Goal: Information Seeking & Learning: Learn about a topic

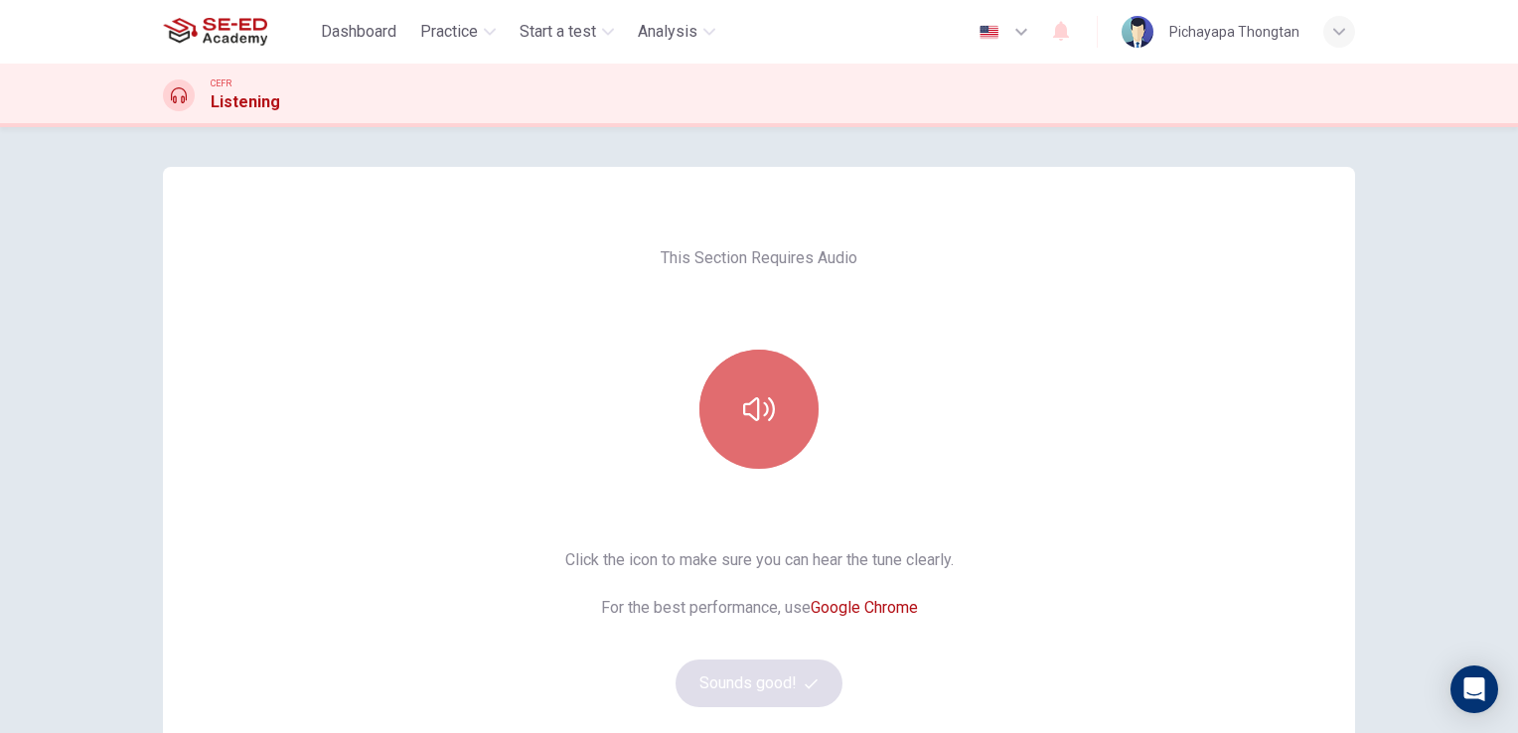
click at [783, 408] on button "button" at bounding box center [758, 409] width 119 height 119
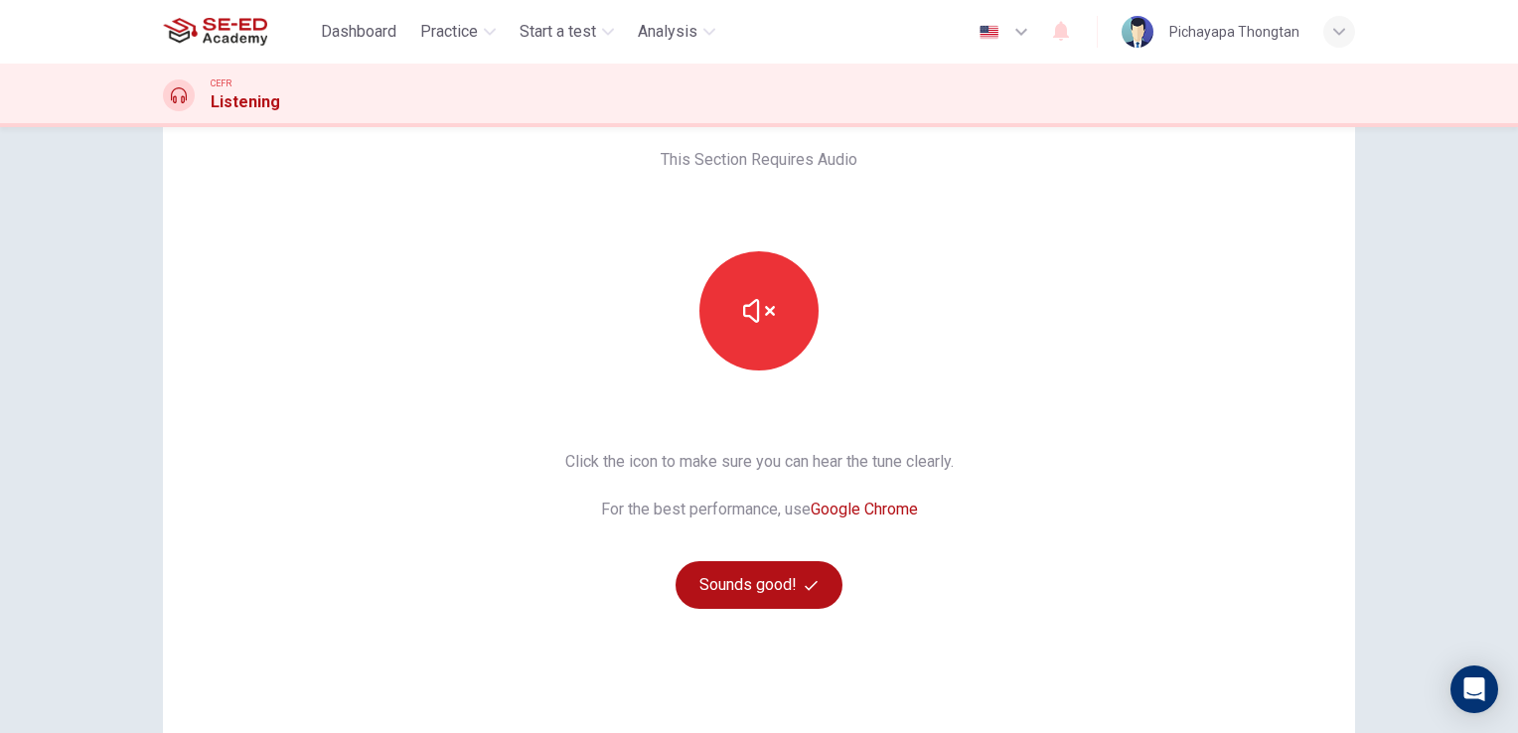
scroll to position [99, 0]
click at [781, 575] on button "Sounds good!" at bounding box center [759, 584] width 167 height 48
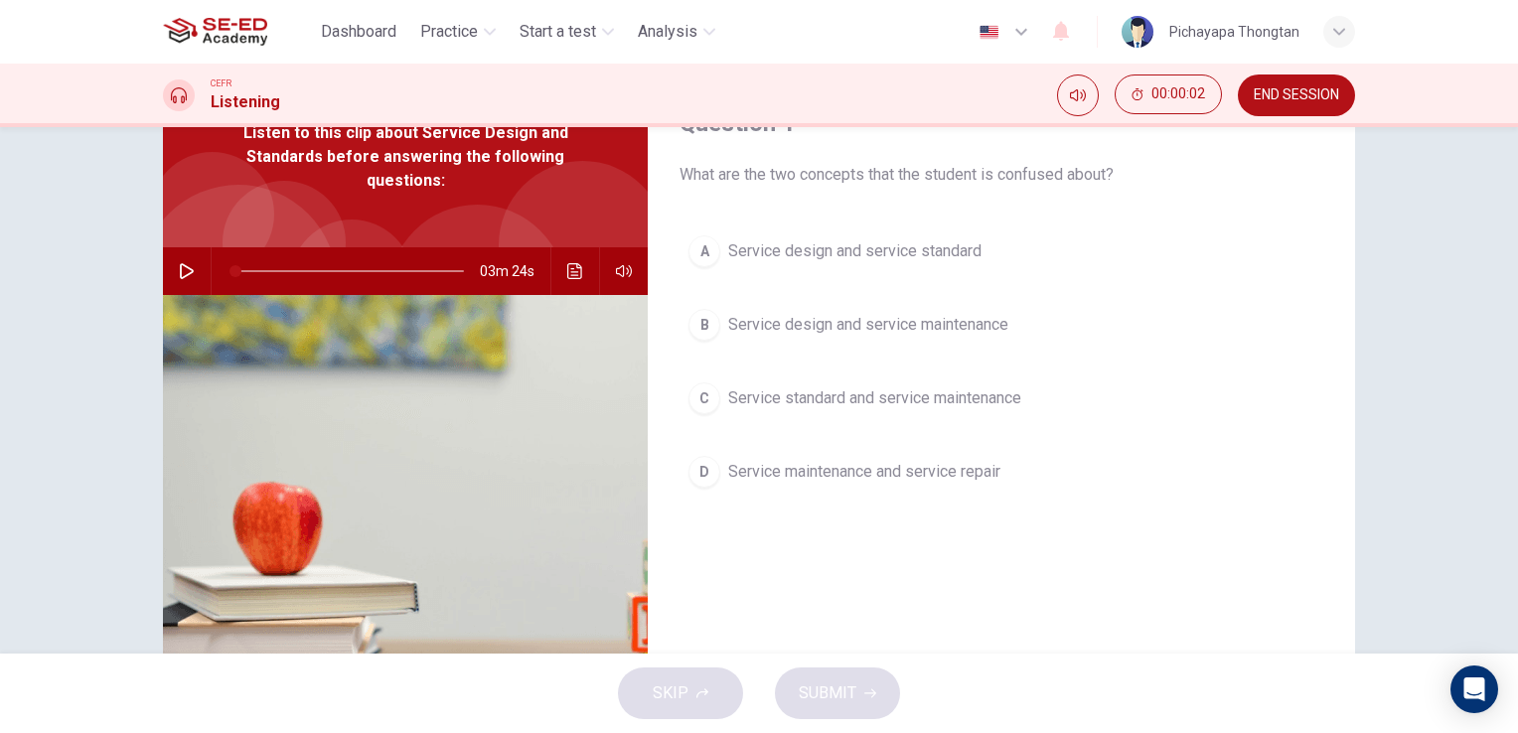
scroll to position [0, 0]
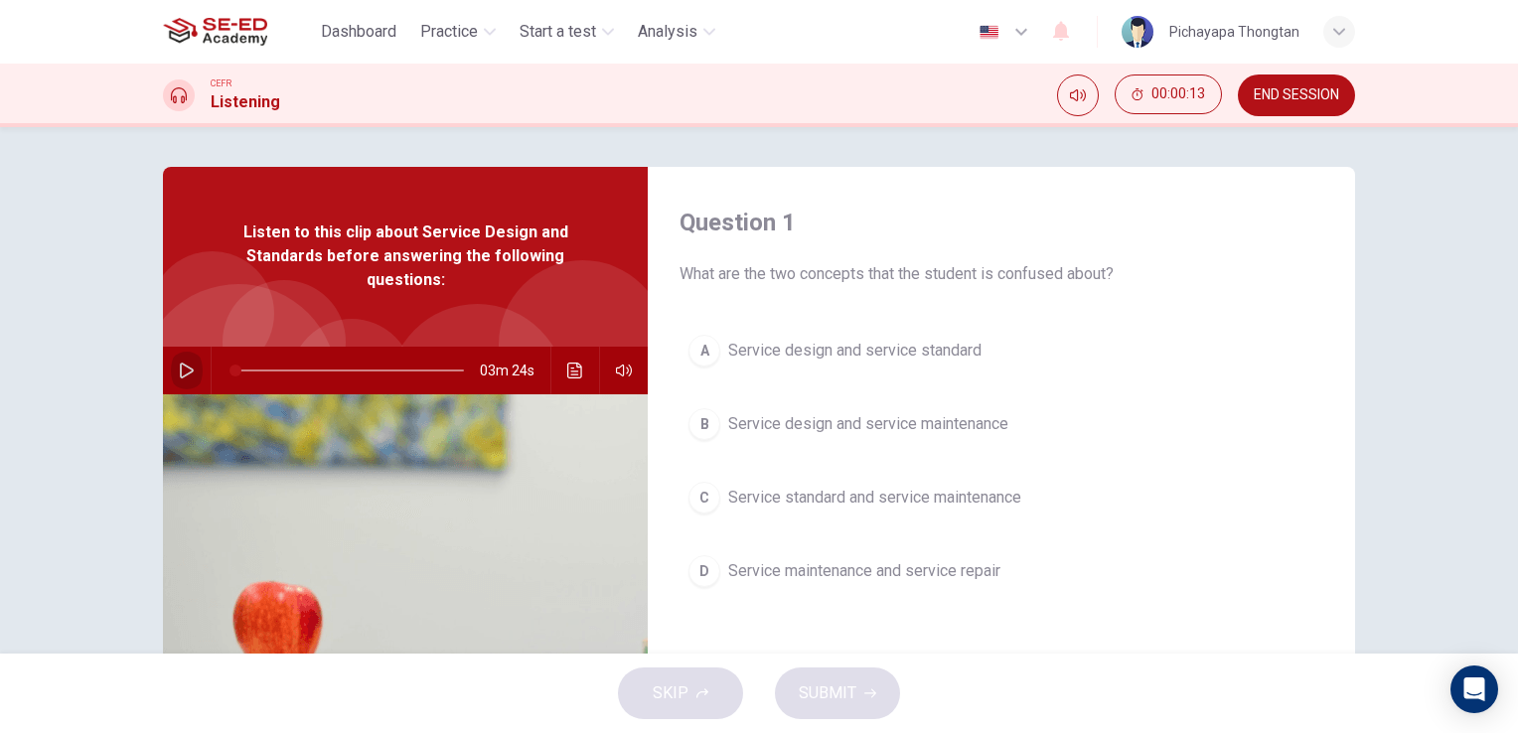
click at [188, 373] on icon "button" at bounding box center [187, 371] width 16 height 16
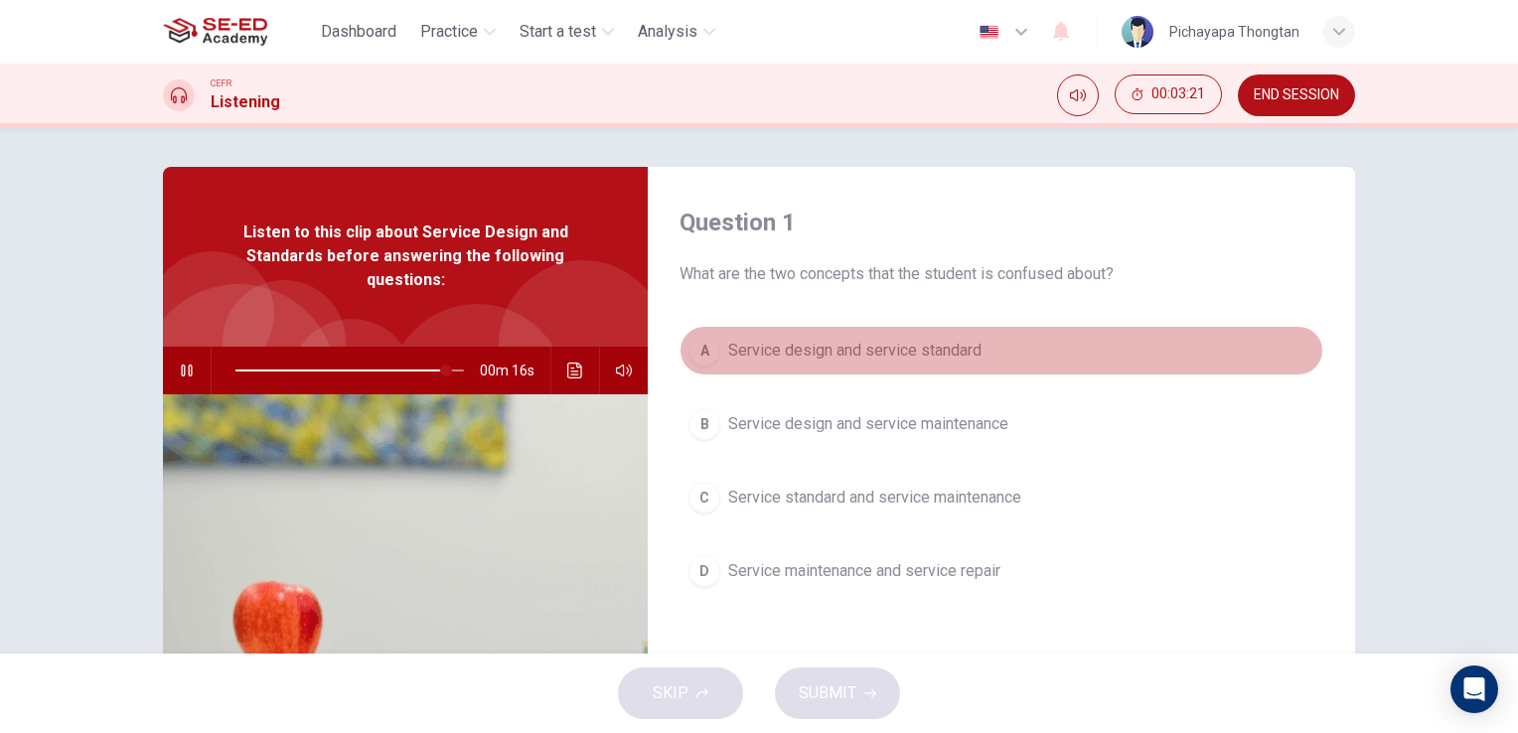
click at [708, 356] on div "A" at bounding box center [705, 351] width 32 height 32
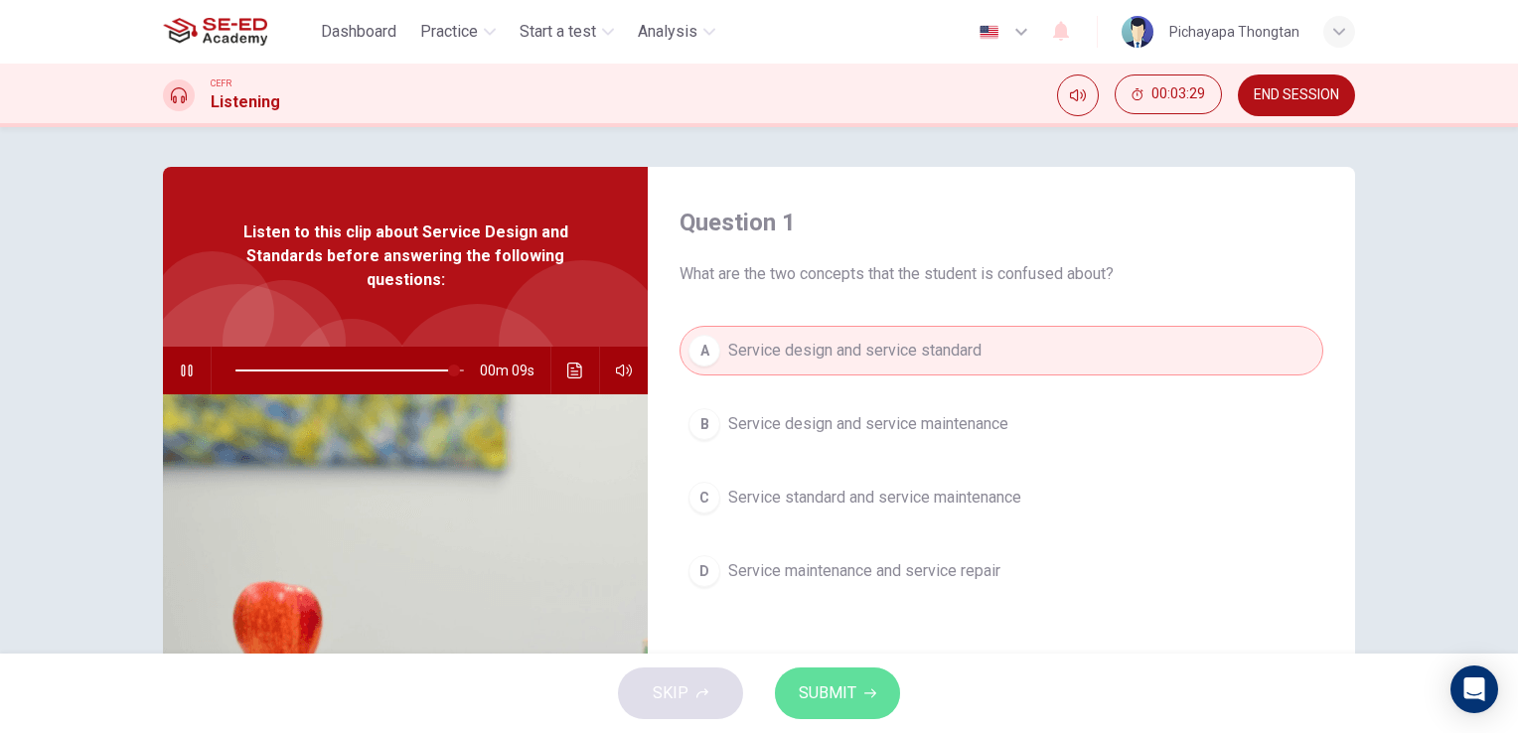
click at [842, 694] on span "SUBMIT" at bounding box center [828, 694] width 58 height 28
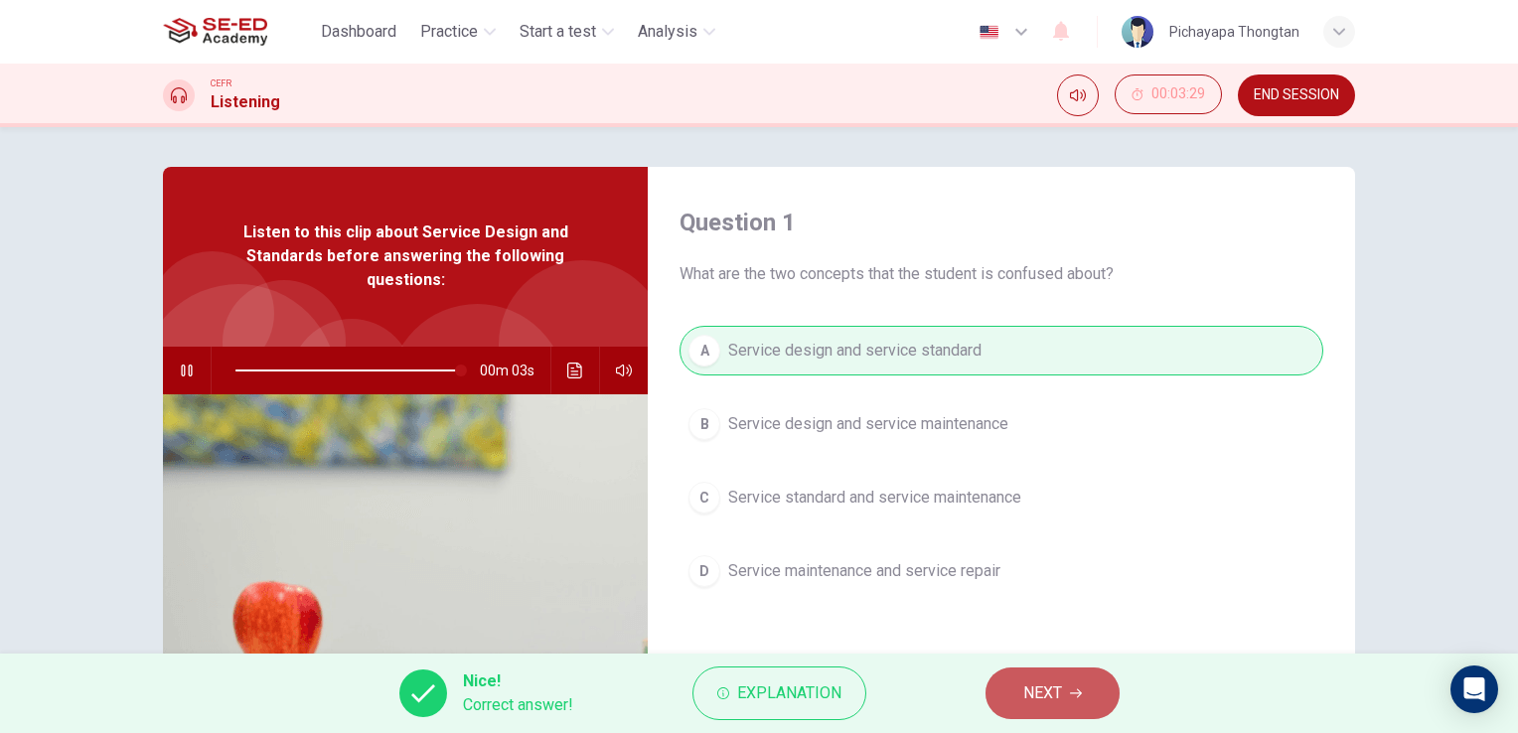
click at [1049, 688] on span "NEXT" at bounding box center [1042, 694] width 39 height 28
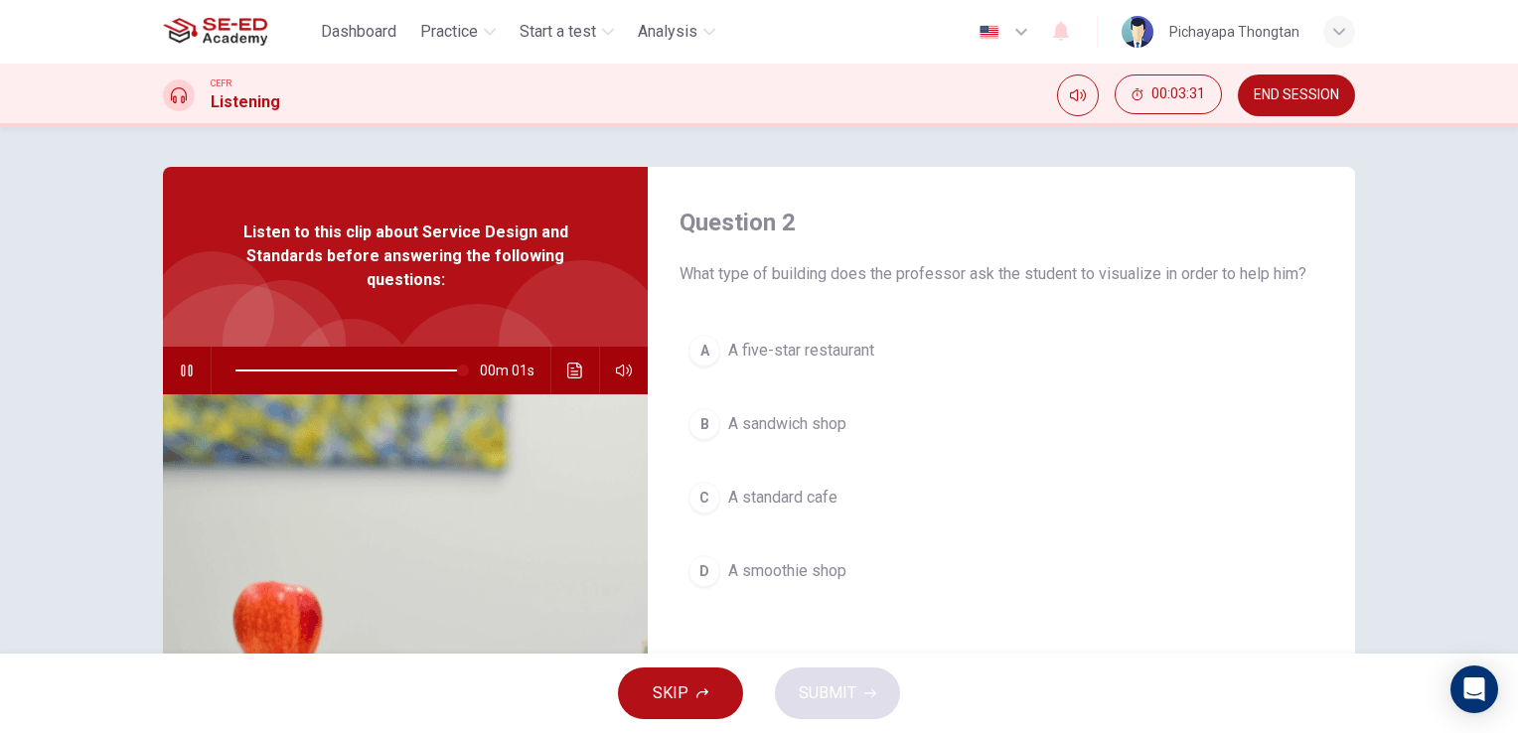
type input "0"
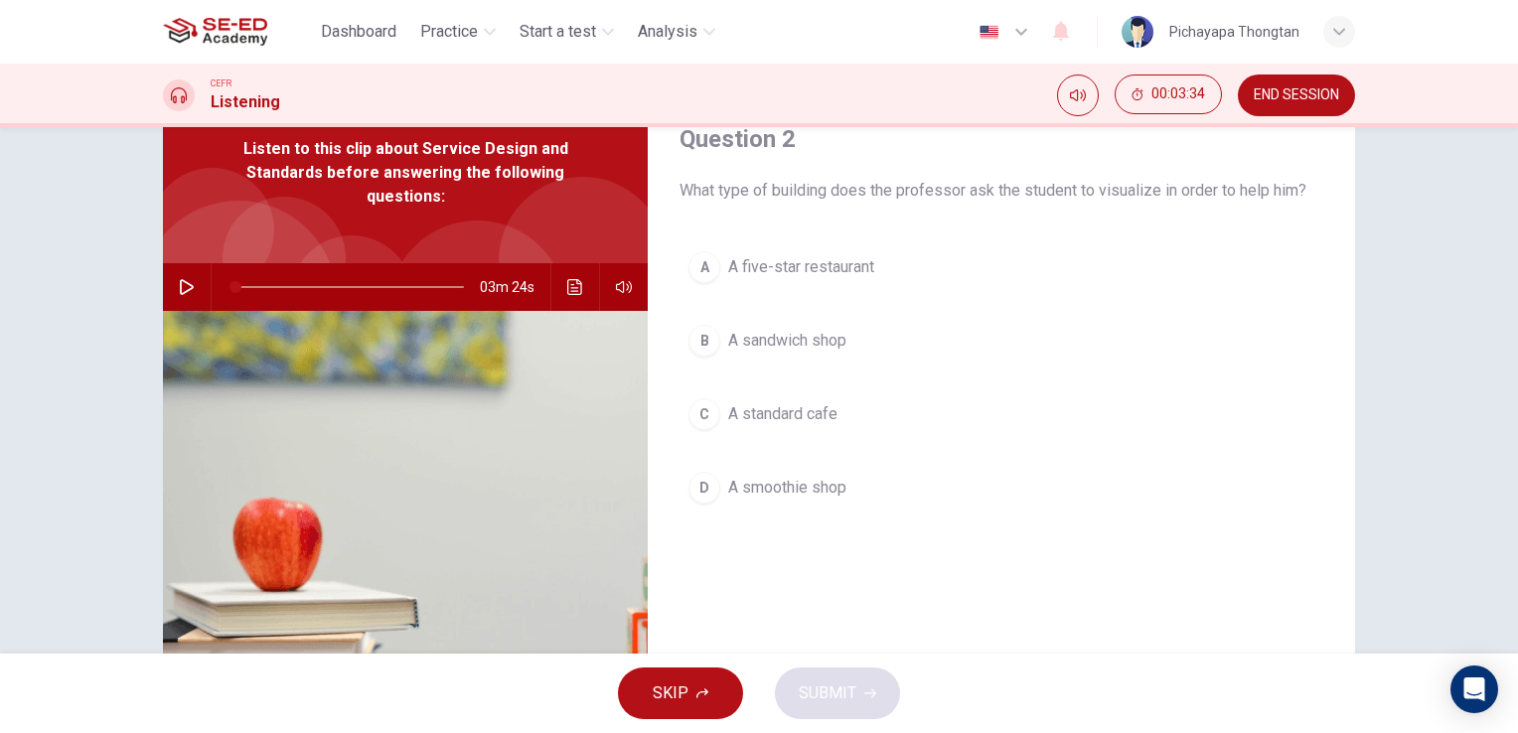
scroll to position [87, 0]
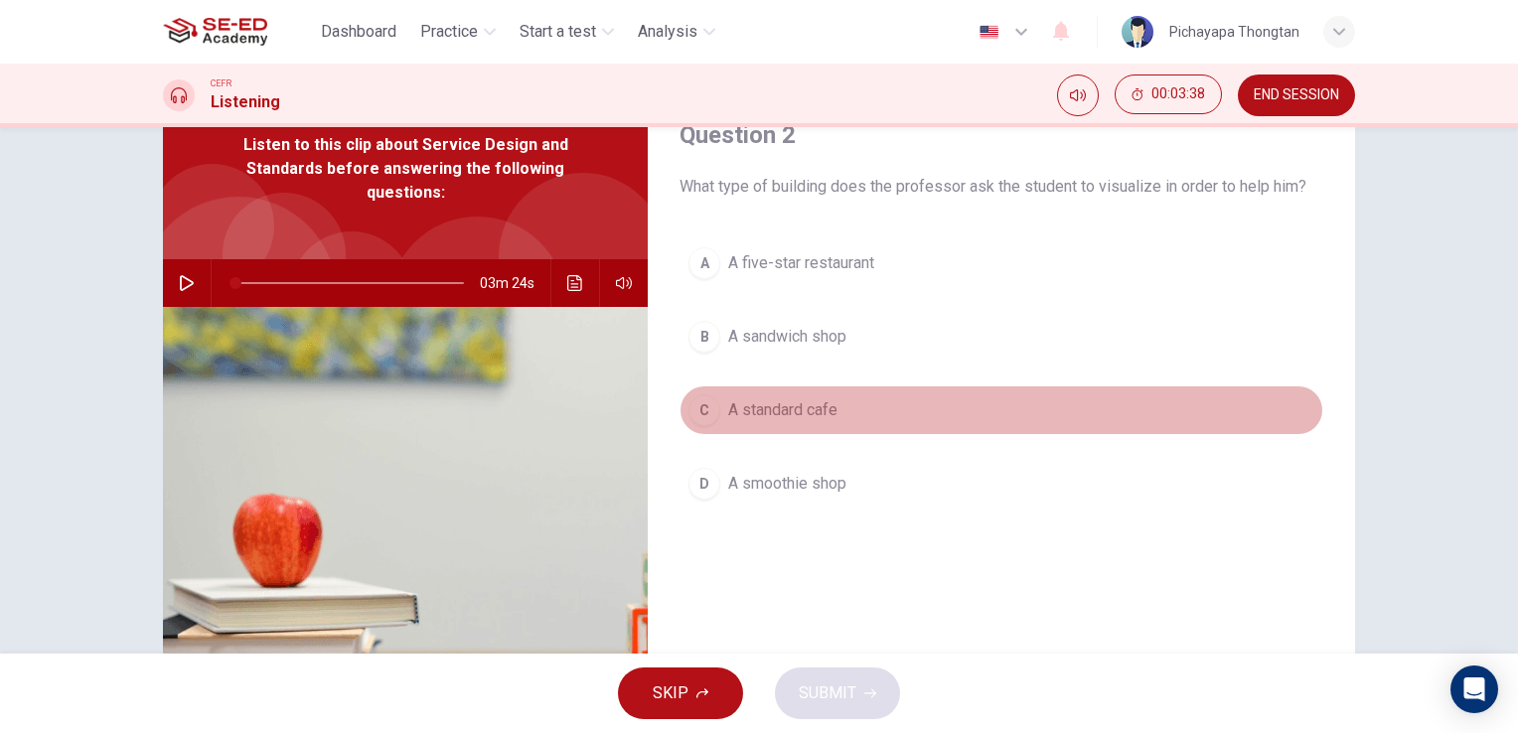
click at [913, 408] on button "C A standard cafe" at bounding box center [1002, 410] width 644 height 50
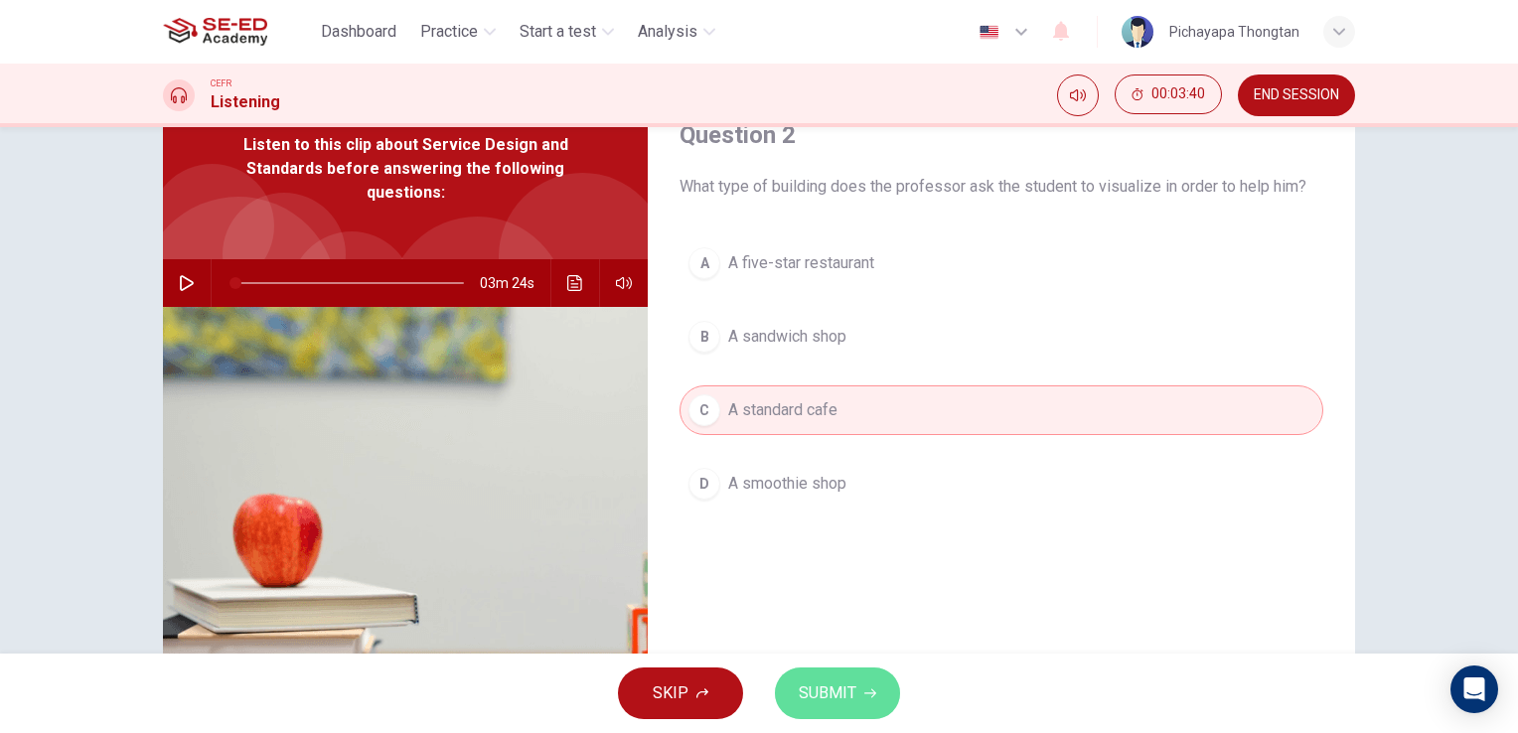
click at [843, 697] on span "SUBMIT" at bounding box center [828, 694] width 58 height 28
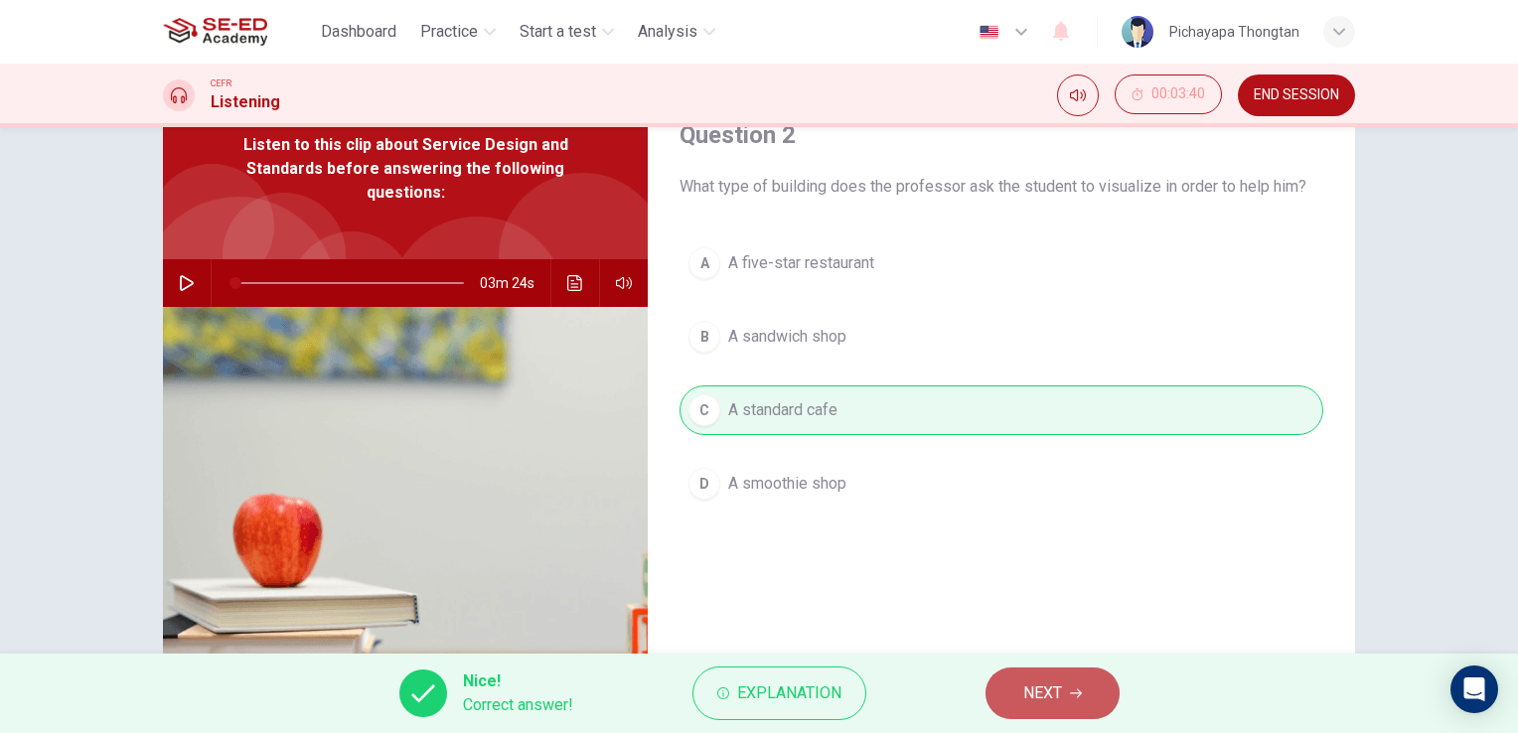
click at [1021, 678] on button "NEXT" at bounding box center [1053, 694] width 134 height 52
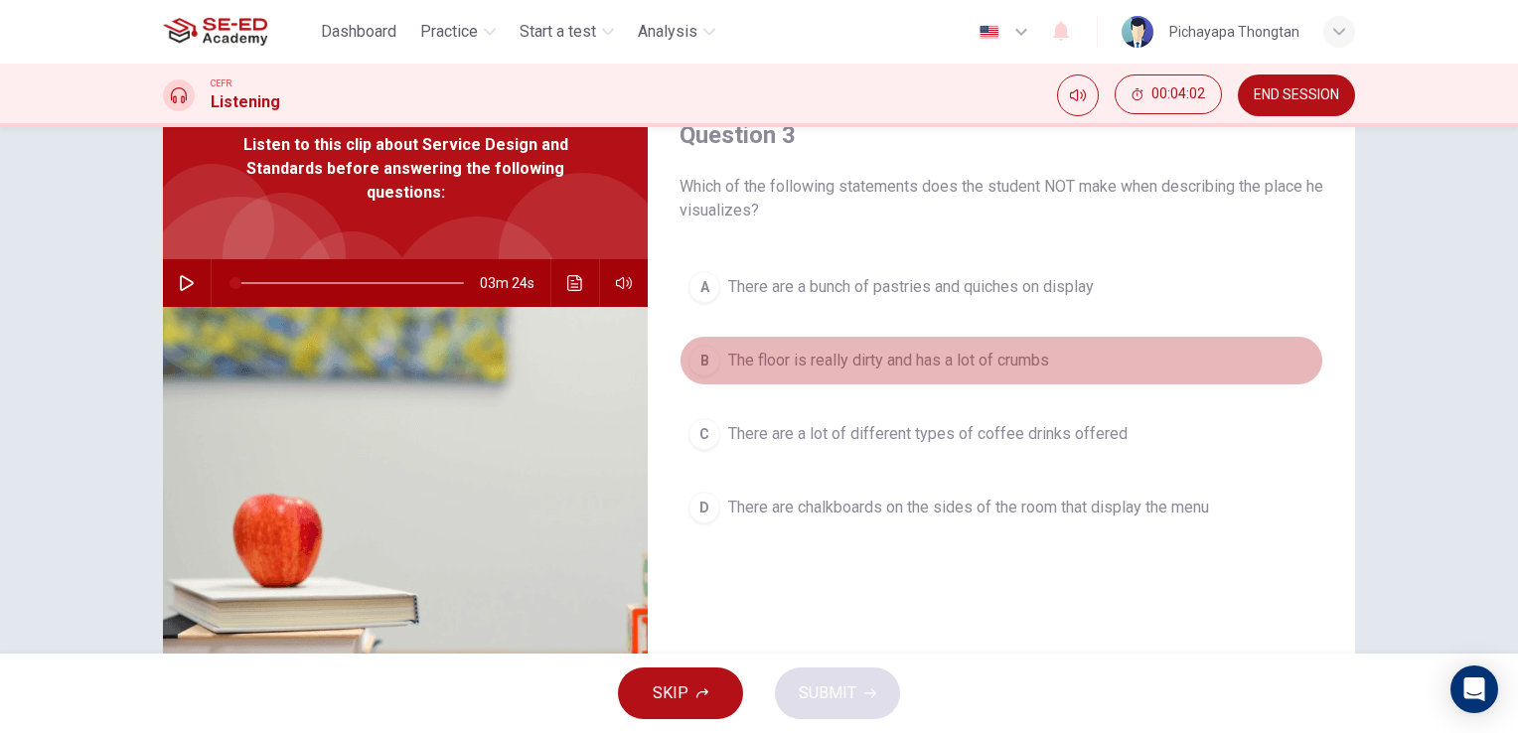
click at [1048, 367] on span "The floor is really dirty and has a lot of crumbs" at bounding box center [888, 361] width 321 height 24
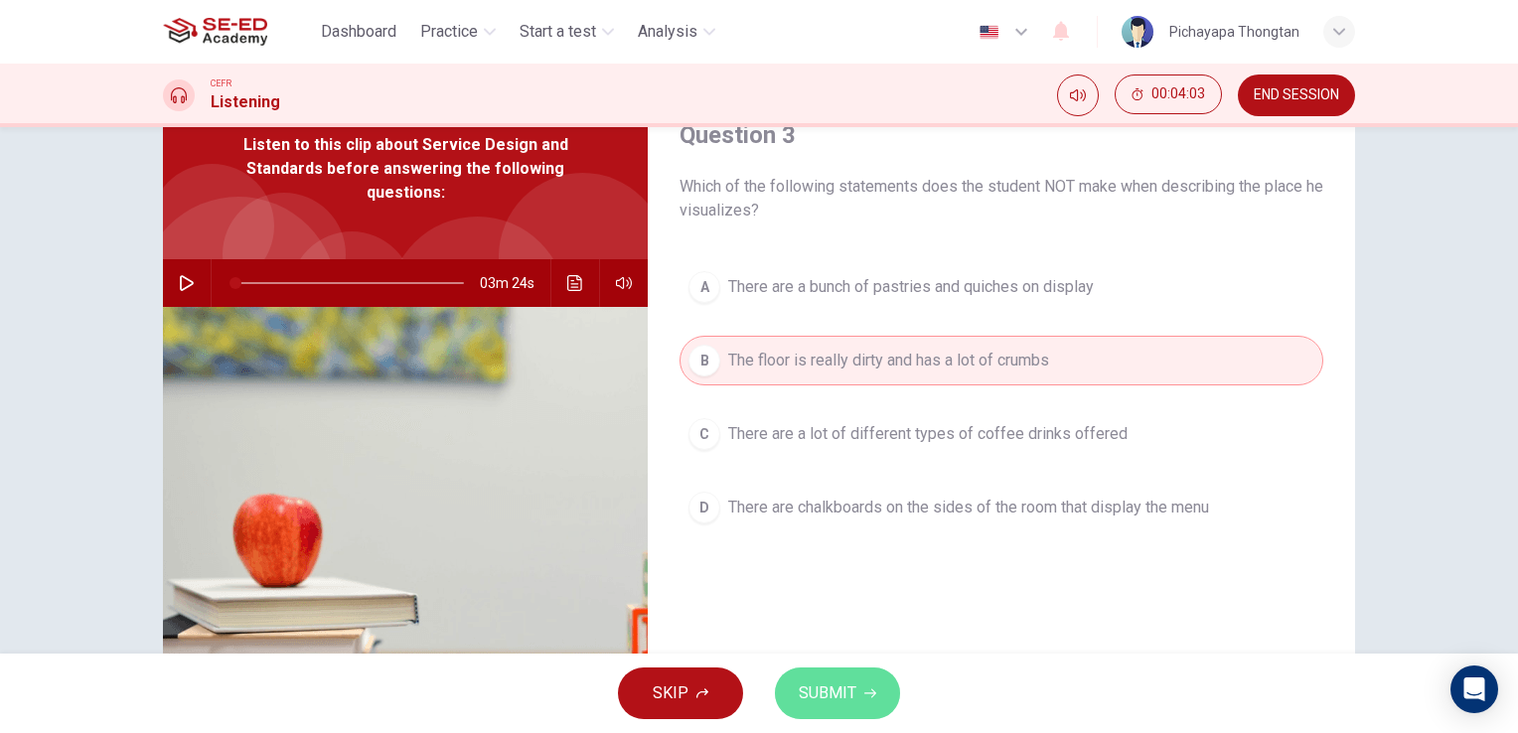
click at [870, 699] on button "SUBMIT" at bounding box center [837, 694] width 125 height 52
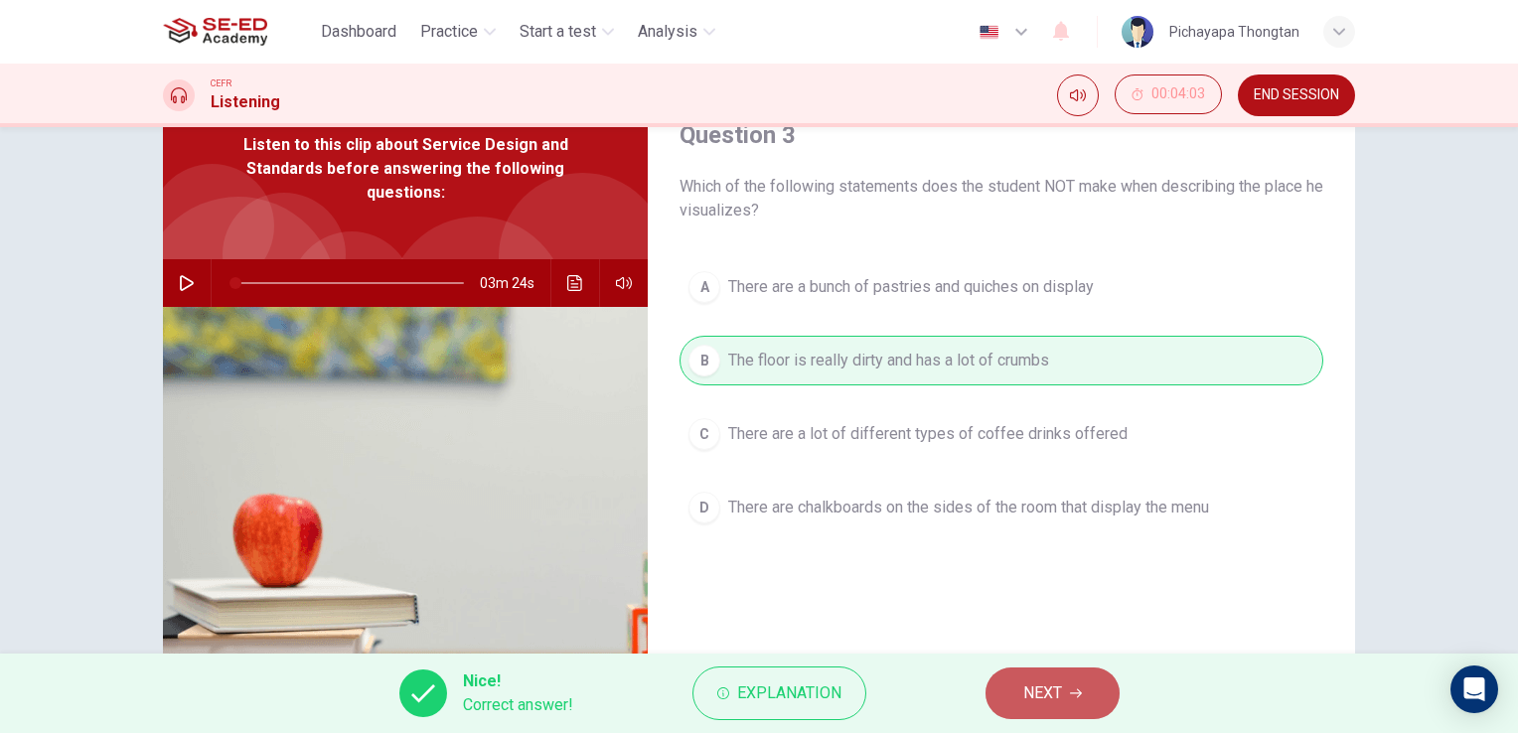
click at [1057, 684] on span "NEXT" at bounding box center [1042, 694] width 39 height 28
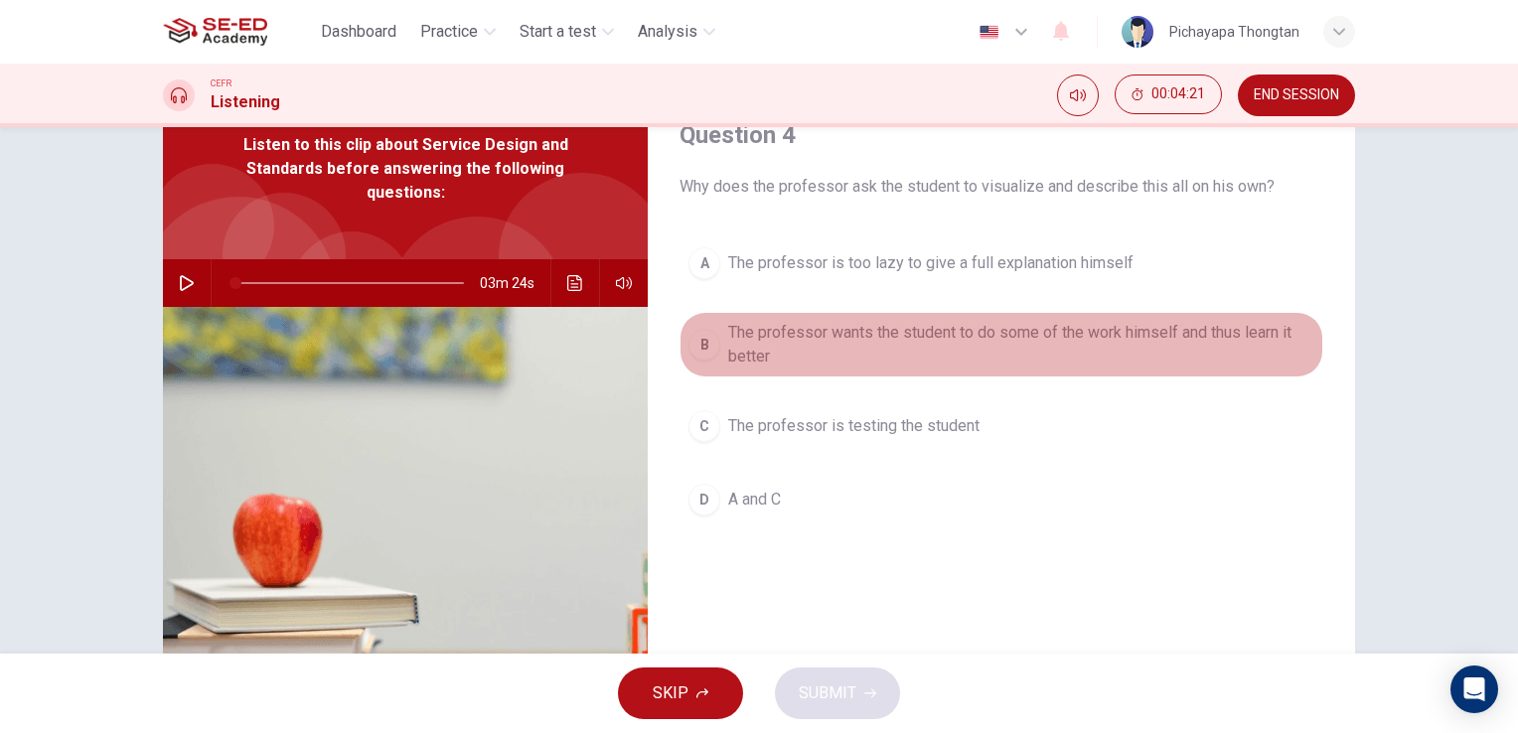
click at [1158, 357] on span "The professor wants the student to do some of the work himself and thus learn i…" at bounding box center [1021, 345] width 586 height 48
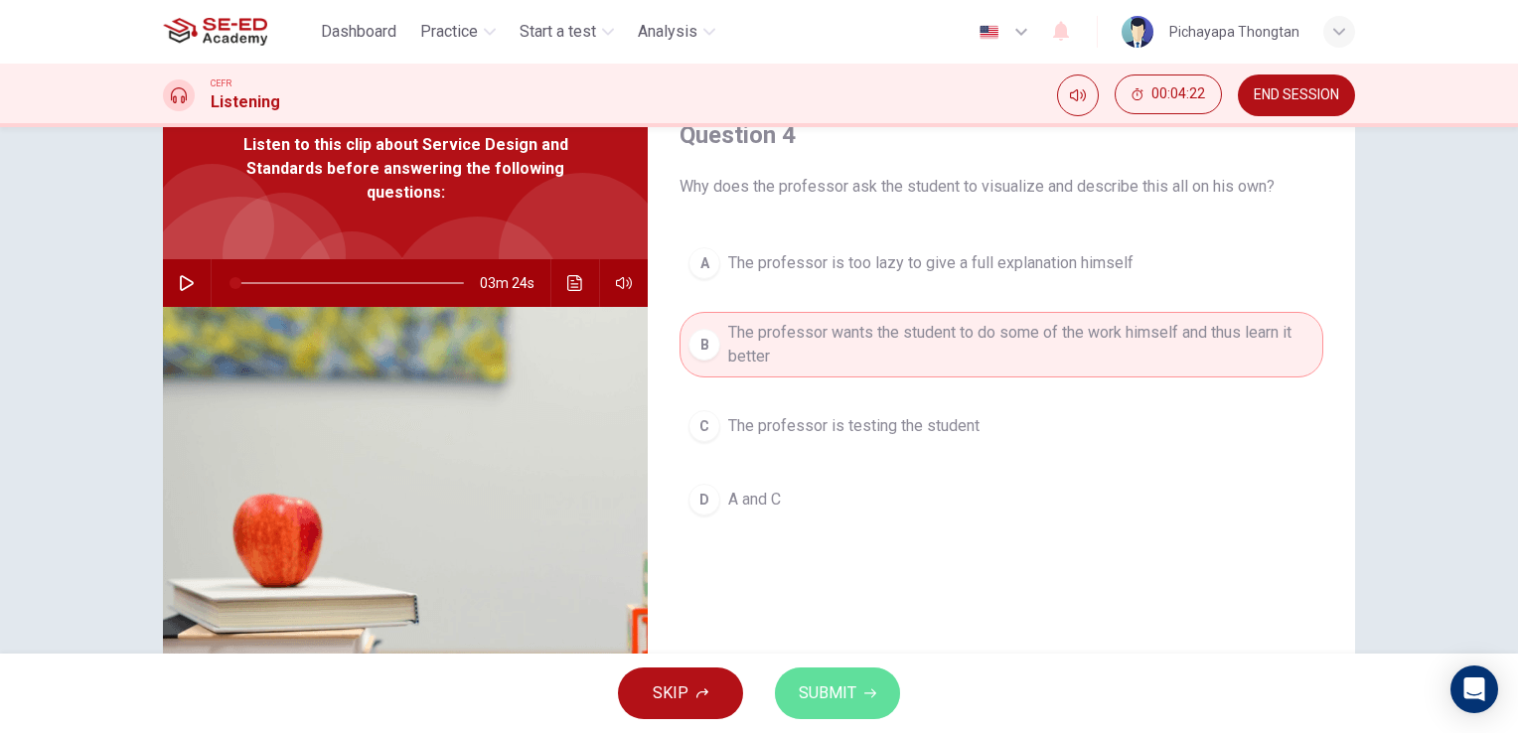
click at [841, 693] on span "SUBMIT" at bounding box center [828, 694] width 58 height 28
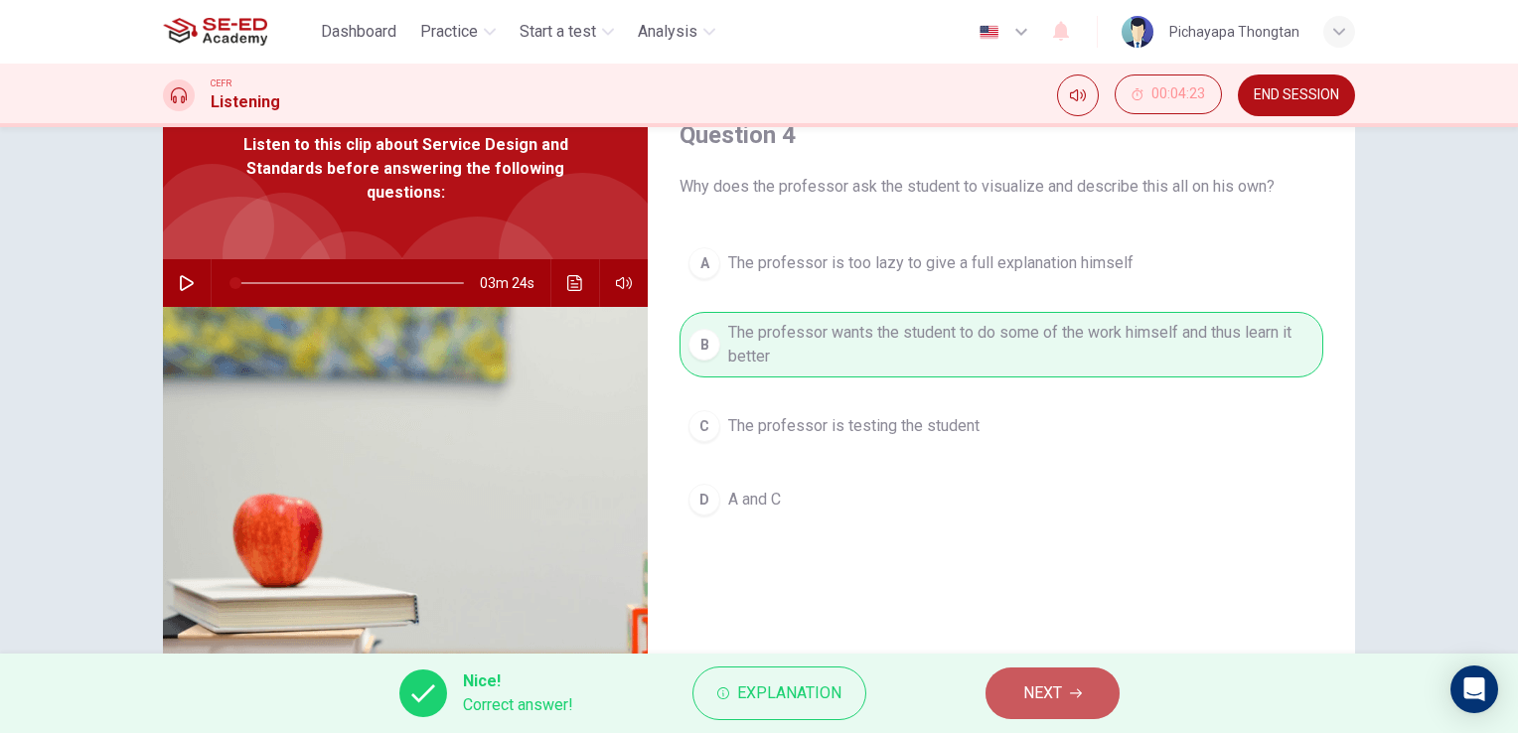
click at [1013, 702] on button "NEXT" at bounding box center [1053, 694] width 134 height 52
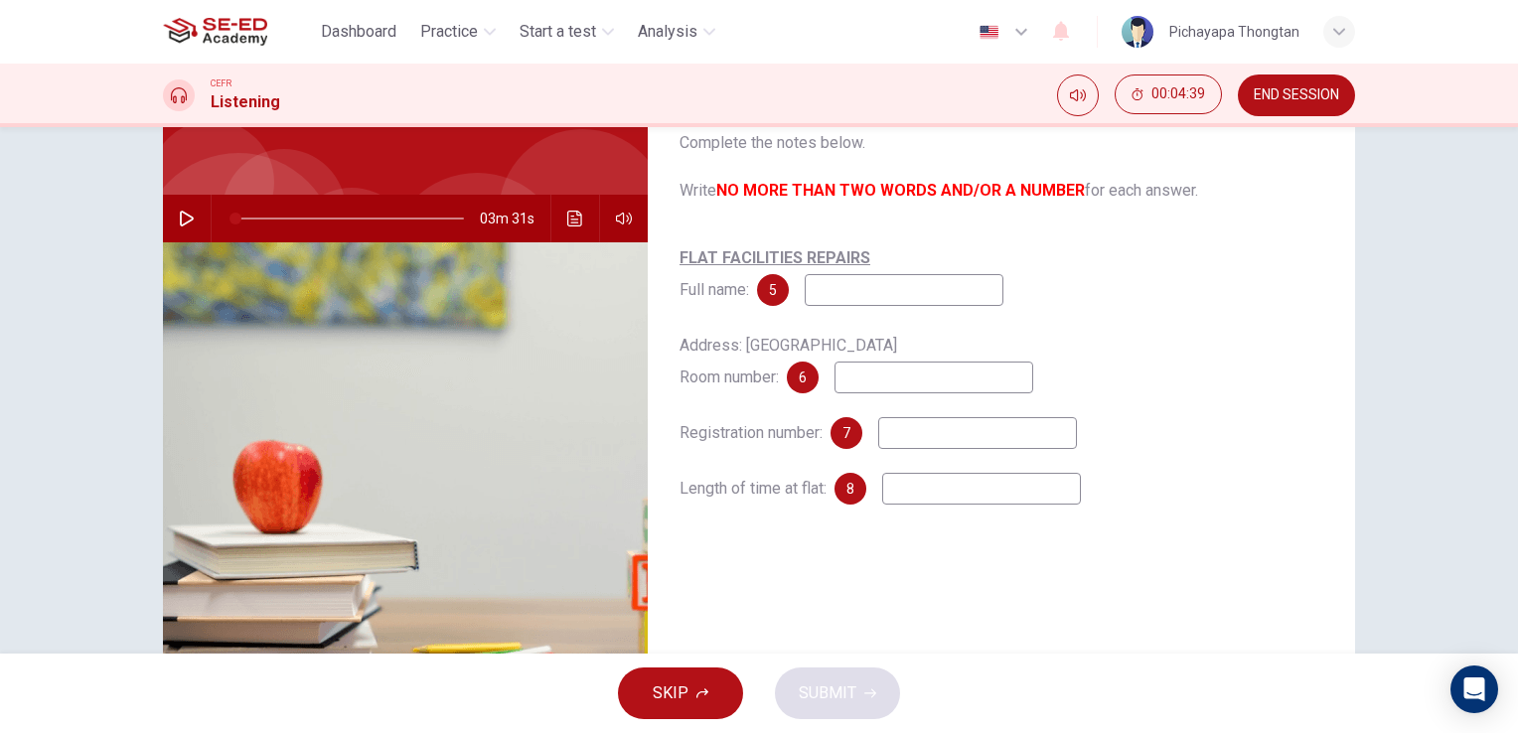
scroll to position [83, 0]
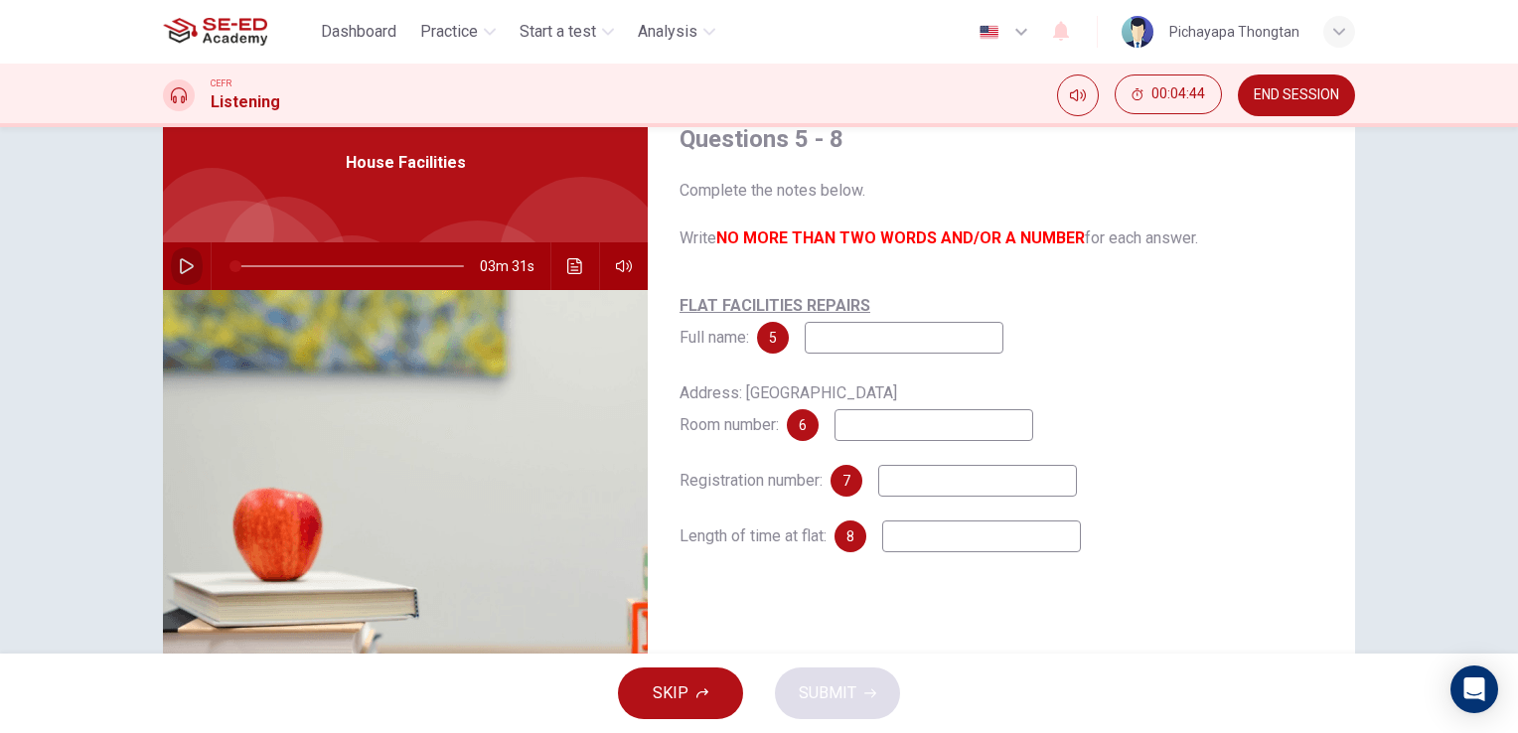
click at [179, 263] on icon "button" at bounding box center [187, 266] width 16 height 16
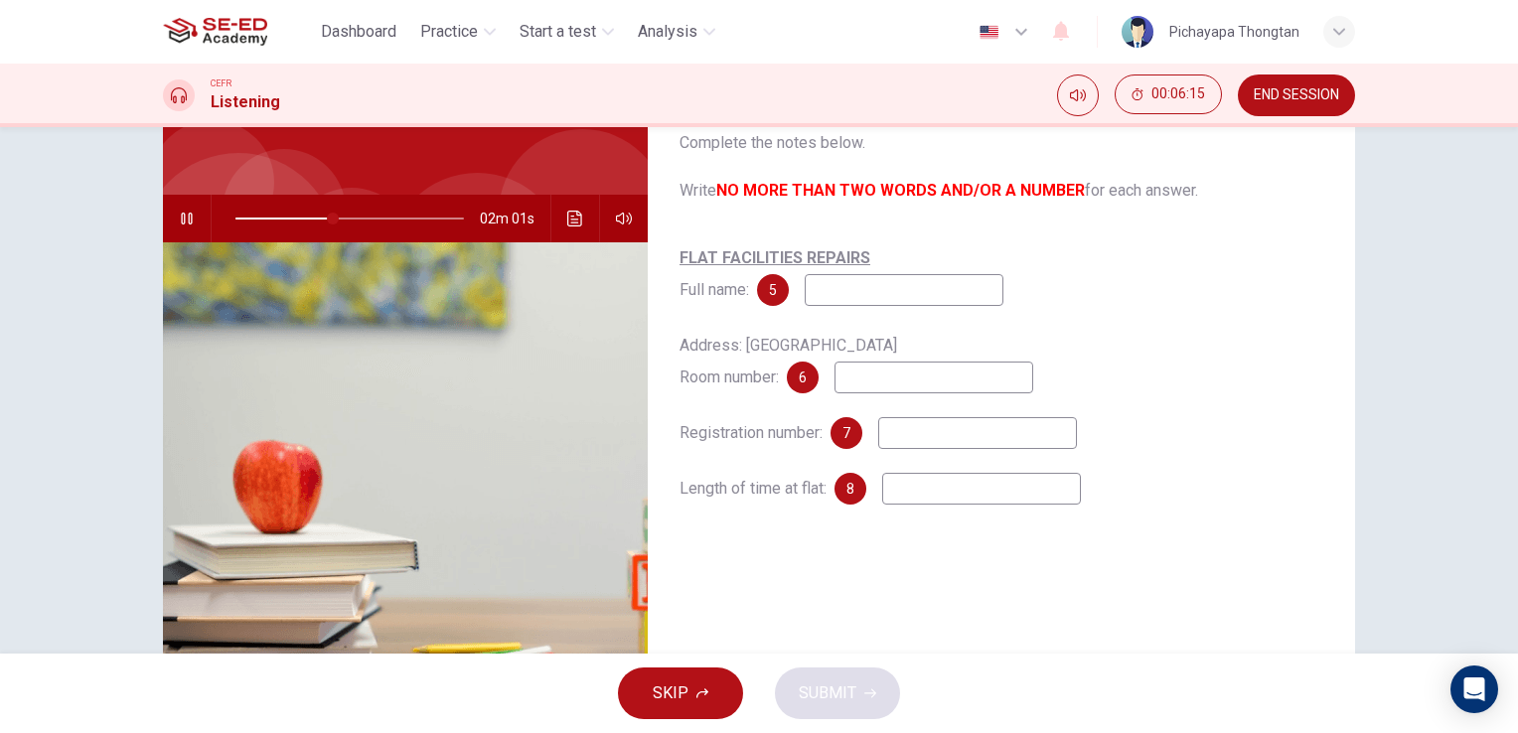
scroll to position [122, 0]
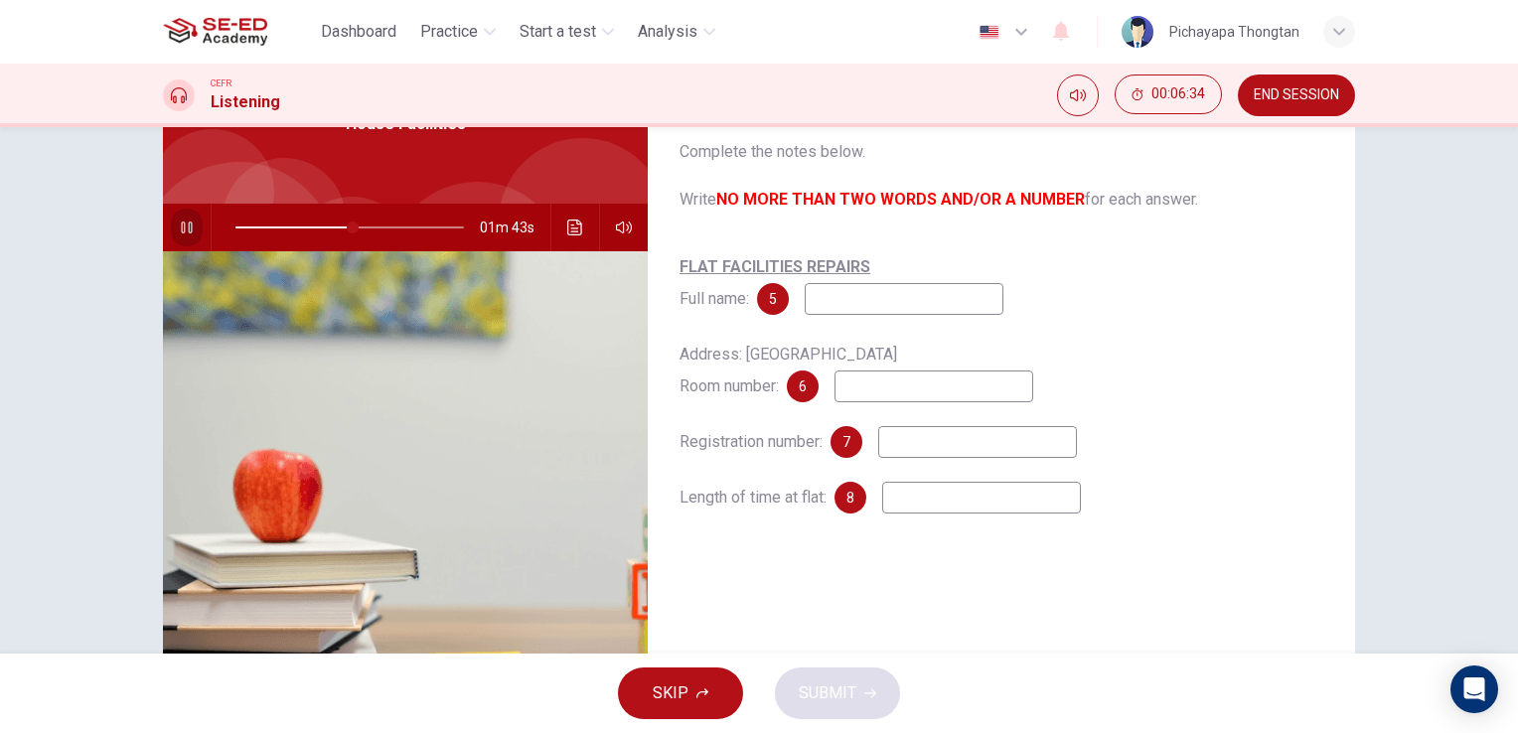
click at [188, 229] on icon "button" at bounding box center [187, 228] width 16 height 16
type input "52"
click at [838, 301] on input at bounding box center [904, 299] width 199 height 32
type input "[PERSON_NAME]"
click at [875, 382] on input at bounding box center [934, 387] width 199 height 32
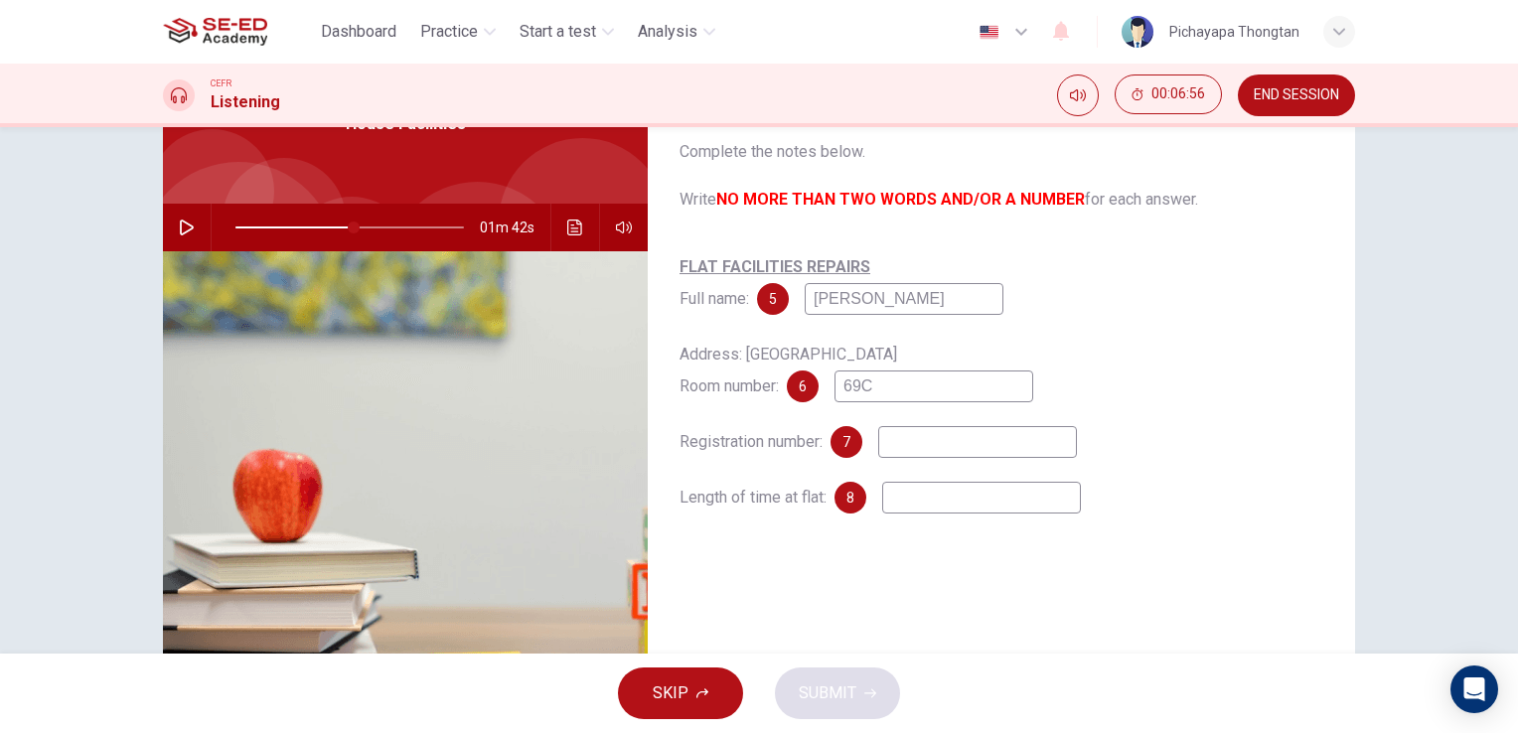
type input "69C"
click at [917, 449] on input at bounding box center [977, 442] width 199 height 32
type input "KG607"
click at [923, 503] on input at bounding box center [981, 498] width 199 height 32
type input "1"
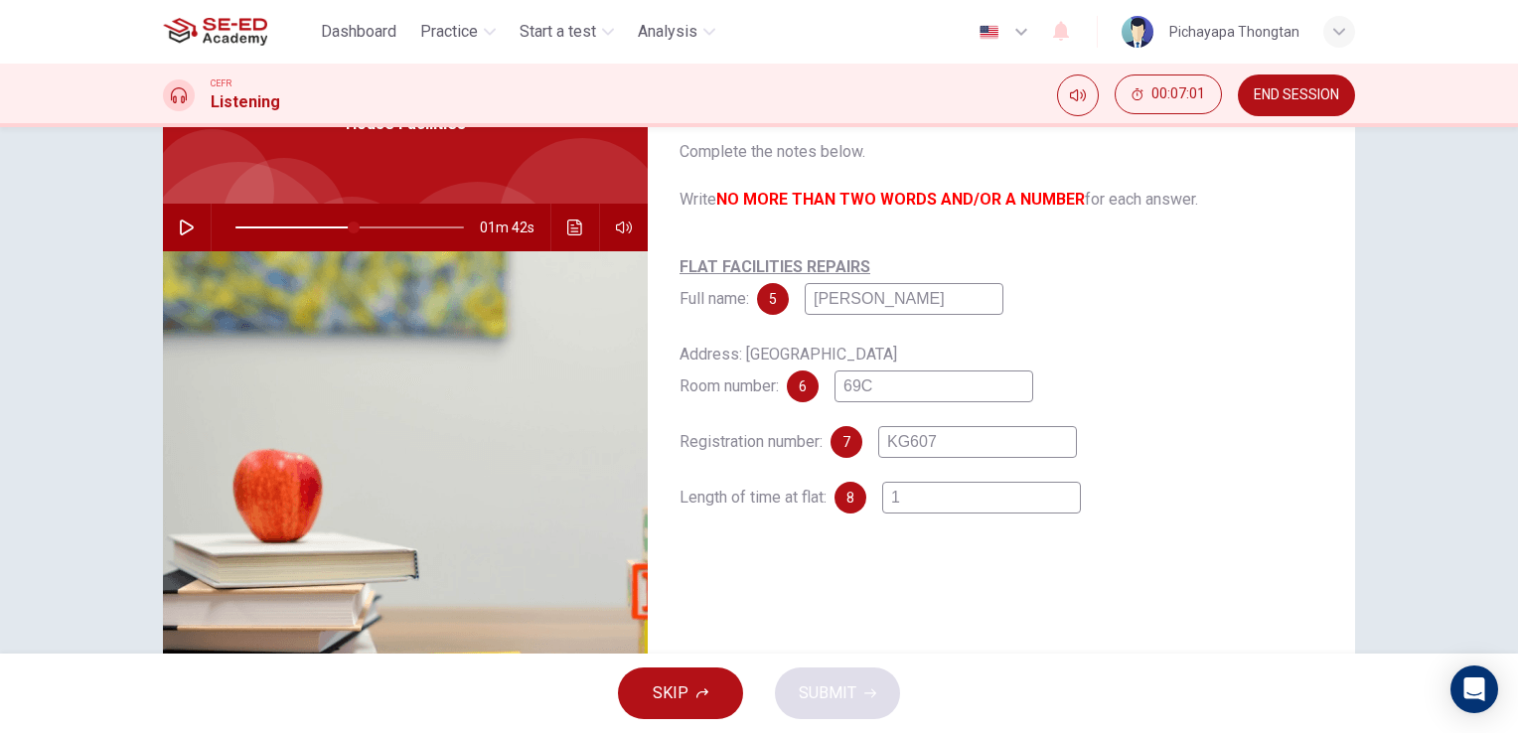
type input "52"
type input "1"
click at [843, 689] on span "SUBMIT" at bounding box center [828, 694] width 58 height 28
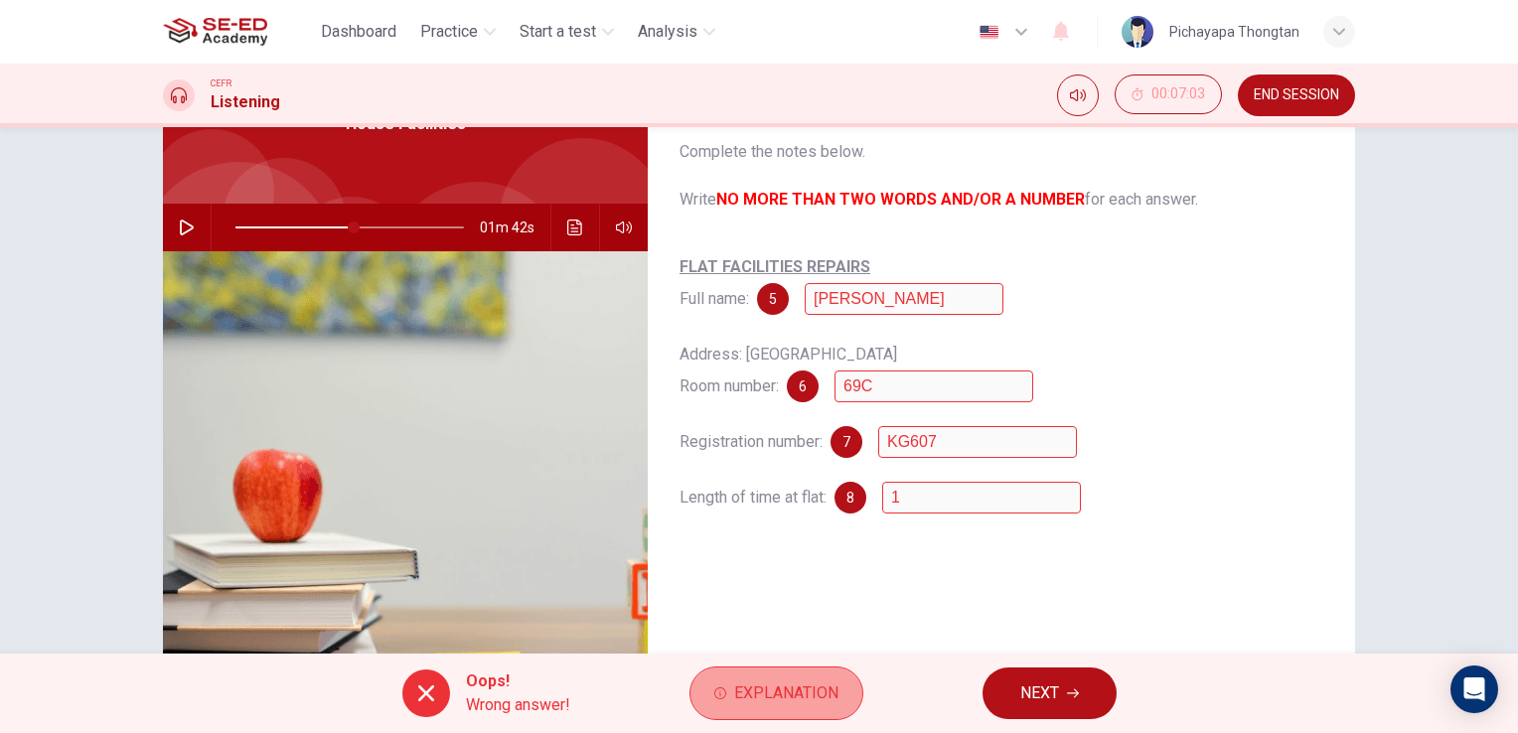
click at [798, 687] on span "Explanation" at bounding box center [786, 694] width 104 height 28
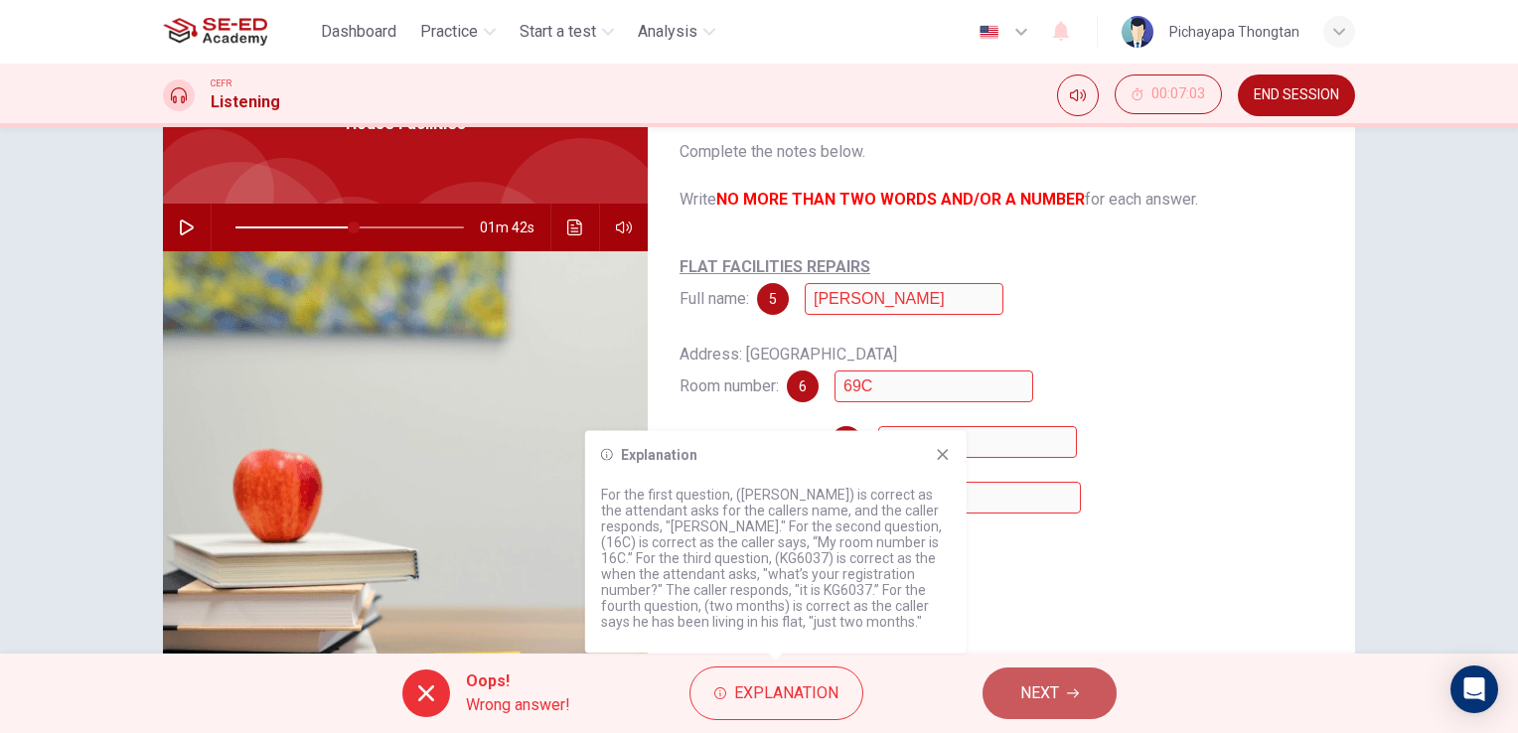
click at [1043, 696] on span "NEXT" at bounding box center [1039, 694] width 39 height 28
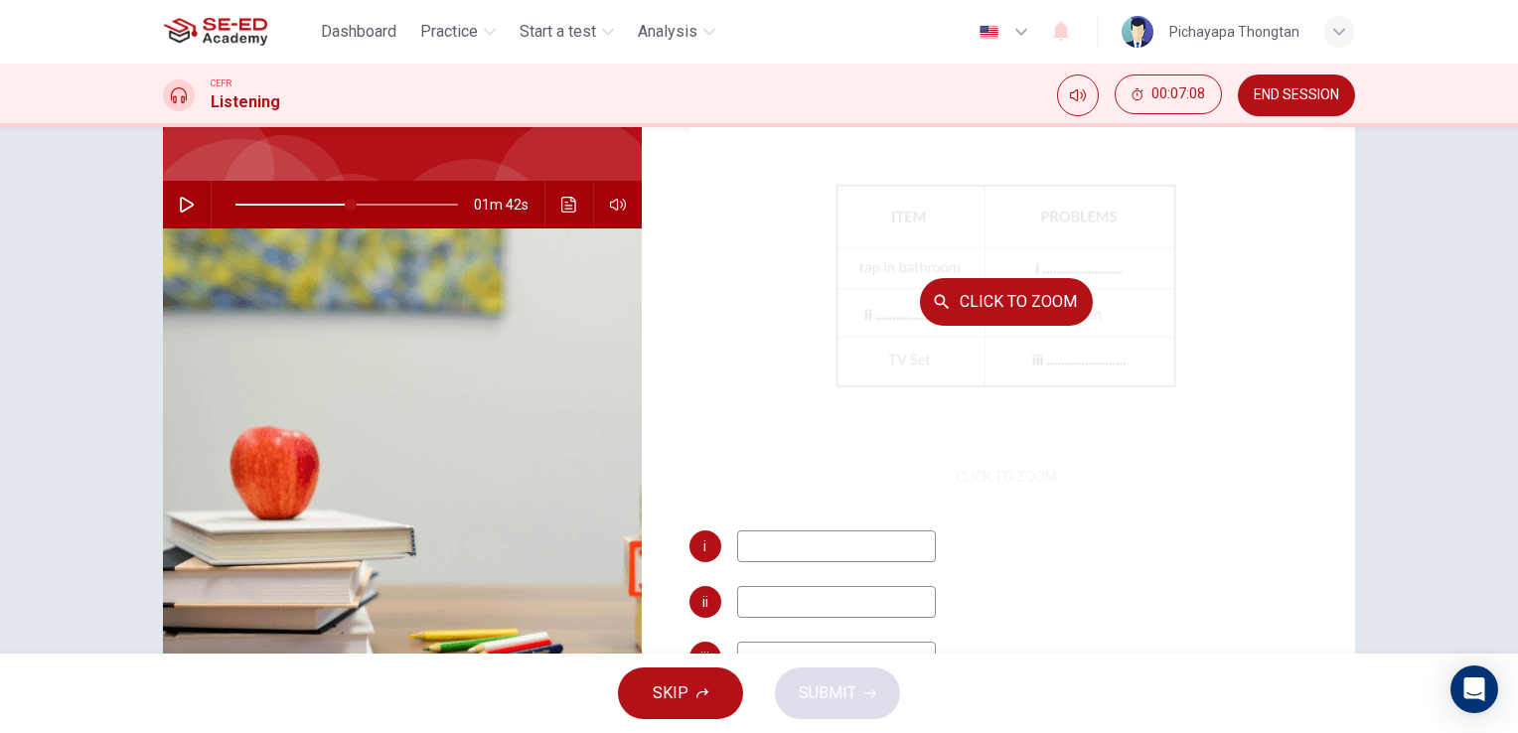
scroll to position [146, 0]
click at [1025, 292] on button "Click to Zoom" at bounding box center [1006, 301] width 173 height 48
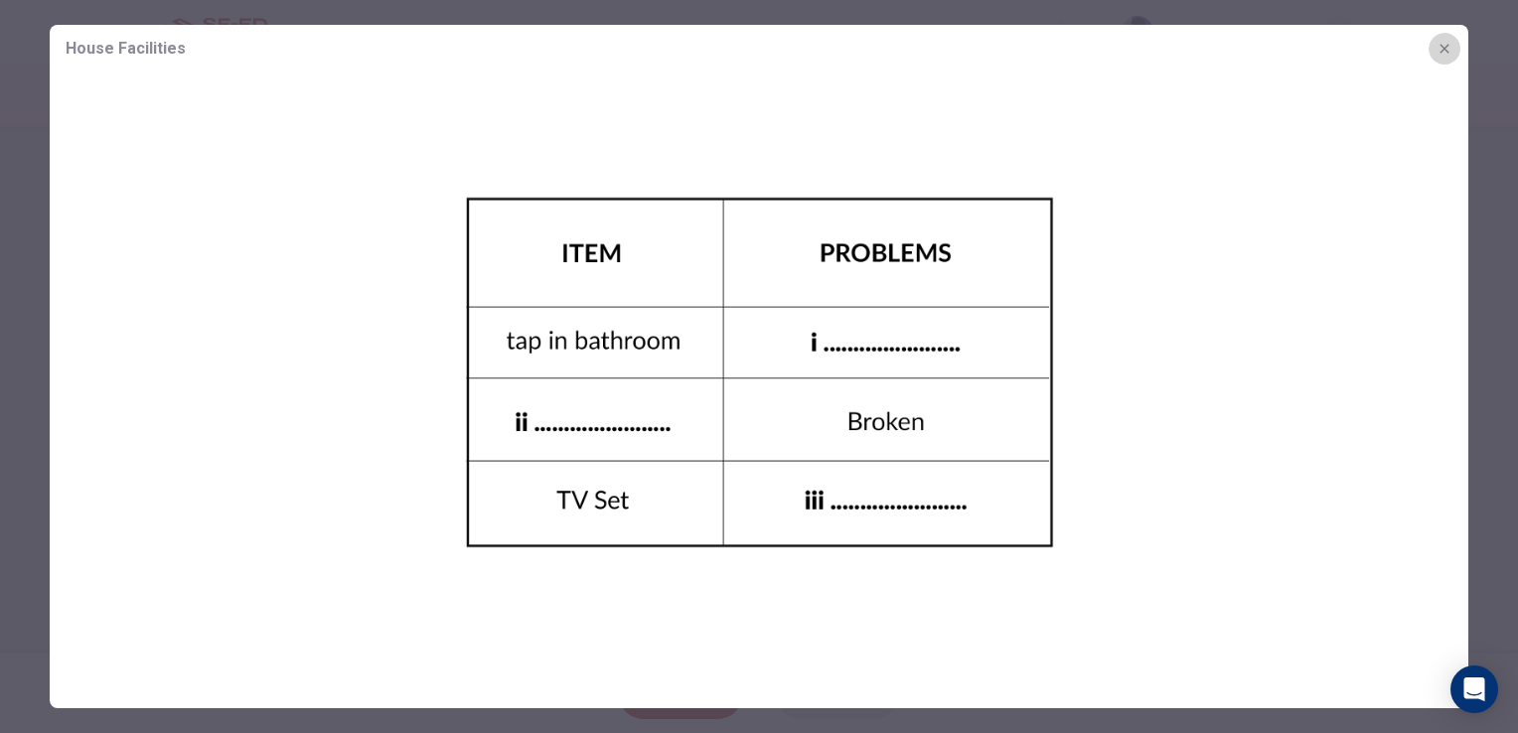
click at [1439, 50] on icon "button" at bounding box center [1445, 49] width 16 height 16
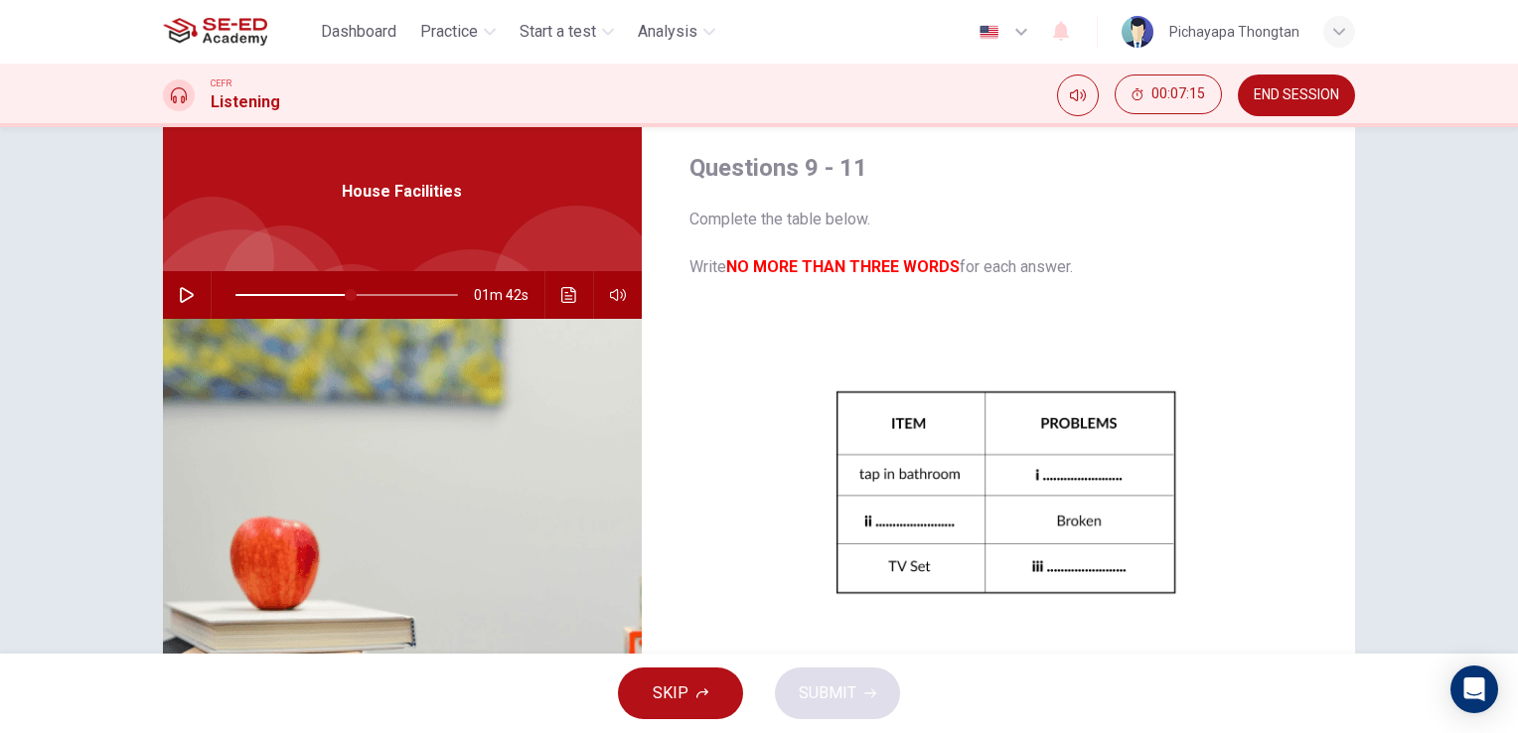
scroll to position [52, 0]
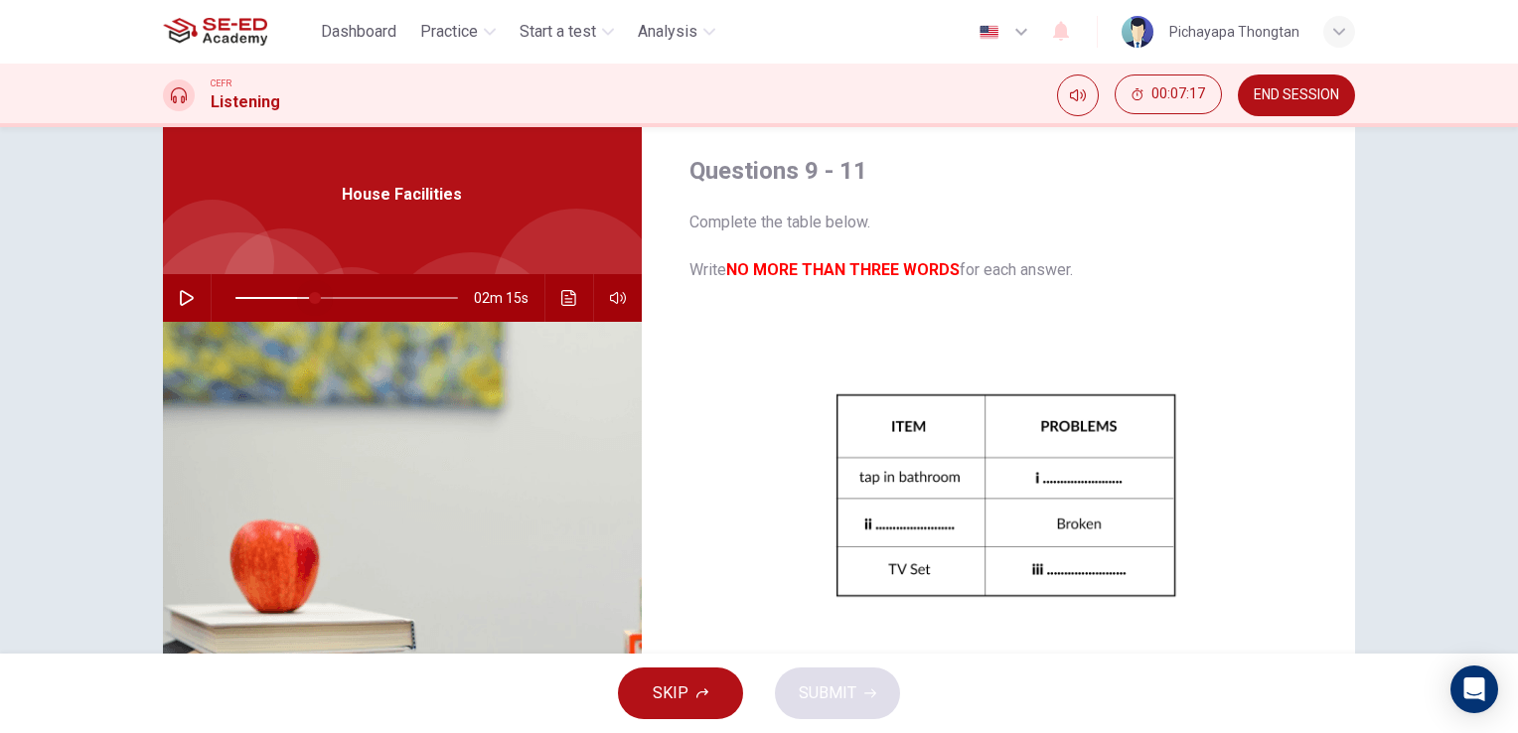
click at [311, 297] on span at bounding box center [346, 298] width 223 height 28
click at [290, 296] on span at bounding box center [295, 298] width 12 height 12
click at [180, 292] on icon "button" at bounding box center [187, 298] width 16 height 16
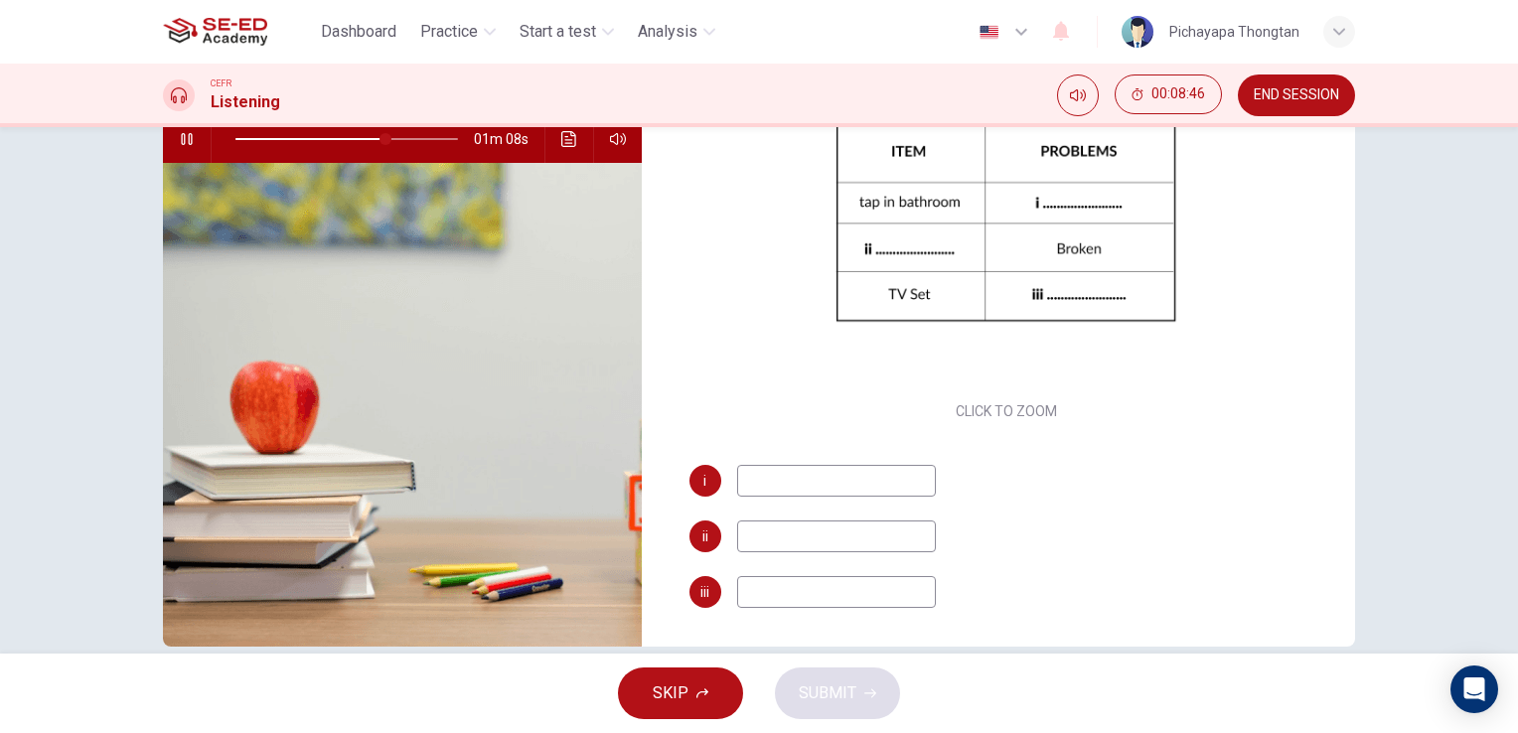
scroll to position [83, 0]
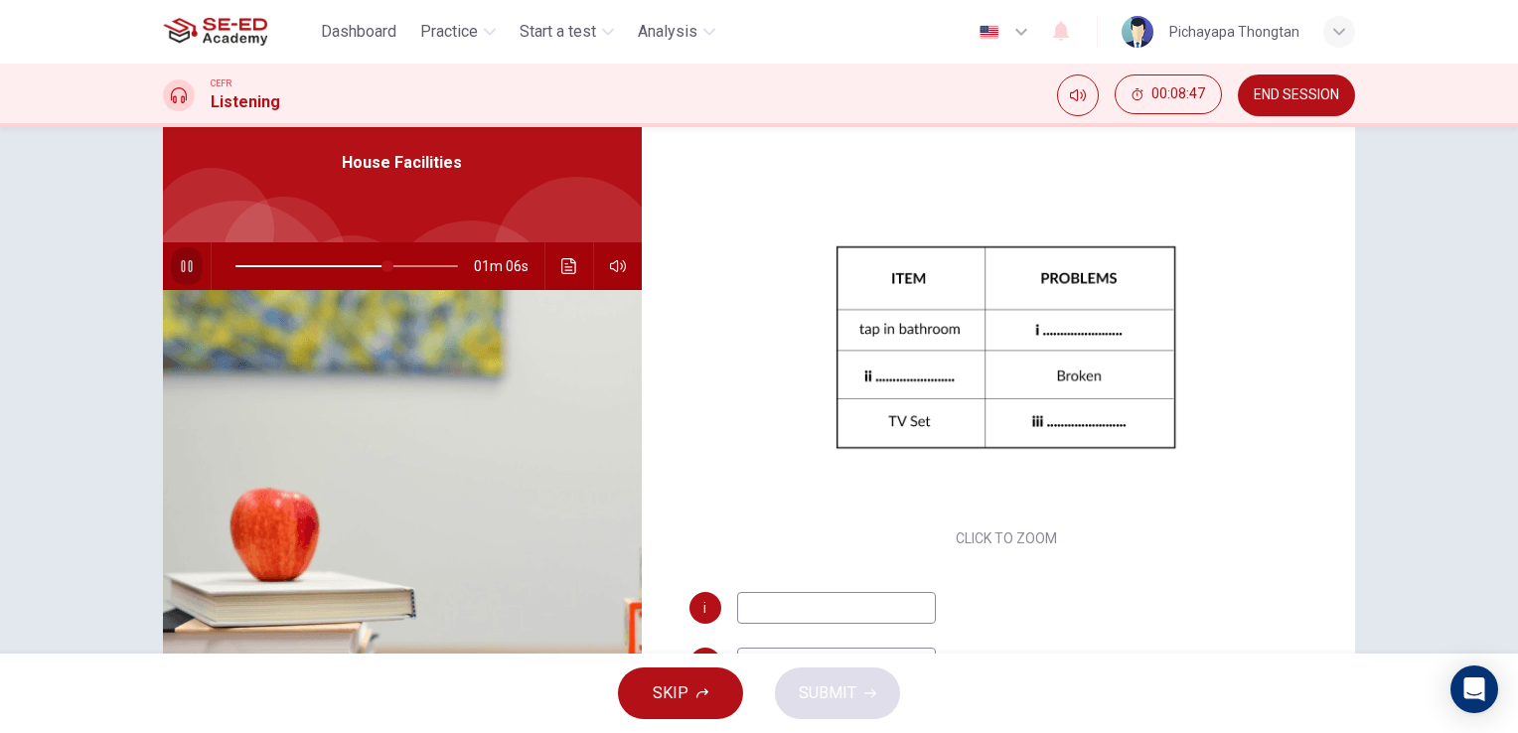
click at [181, 264] on icon "button" at bounding box center [187, 266] width 16 height 16
type input "69"
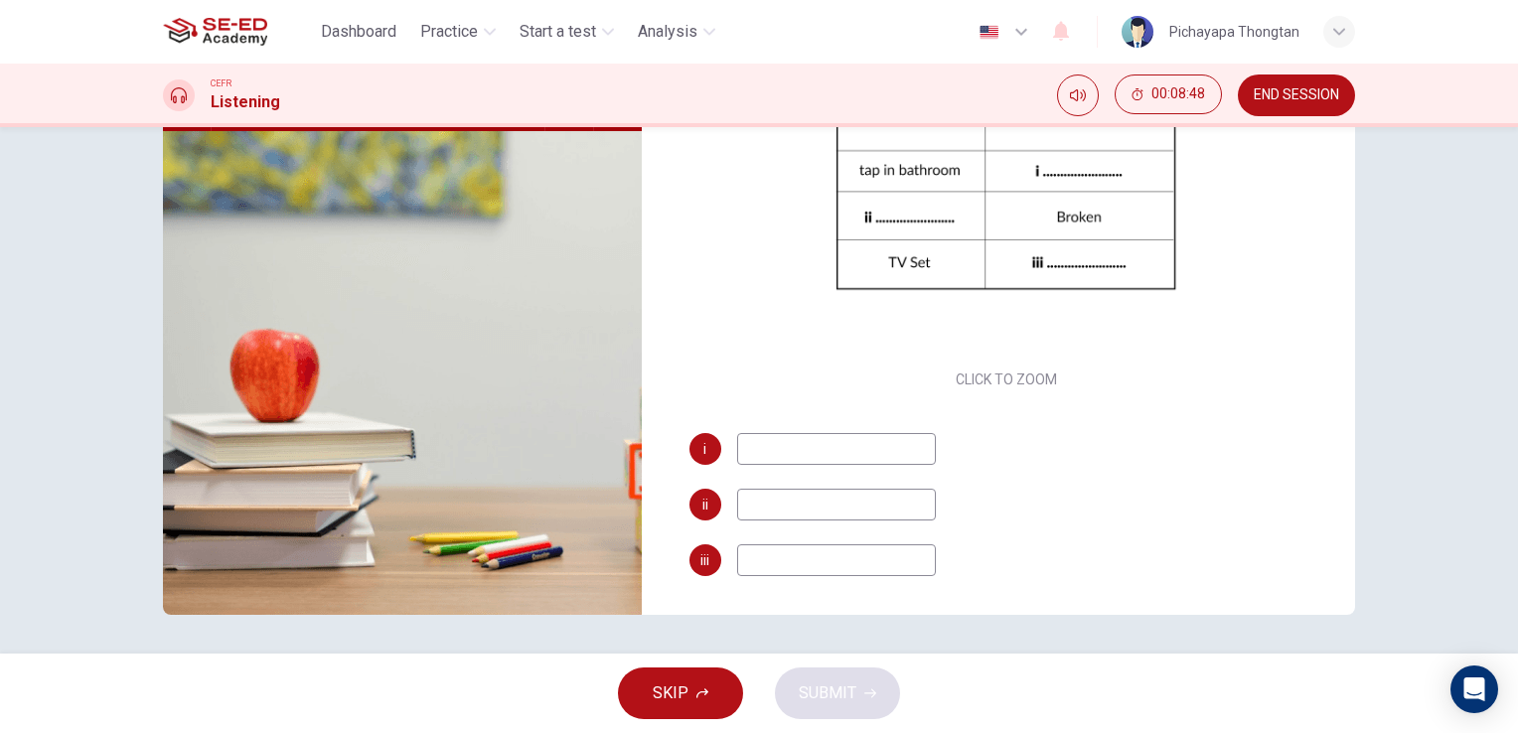
scroll to position [242, 0]
click at [774, 456] on input at bounding box center [836, 449] width 199 height 32
type input "legging"
click at [797, 513] on input at bounding box center [836, 505] width 199 height 32
type input "door in kitchen"
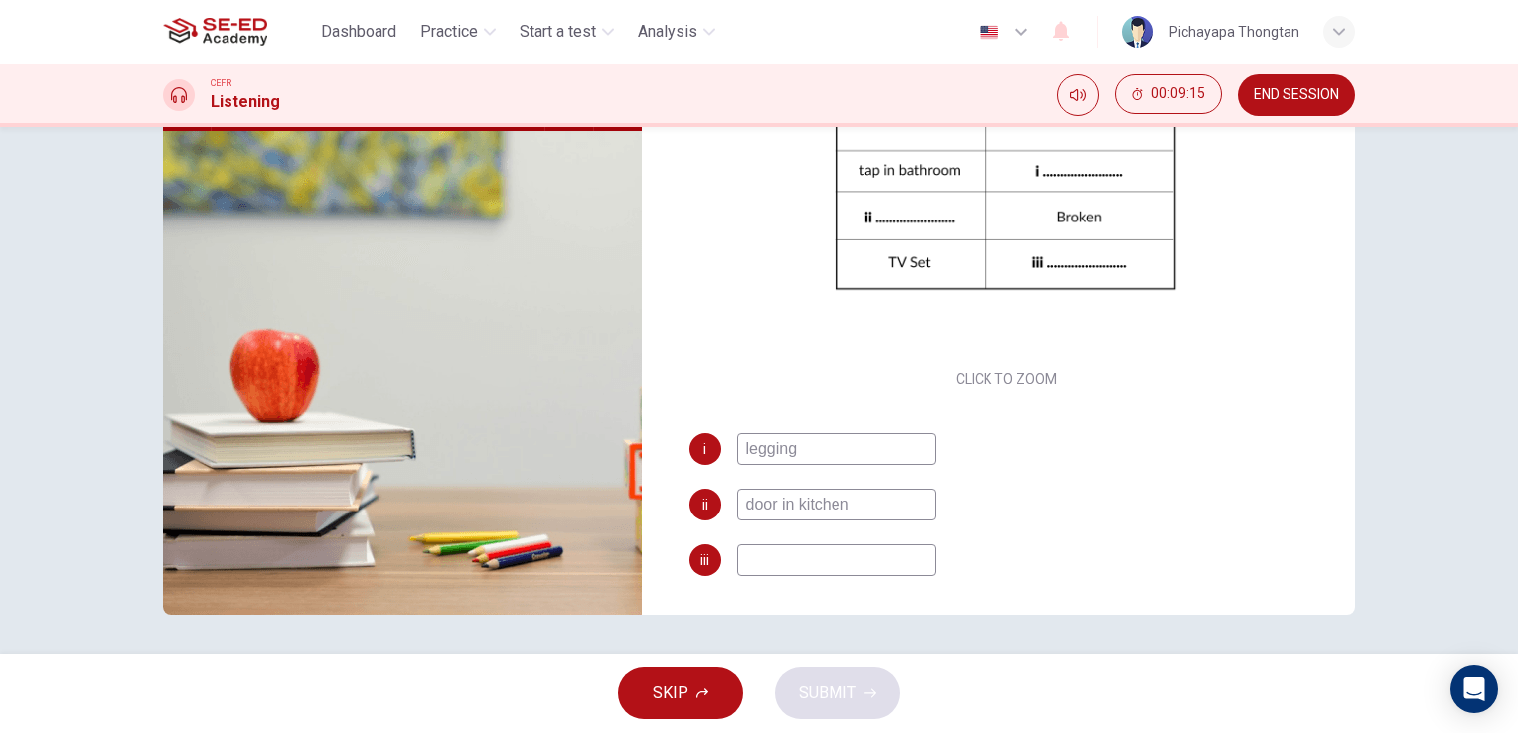
click at [820, 561] on input at bounding box center [836, 560] width 199 height 32
type input "69"
type input "ha"
type input "69"
type input "has"
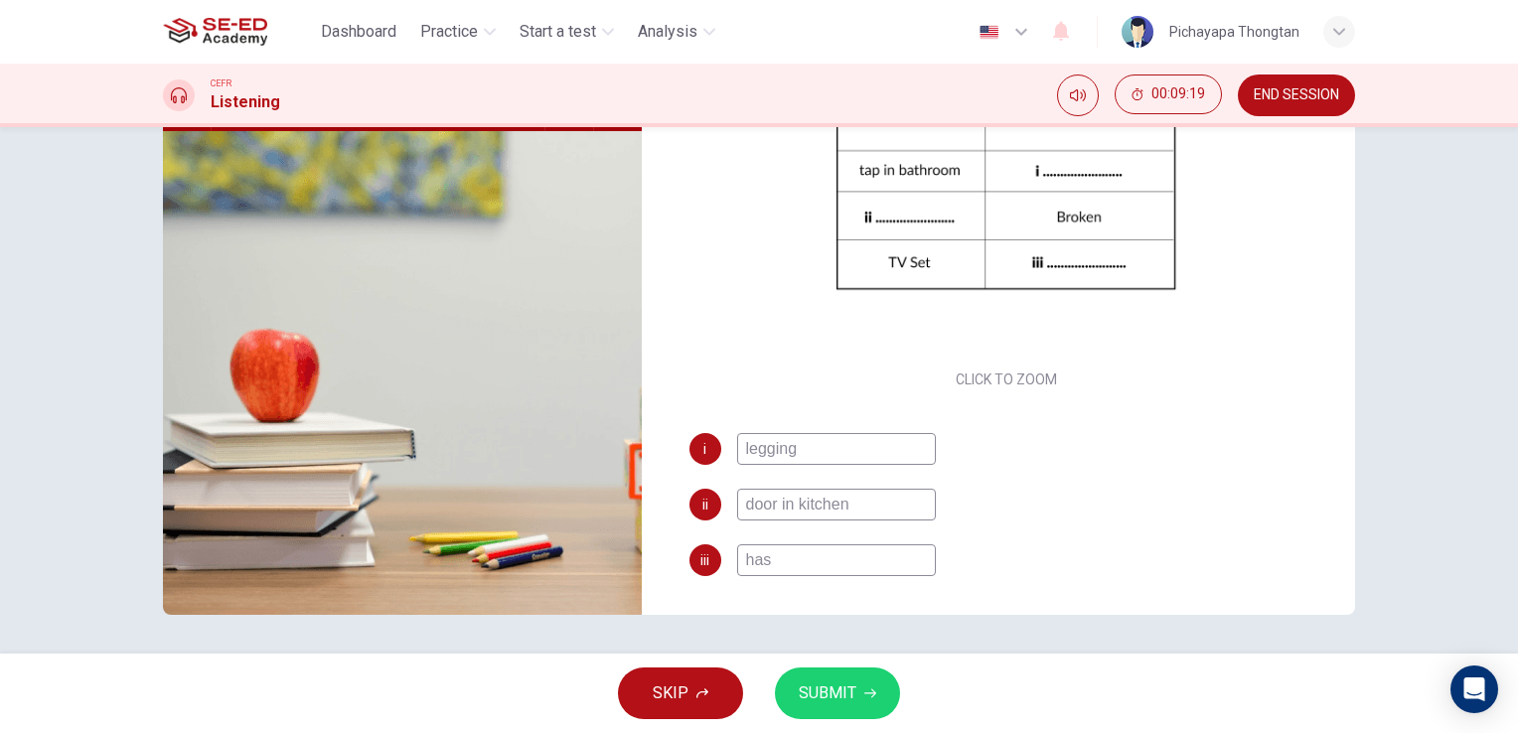
type input "69"
type input "has"
type input "69"
type input "has n"
type input "69"
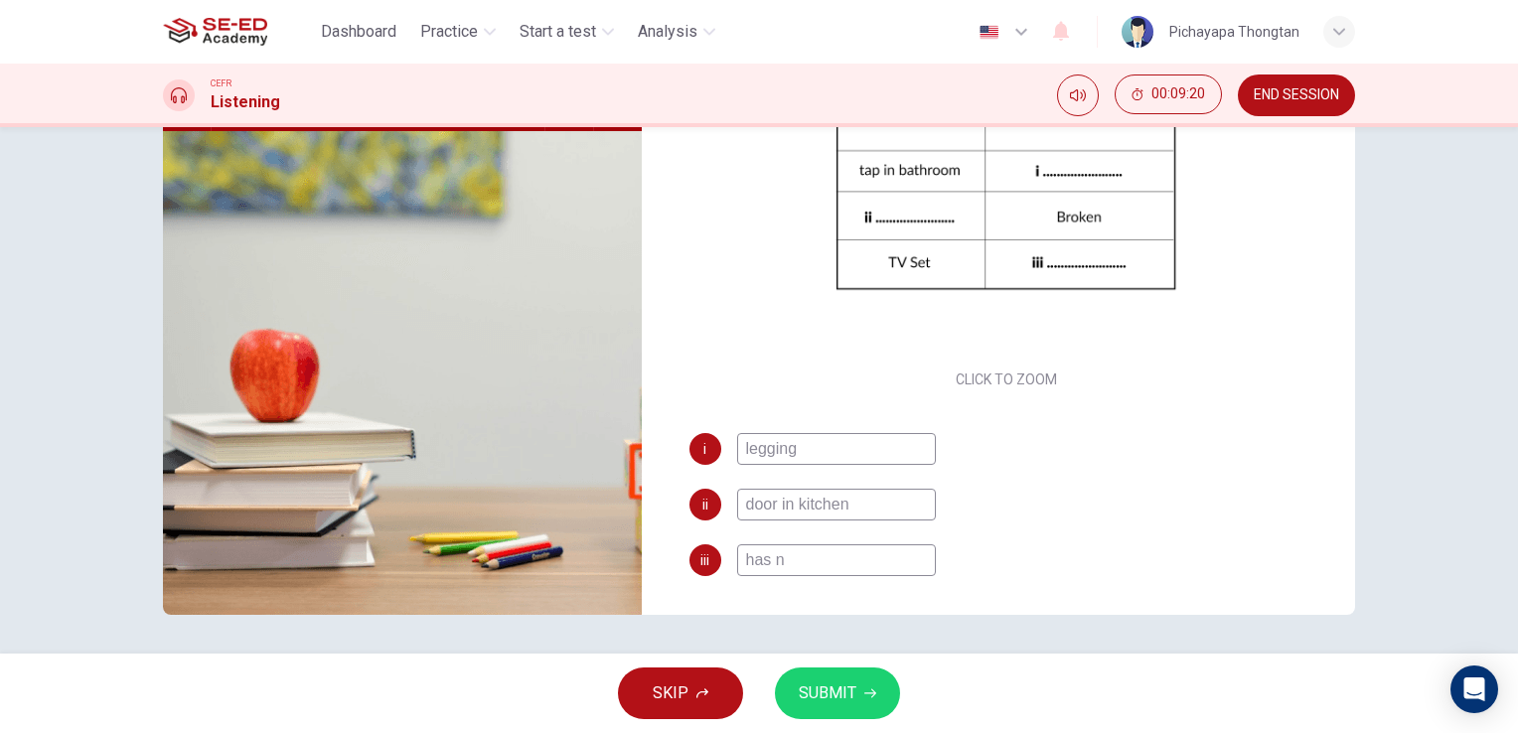
type input "has no"
type input "69"
type input "has no s"
type input "69"
type input "has no sou"
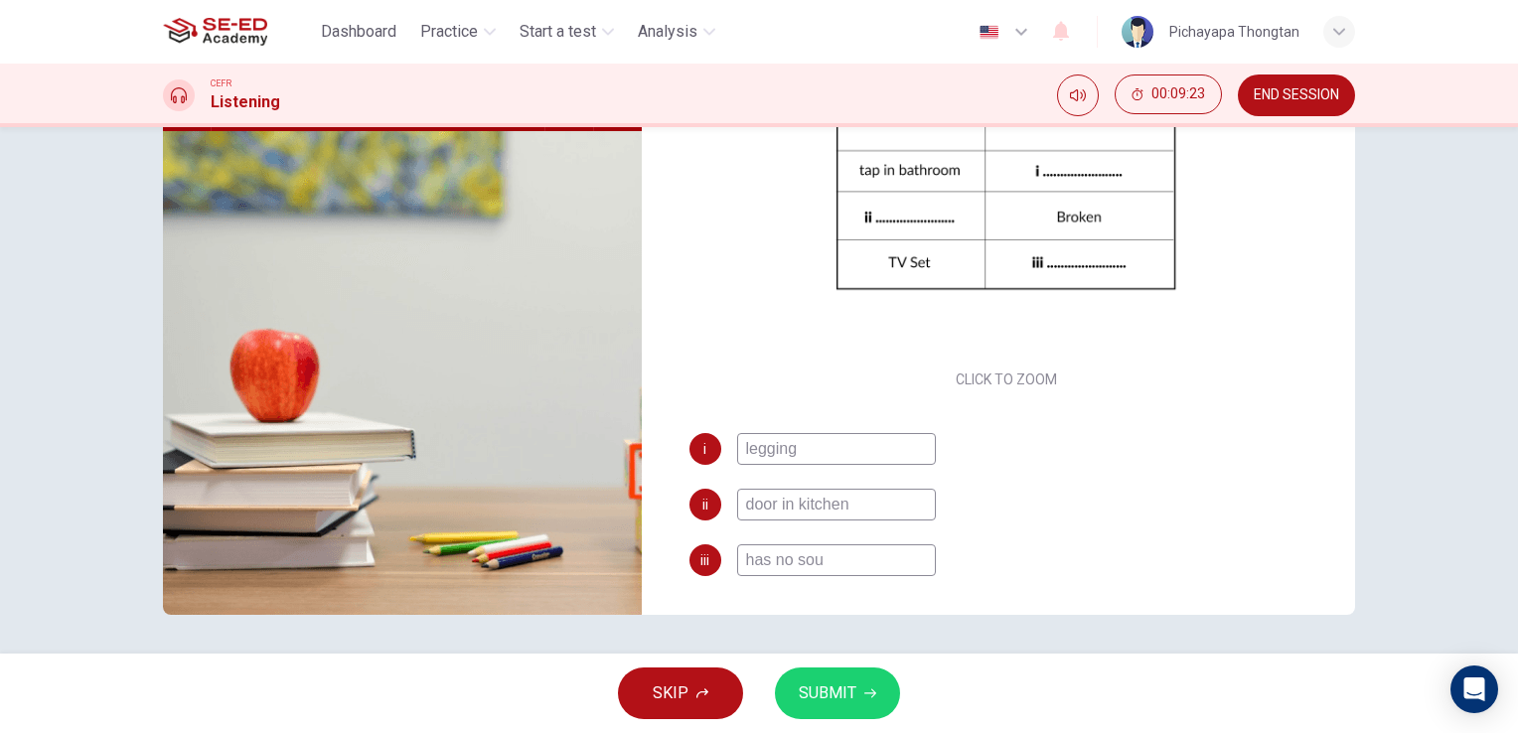
type input "69"
type input "has no sound"
type input "69"
type input "has no sound"
click at [822, 698] on span "SUBMIT" at bounding box center [828, 694] width 58 height 28
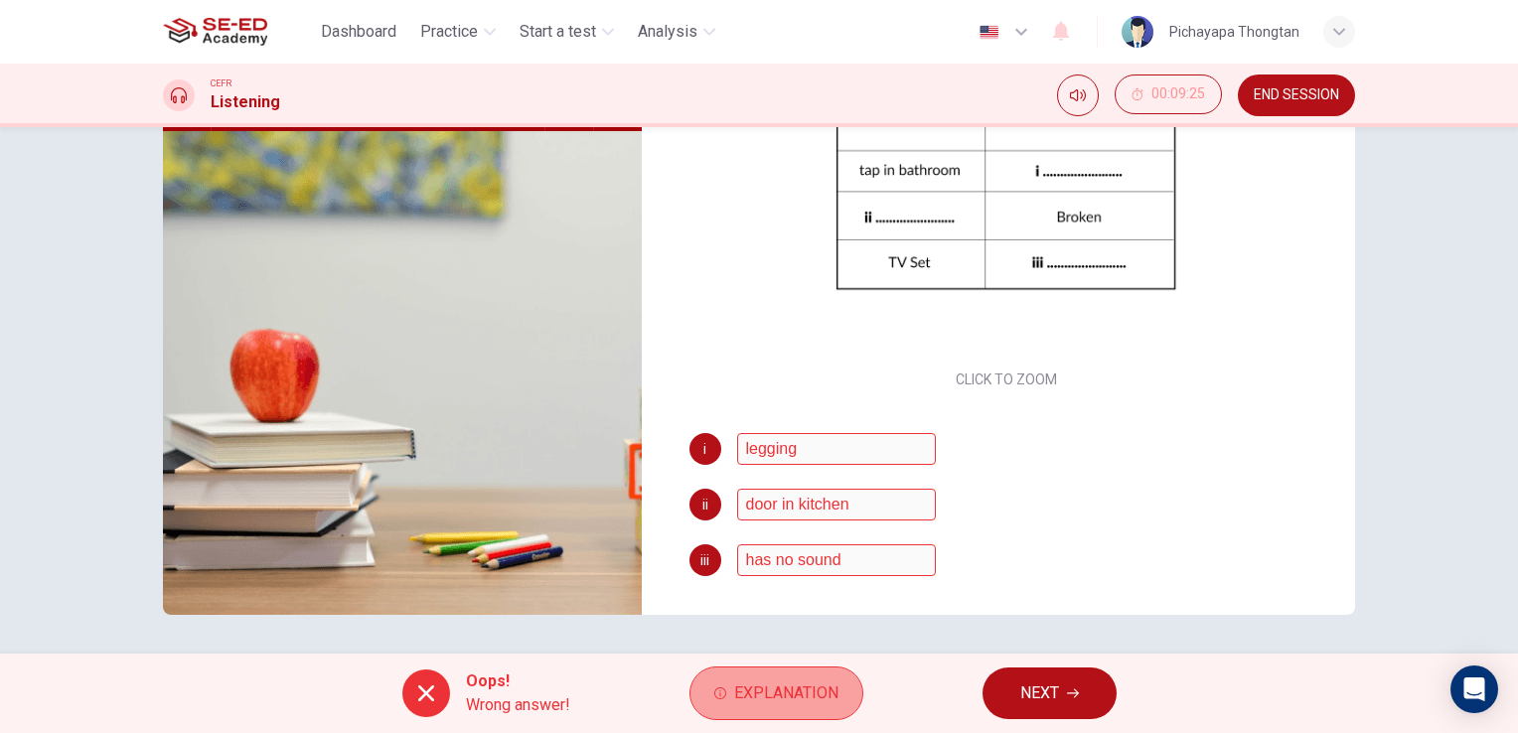
click at [783, 703] on span "Explanation" at bounding box center [786, 694] width 104 height 28
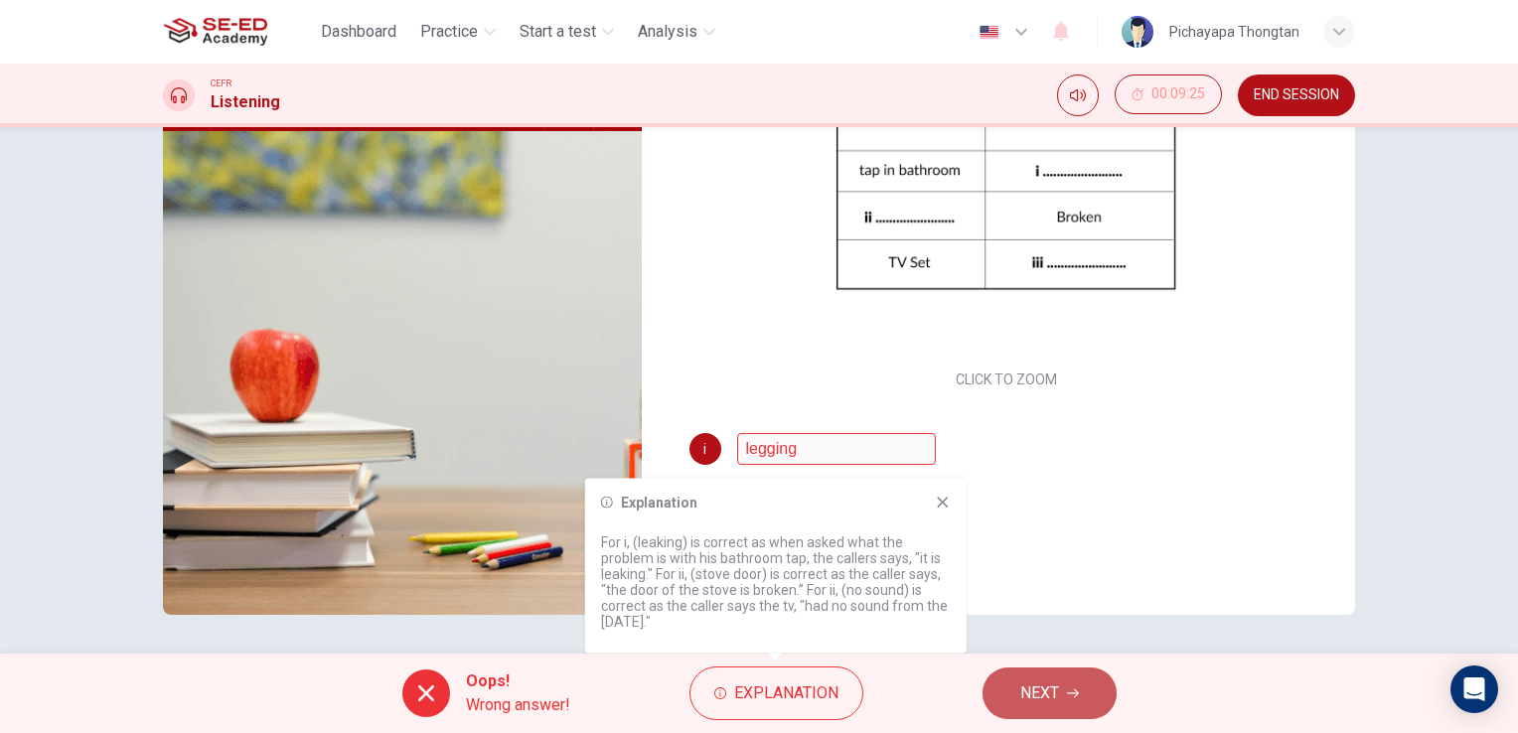
click at [1066, 707] on button "NEXT" at bounding box center [1050, 694] width 134 height 52
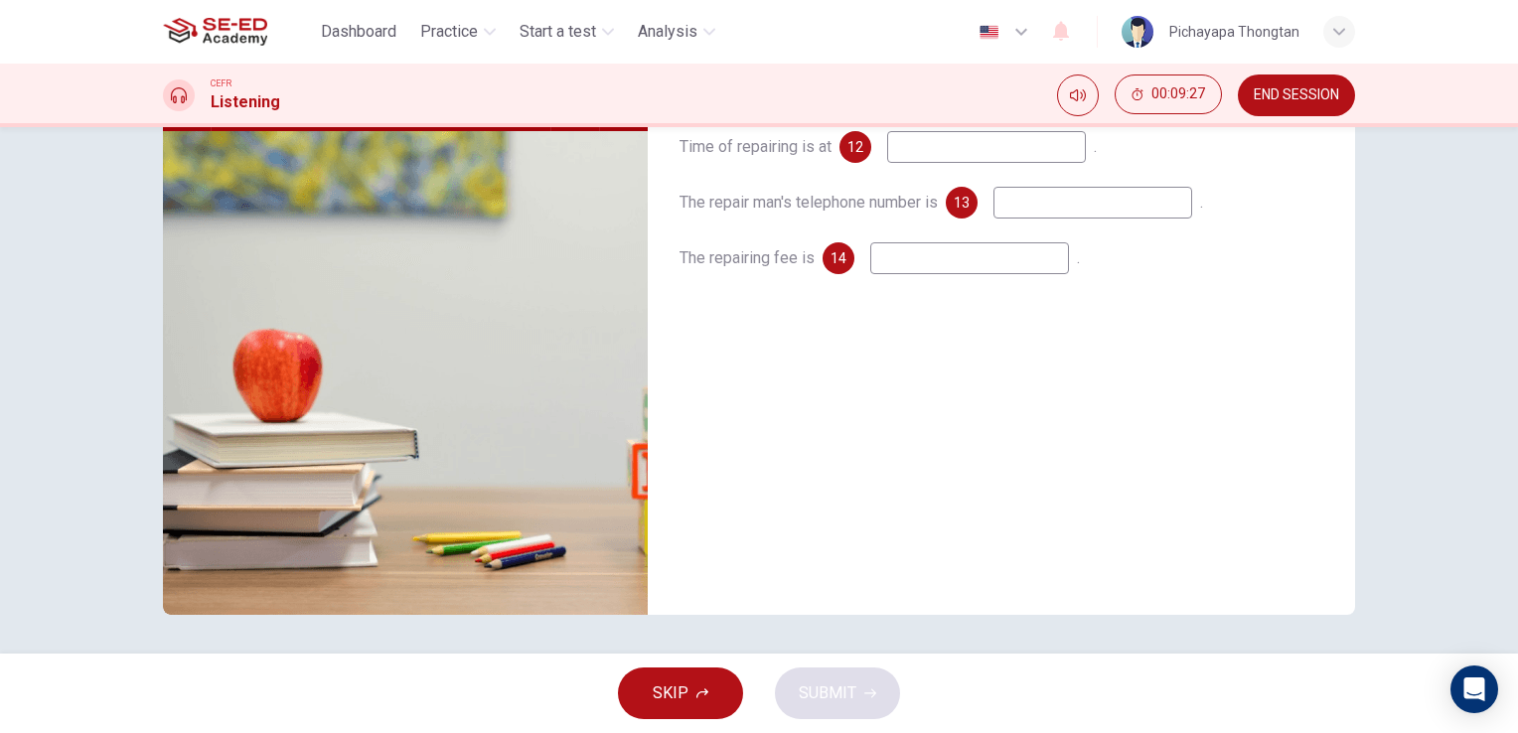
scroll to position [0, 0]
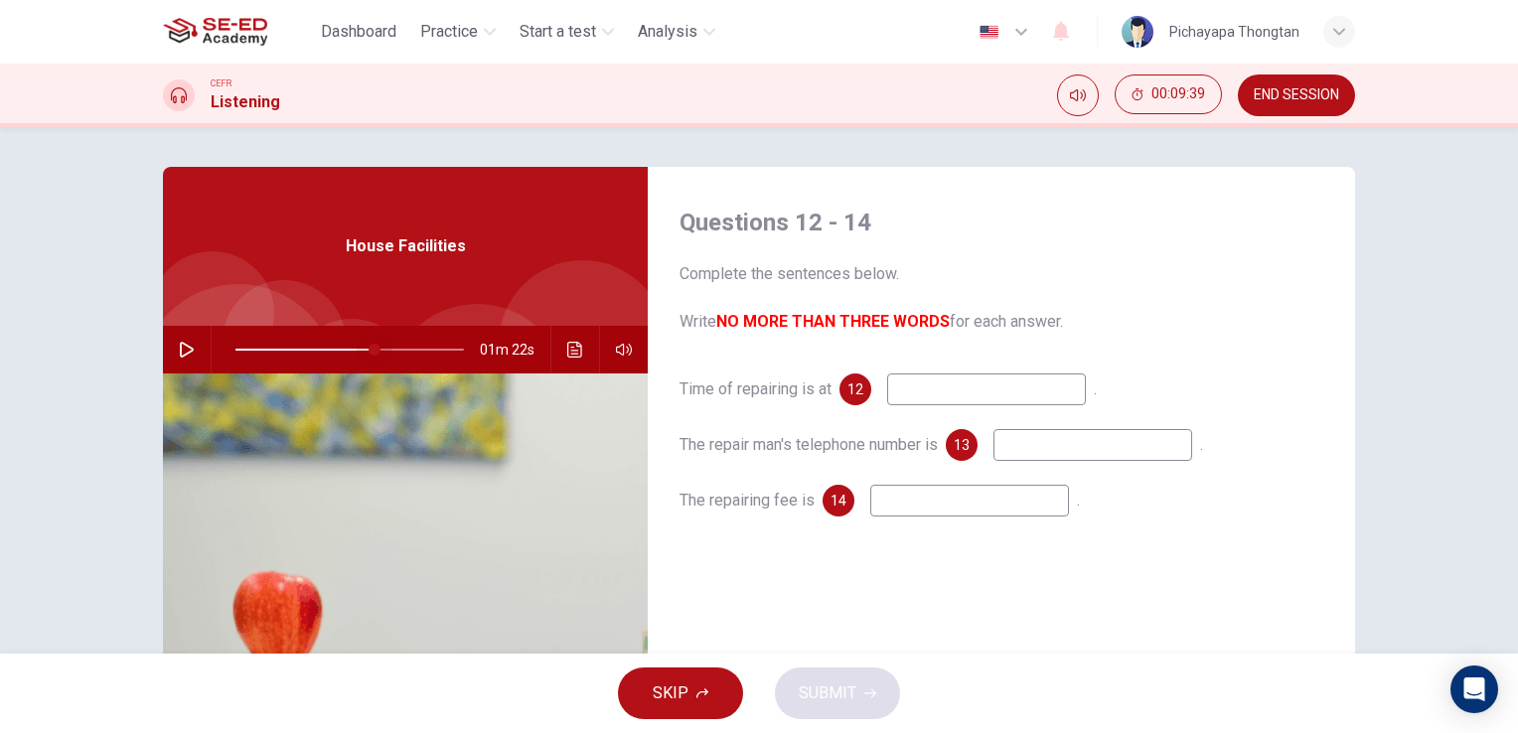
click at [371, 348] on span at bounding box center [375, 350] width 12 height 12
click at [179, 348] on icon "button" at bounding box center [187, 350] width 16 height 16
click at [423, 348] on span at bounding box center [427, 350] width 12 height 12
type input "0"
click at [918, 393] on input at bounding box center [986, 390] width 199 height 32
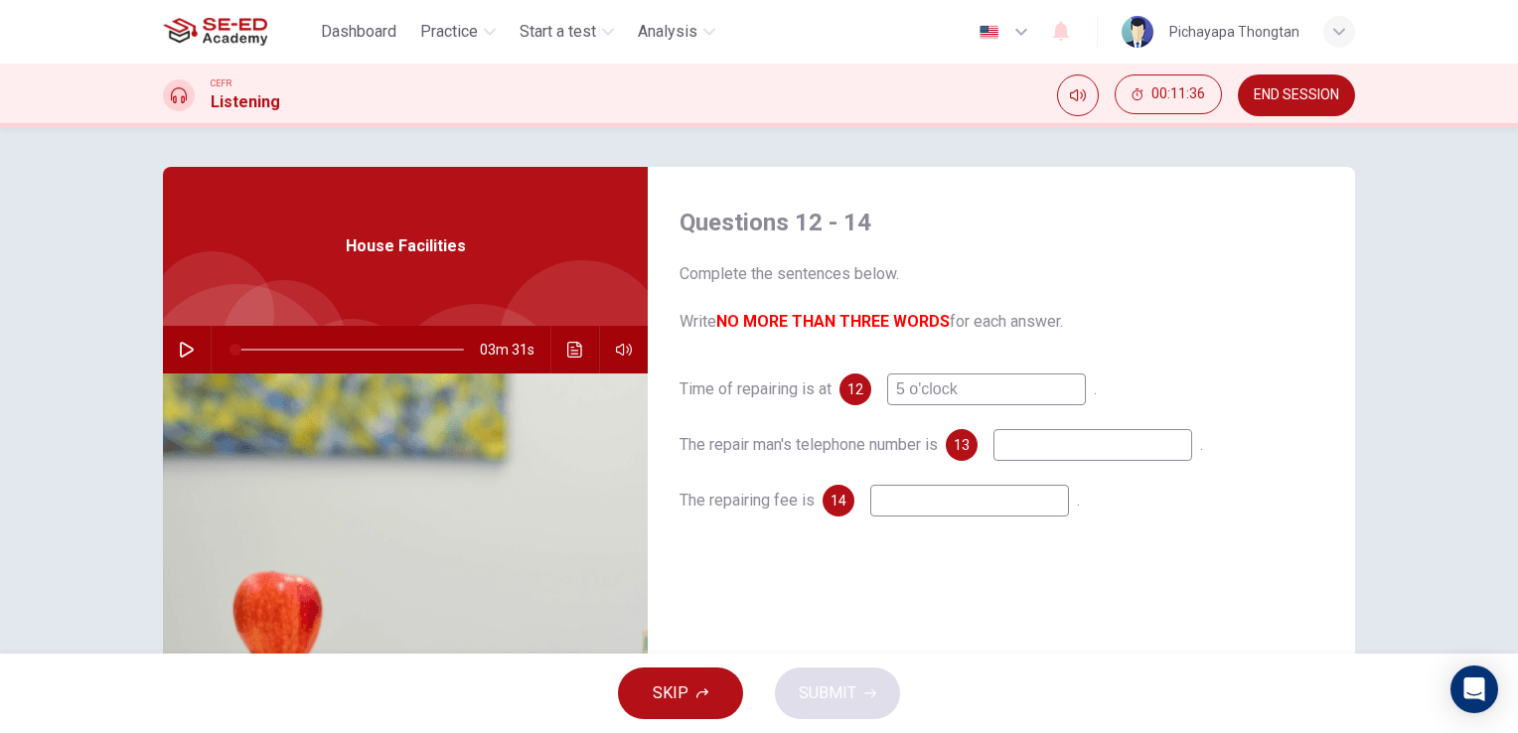
type input "5 o'clock"
click at [1045, 442] on input at bounding box center [1093, 445] width 199 height 32
type input "65433747"
click at [1016, 498] on input at bounding box center [969, 501] width 199 height 32
type input "5 pound"
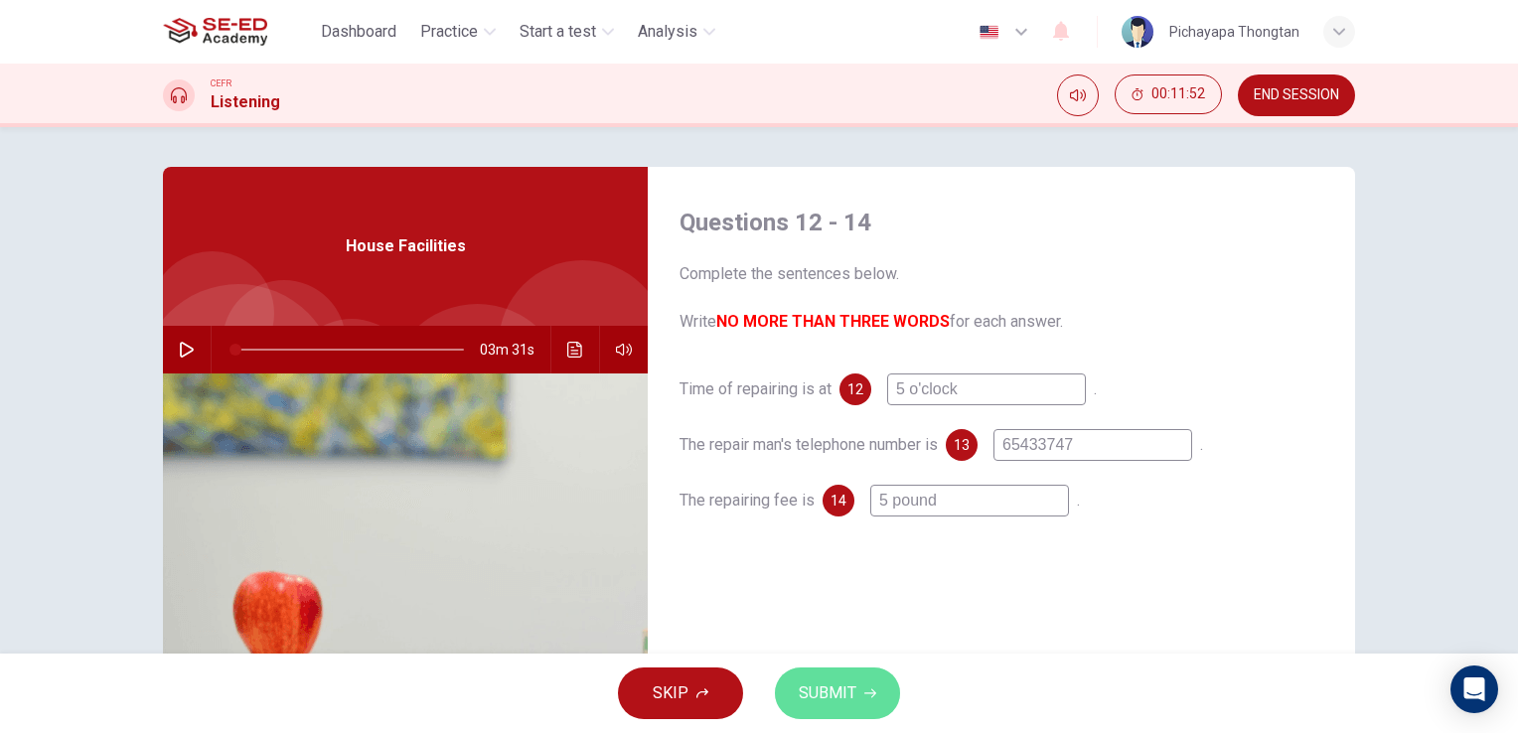
click at [826, 690] on span "SUBMIT" at bounding box center [828, 694] width 58 height 28
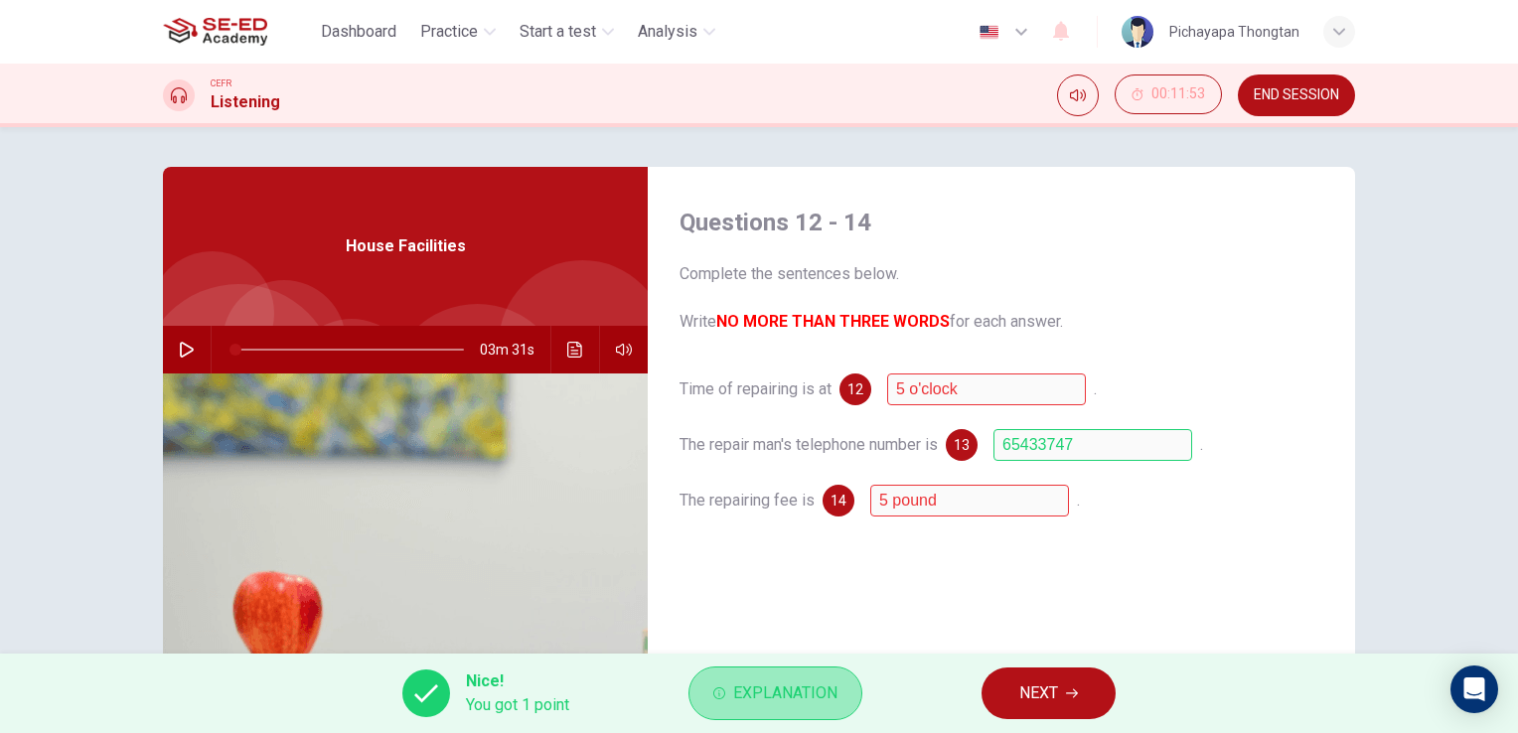
click at [783, 690] on span "Explanation" at bounding box center [785, 694] width 104 height 28
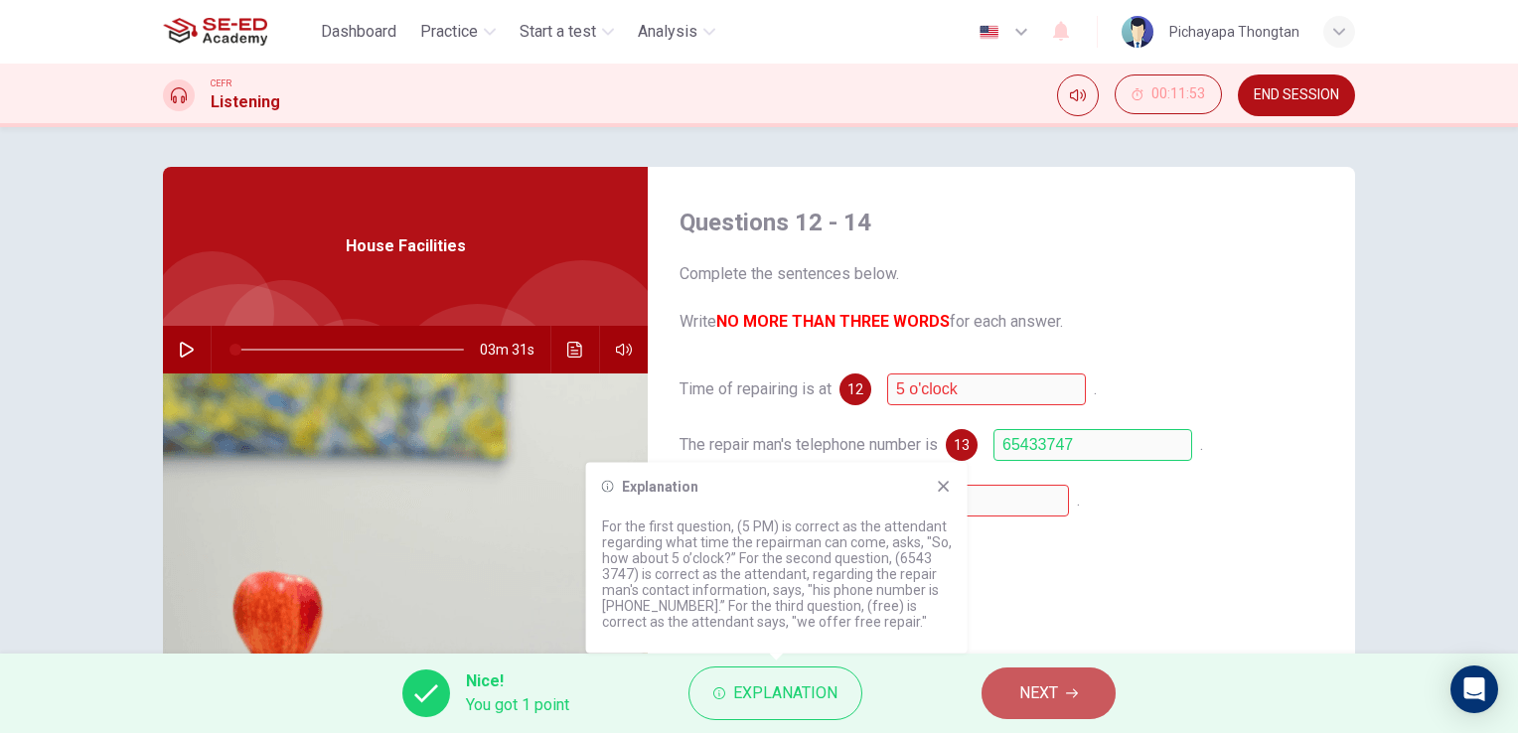
click at [1033, 687] on span "NEXT" at bounding box center [1038, 694] width 39 height 28
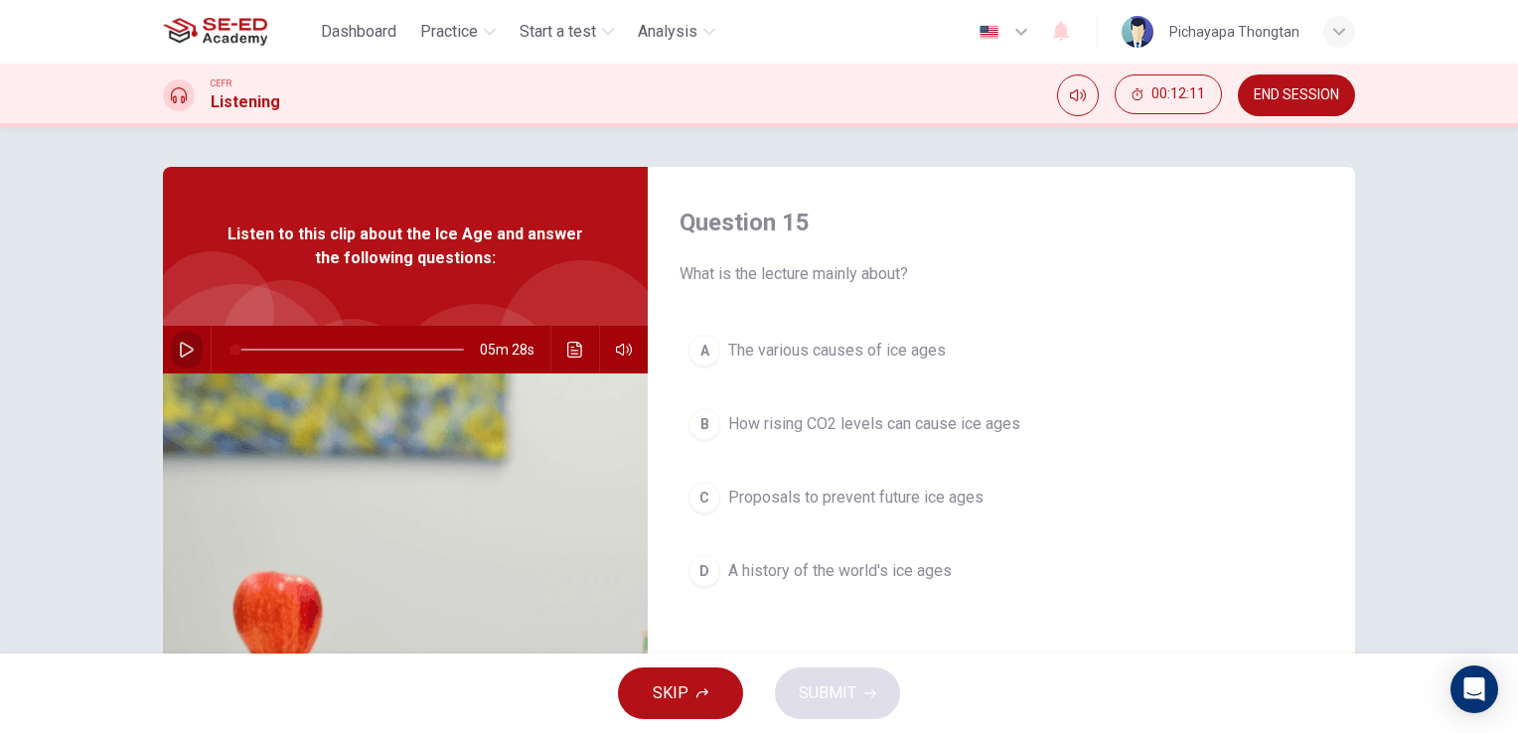
click at [179, 352] on icon "button" at bounding box center [187, 350] width 16 height 16
type input "7"
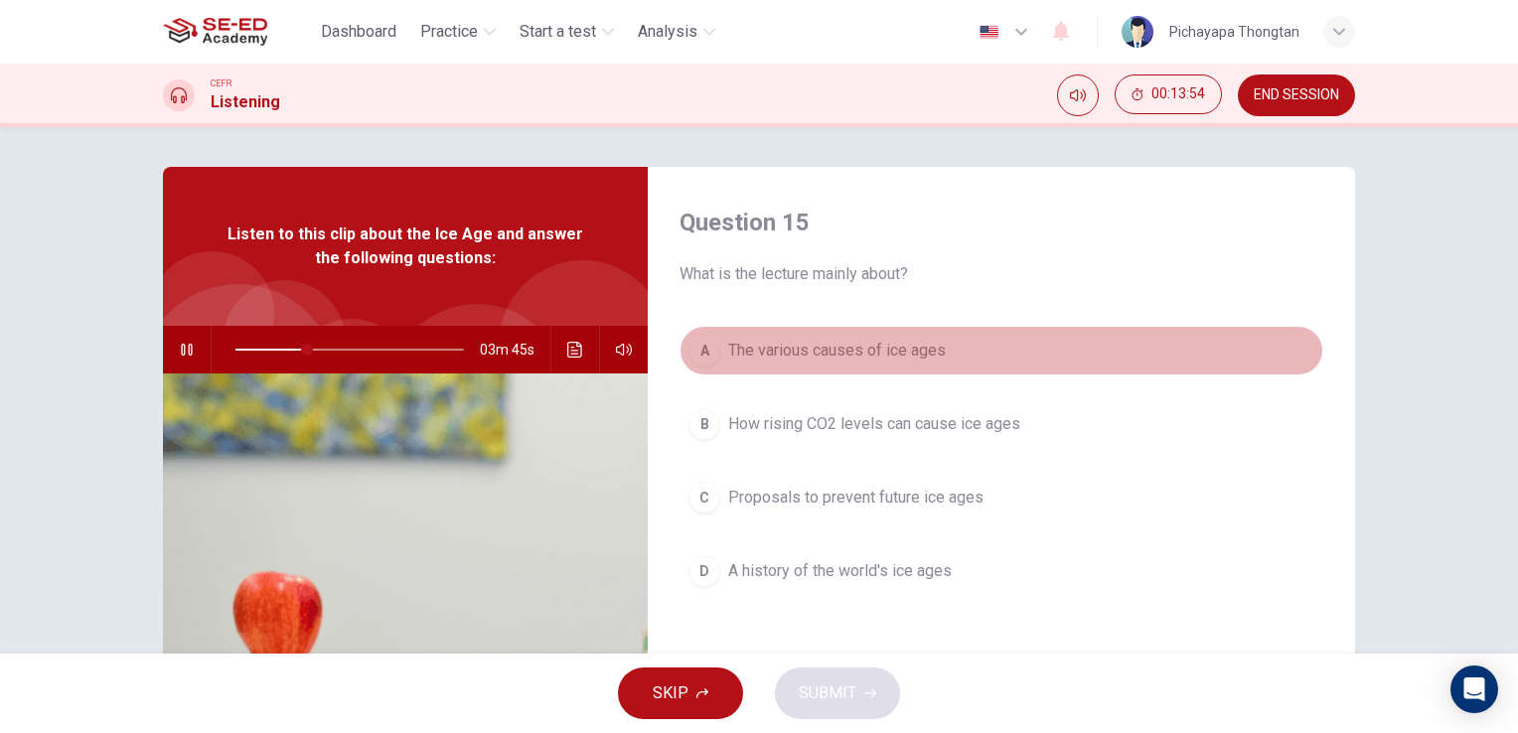
click at [695, 352] on div "A" at bounding box center [705, 351] width 32 height 32
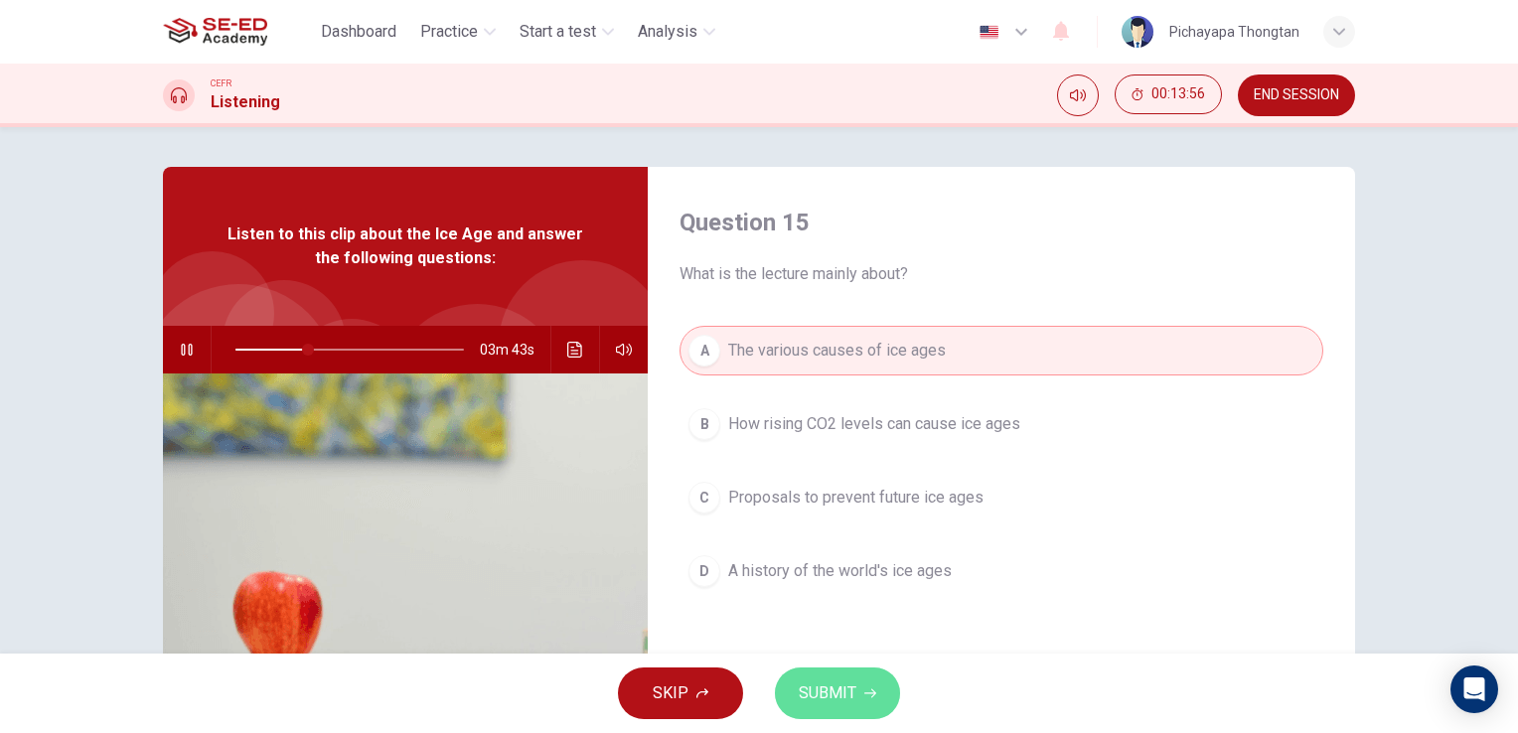
click at [834, 697] on span "SUBMIT" at bounding box center [828, 694] width 58 height 28
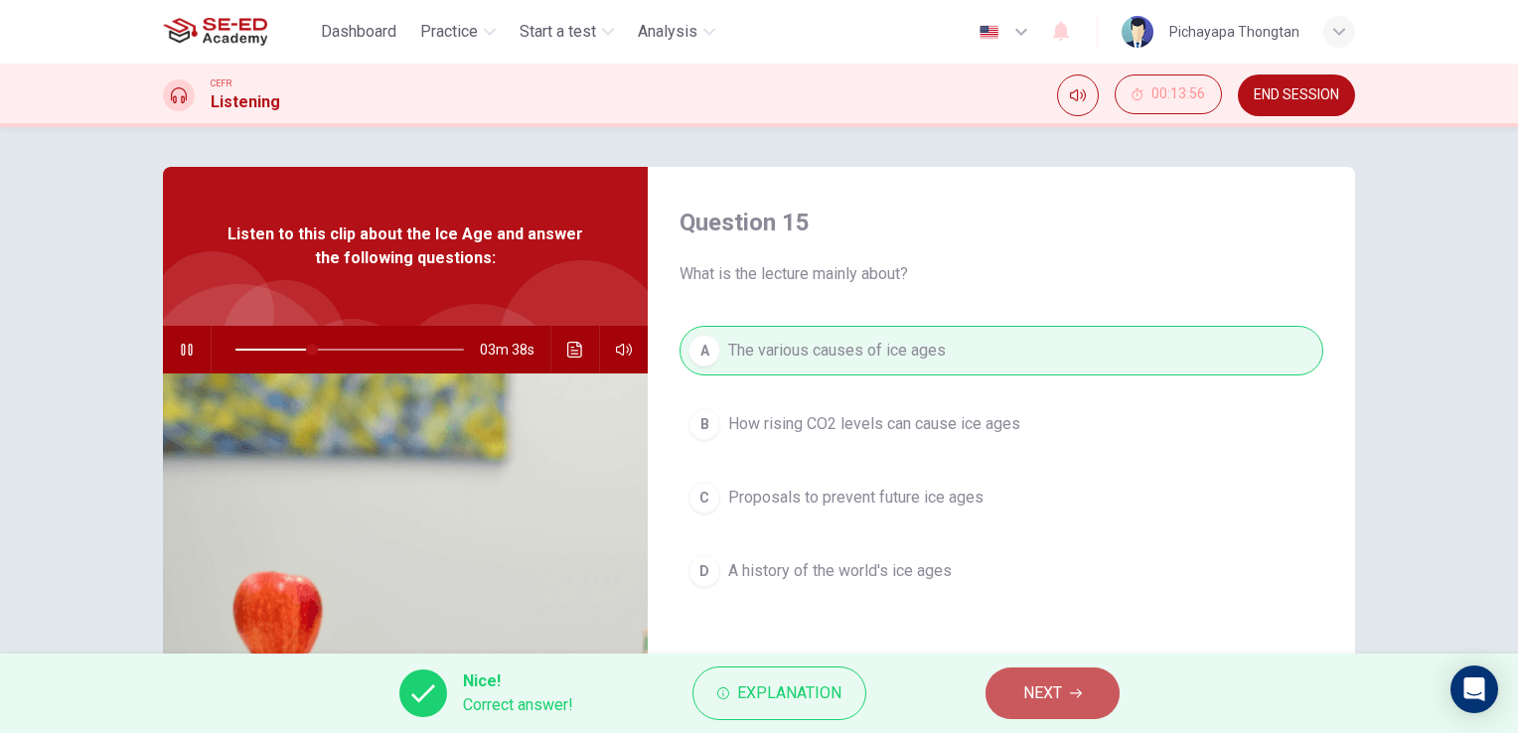
click at [1025, 689] on span "NEXT" at bounding box center [1042, 694] width 39 height 28
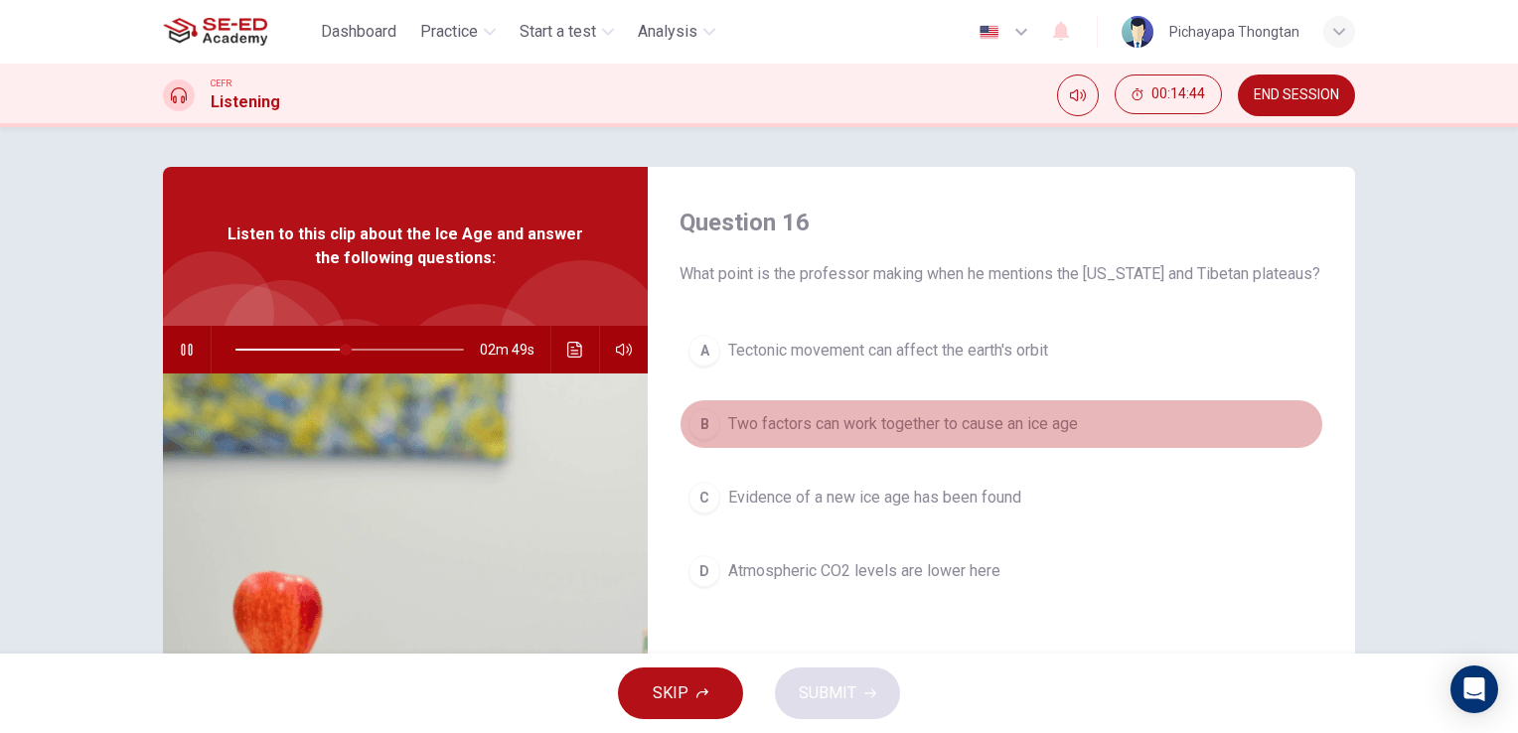
click at [711, 427] on div "B" at bounding box center [705, 424] width 32 height 32
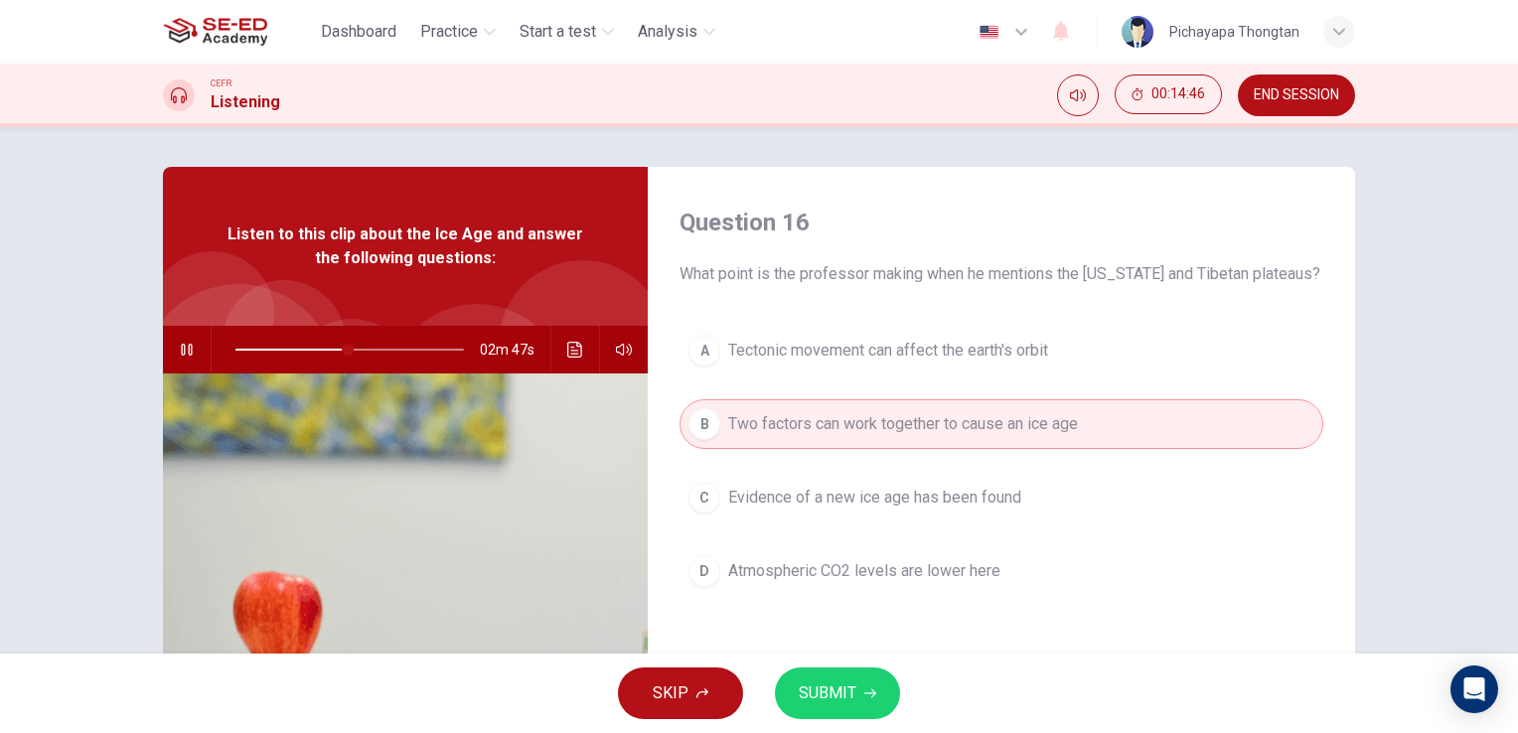
click at [829, 690] on span "SUBMIT" at bounding box center [828, 694] width 58 height 28
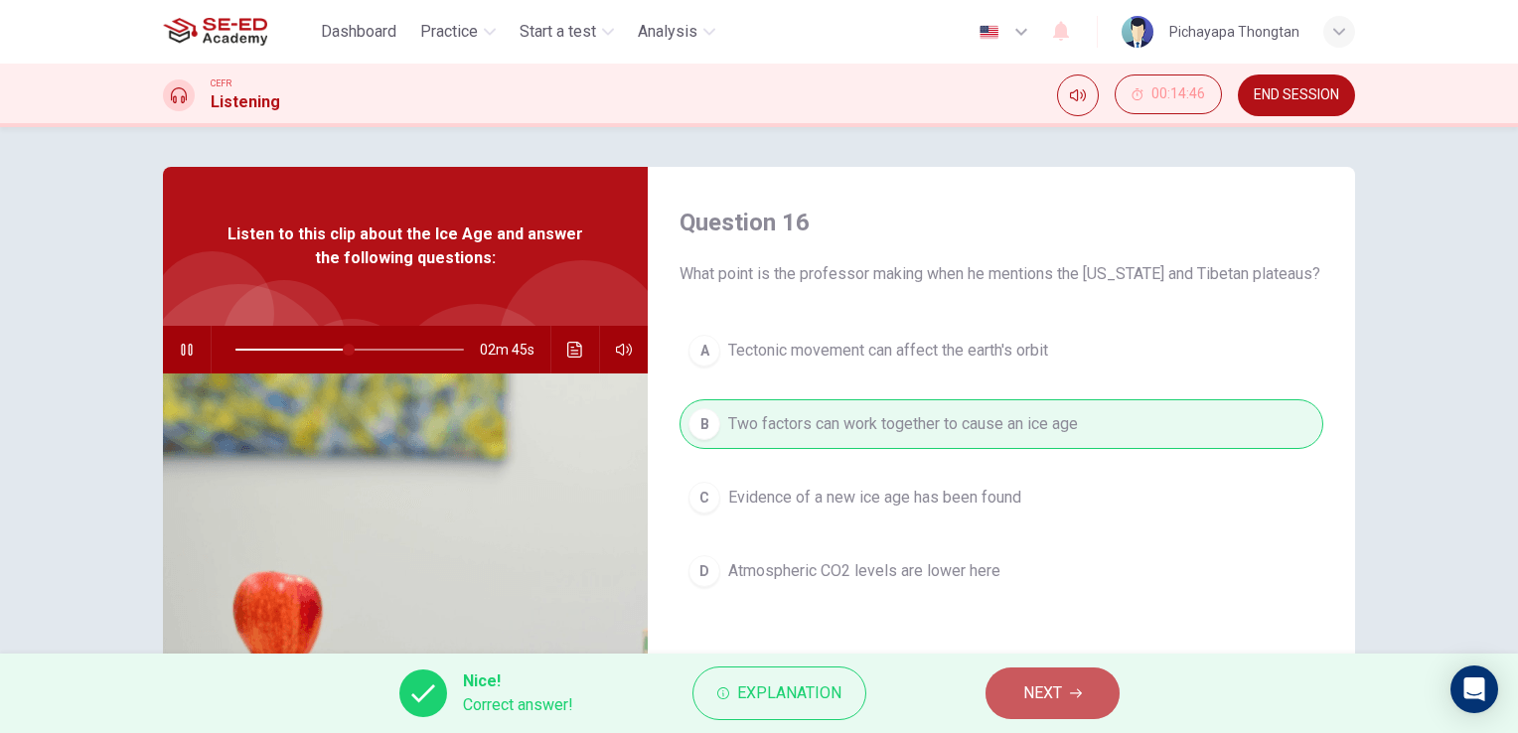
click at [1017, 693] on button "NEXT" at bounding box center [1053, 694] width 134 height 52
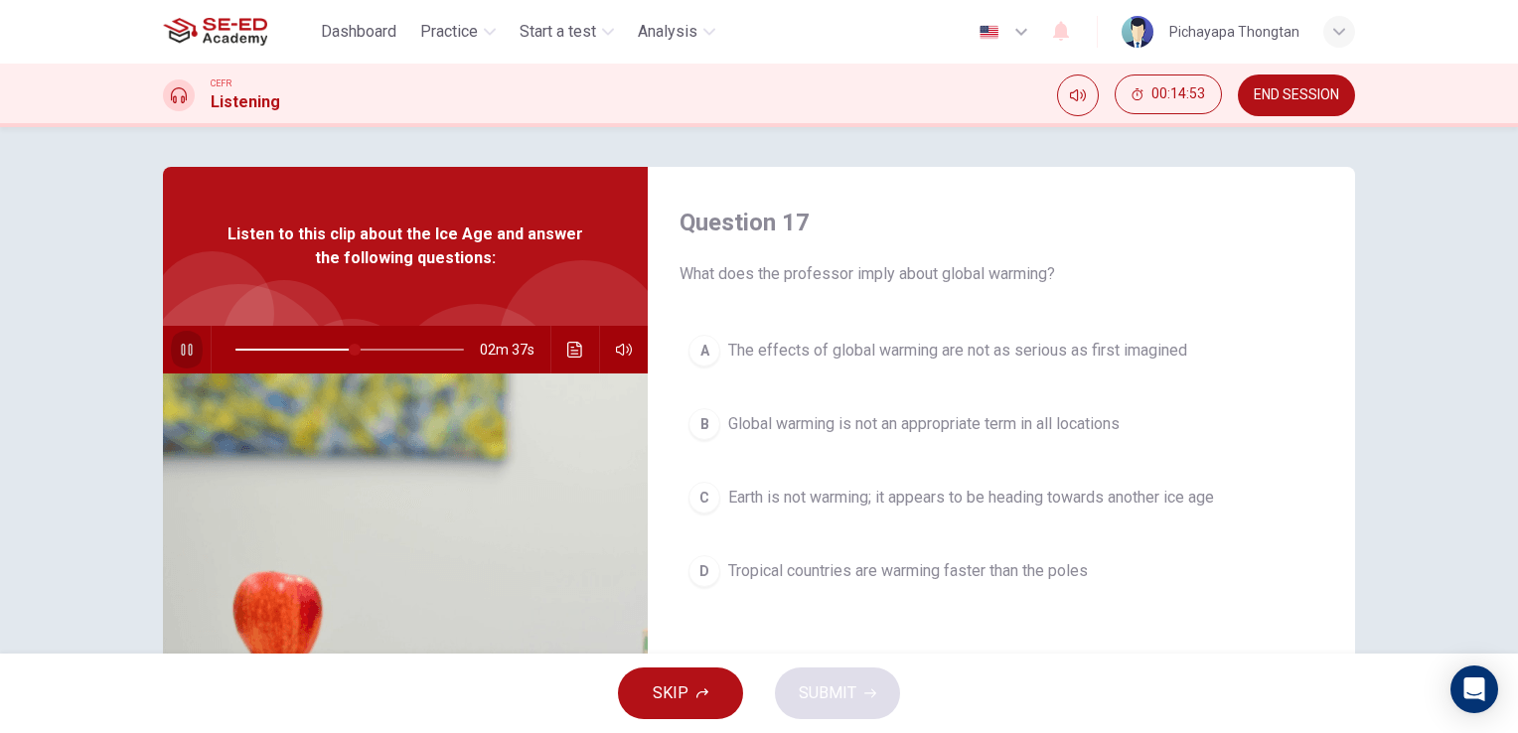
click at [182, 353] on icon "button" at bounding box center [187, 350] width 16 height 16
click at [333, 347] on span at bounding box center [339, 350] width 12 height 12
click at [180, 345] on icon "button" at bounding box center [187, 350] width 14 height 16
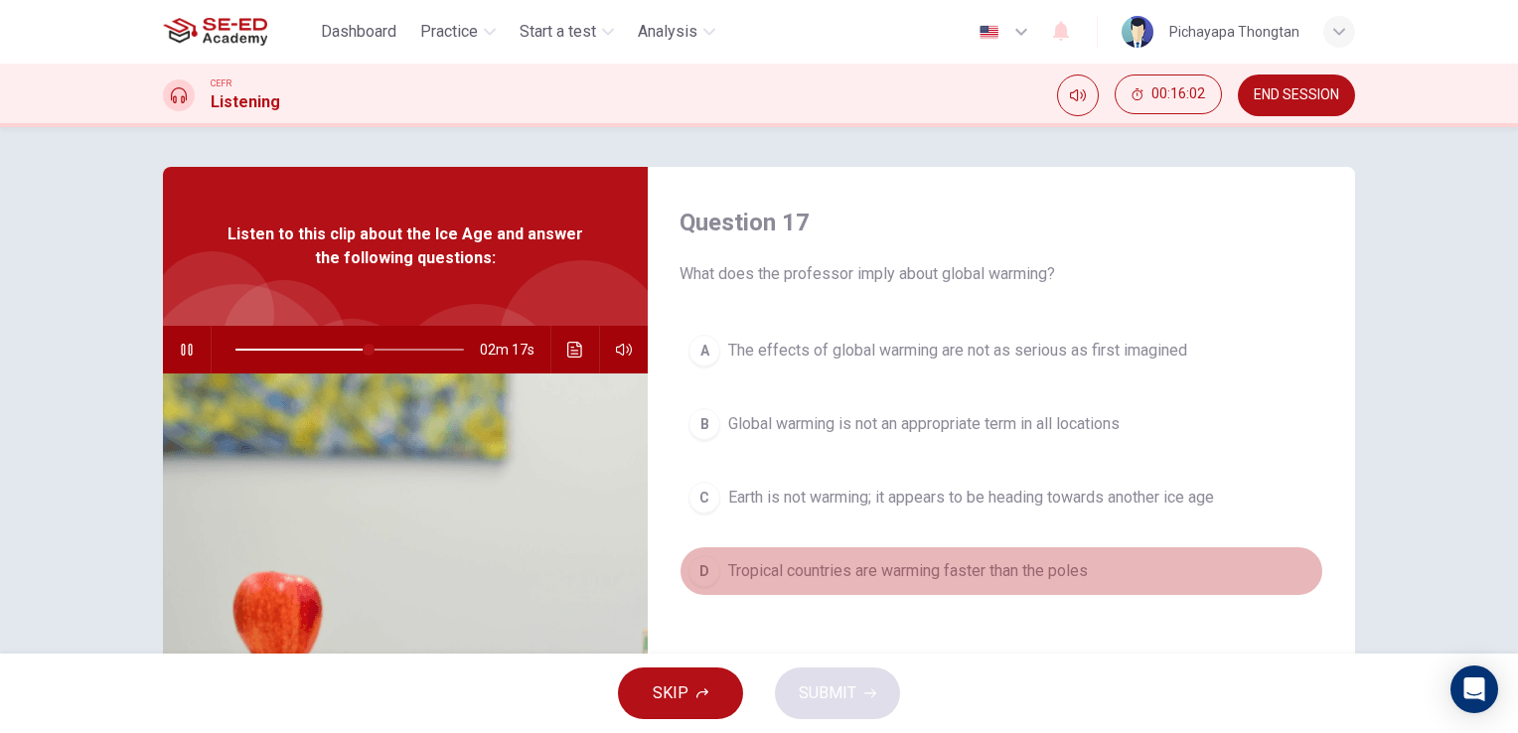
click at [696, 573] on div "D" at bounding box center [705, 571] width 32 height 32
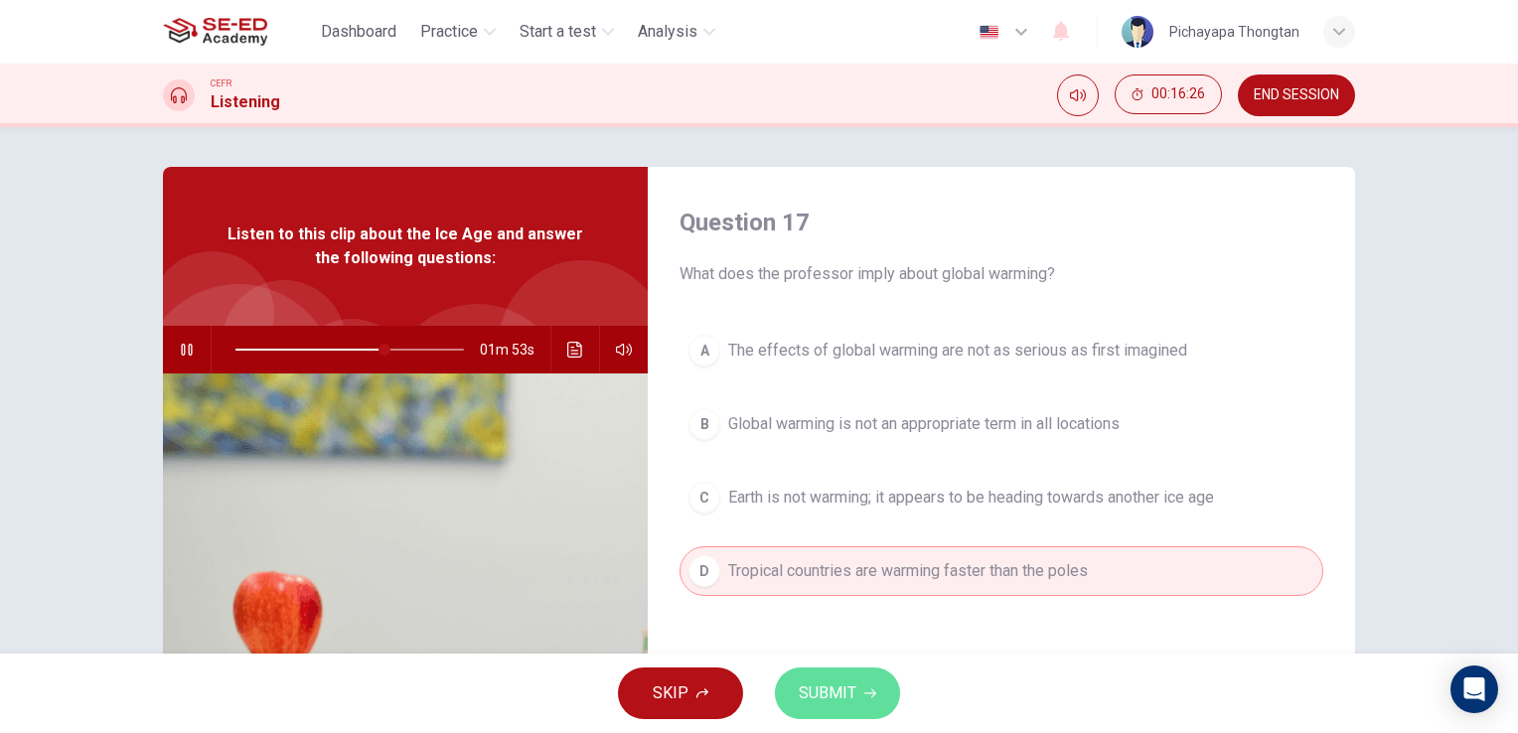
click at [824, 692] on span "SUBMIT" at bounding box center [828, 694] width 58 height 28
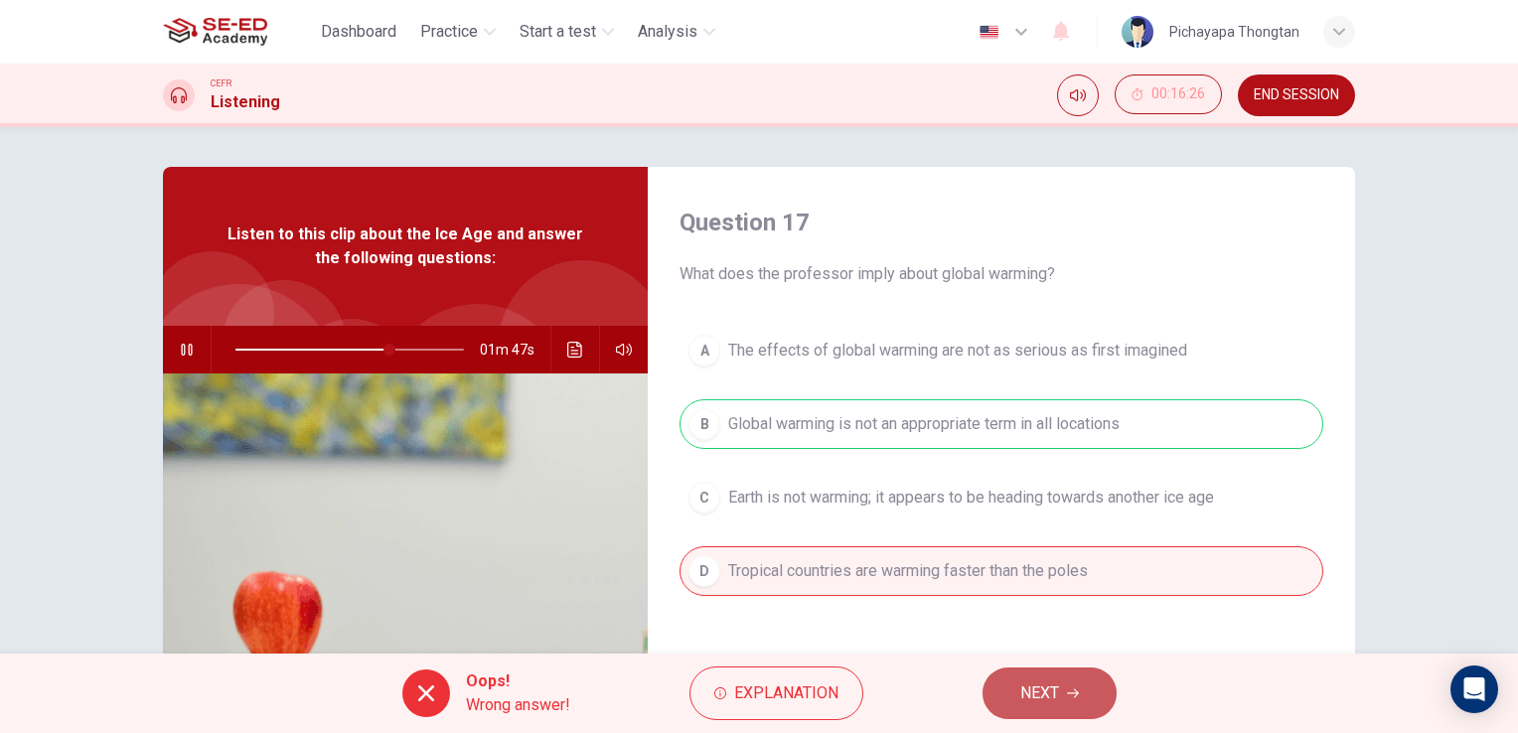
click at [1020, 683] on span "NEXT" at bounding box center [1039, 694] width 39 height 28
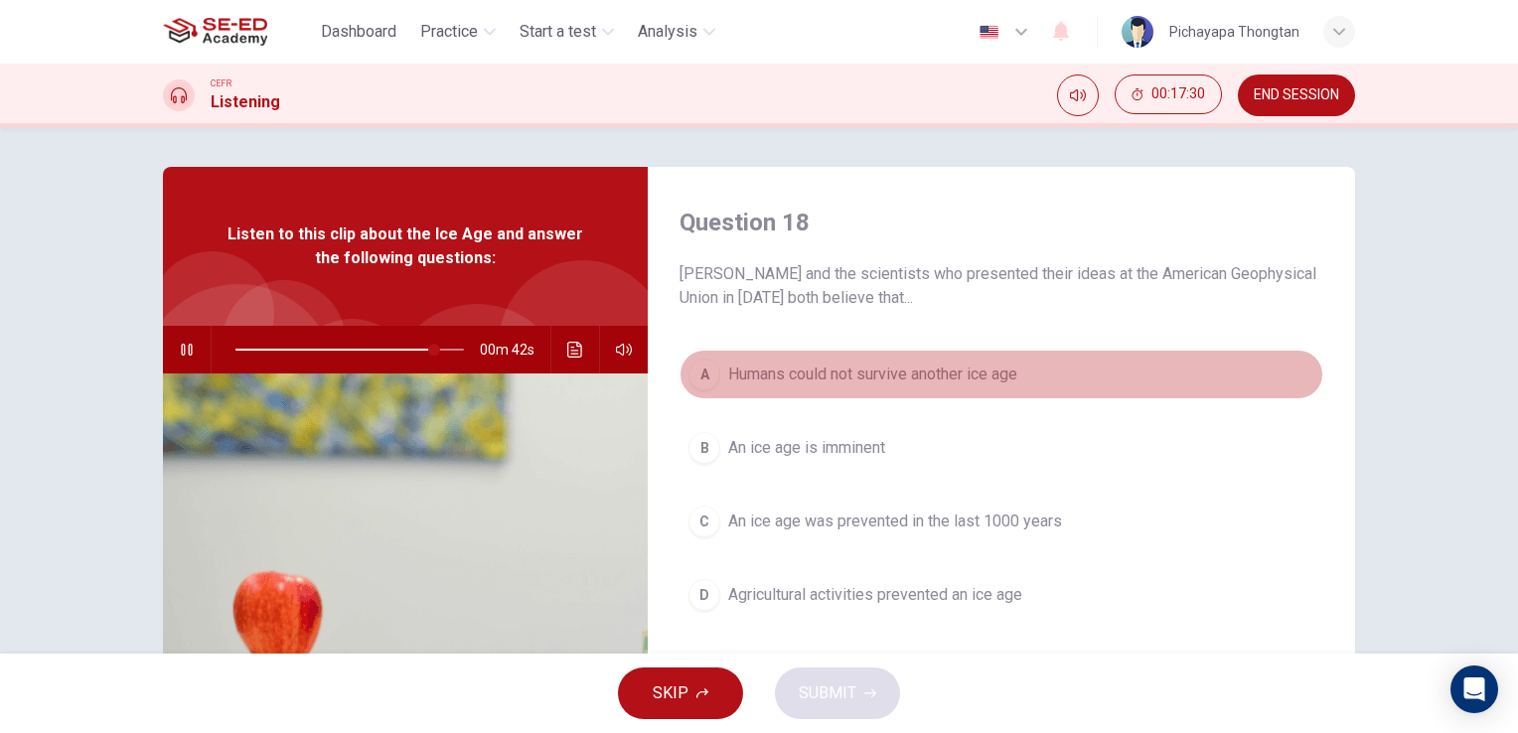
click at [1023, 376] on button "A Humans could not survive another ice age" at bounding box center [1002, 375] width 644 height 50
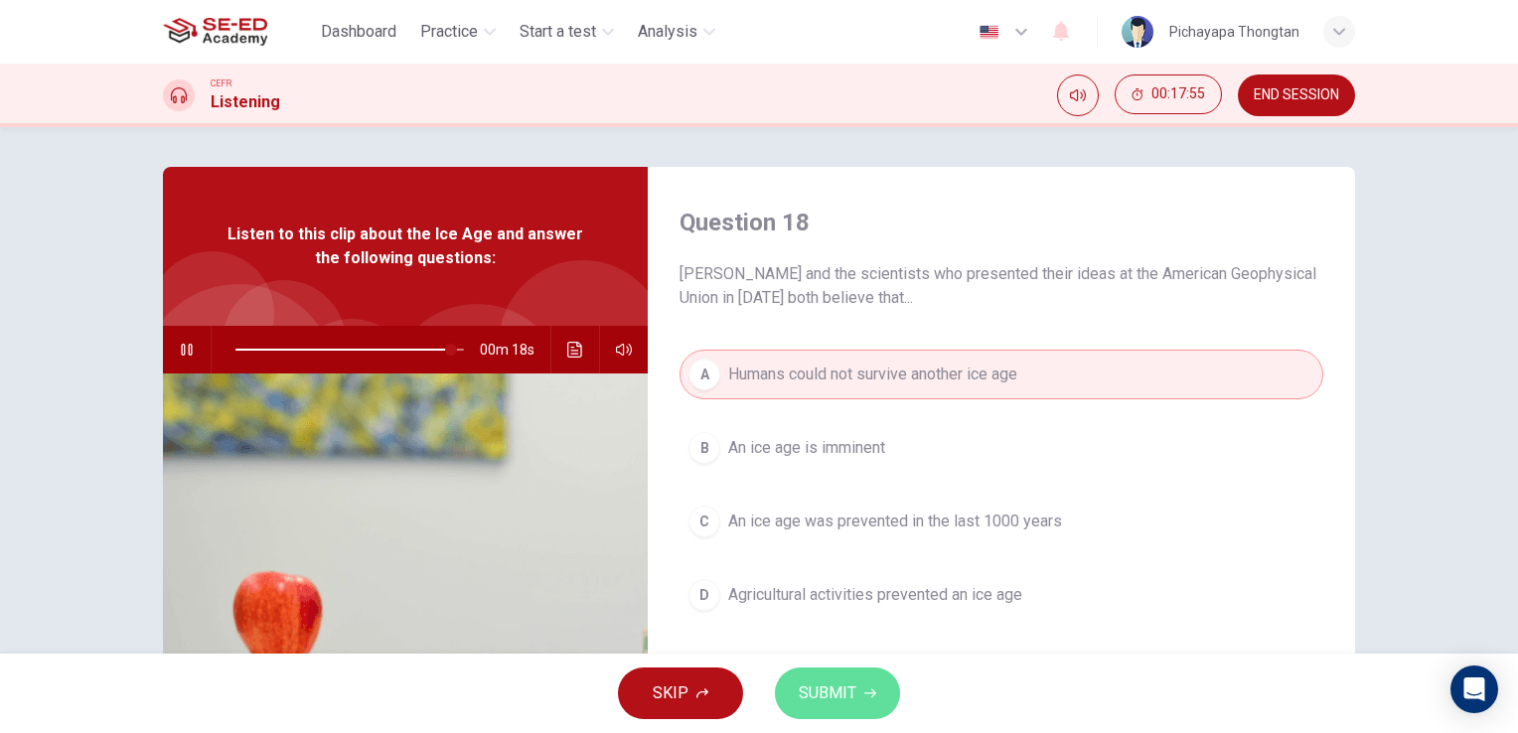
click at [807, 692] on span "SUBMIT" at bounding box center [828, 694] width 58 height 28
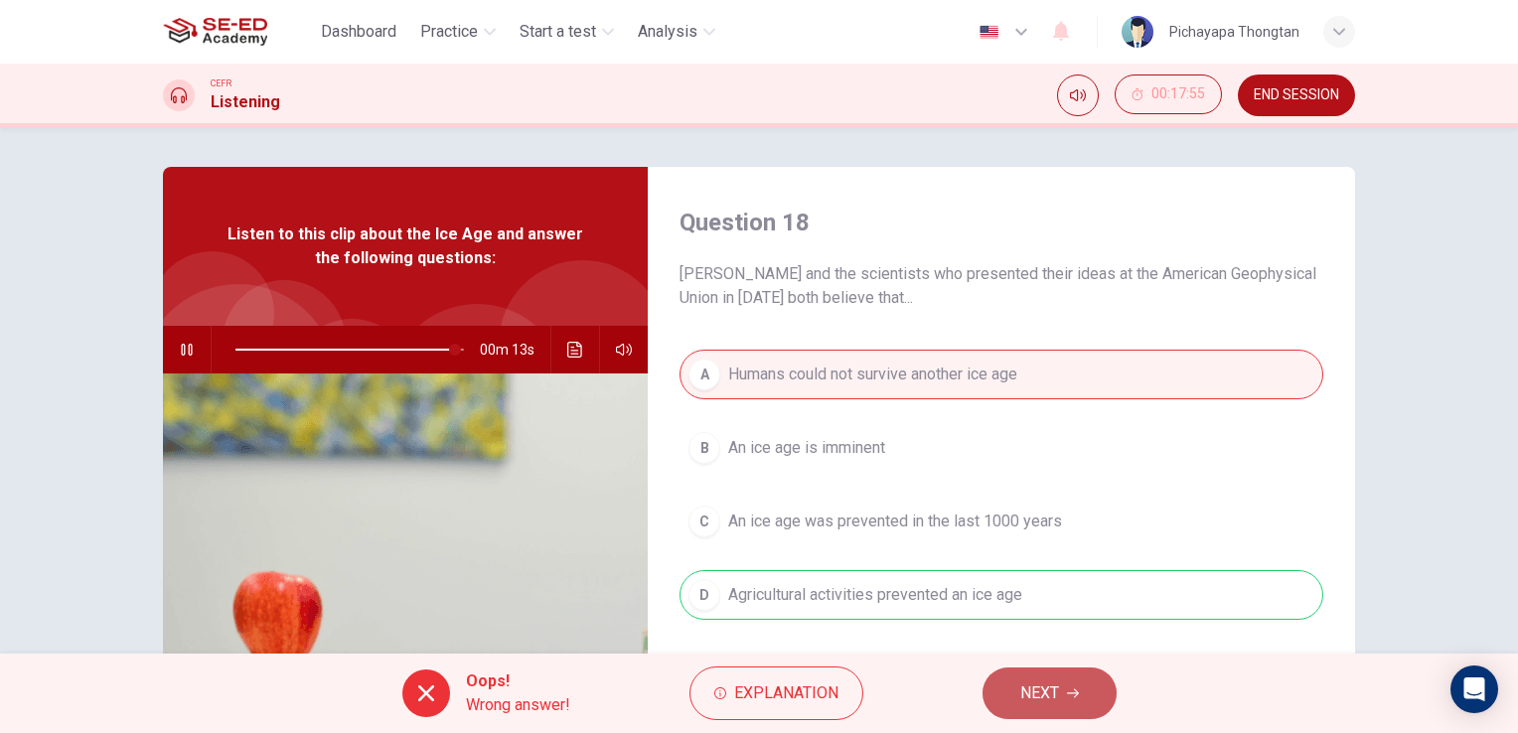
click at [1051, 692] on span "NEXT" at bounding box center [1039, 694] width 39 height 28
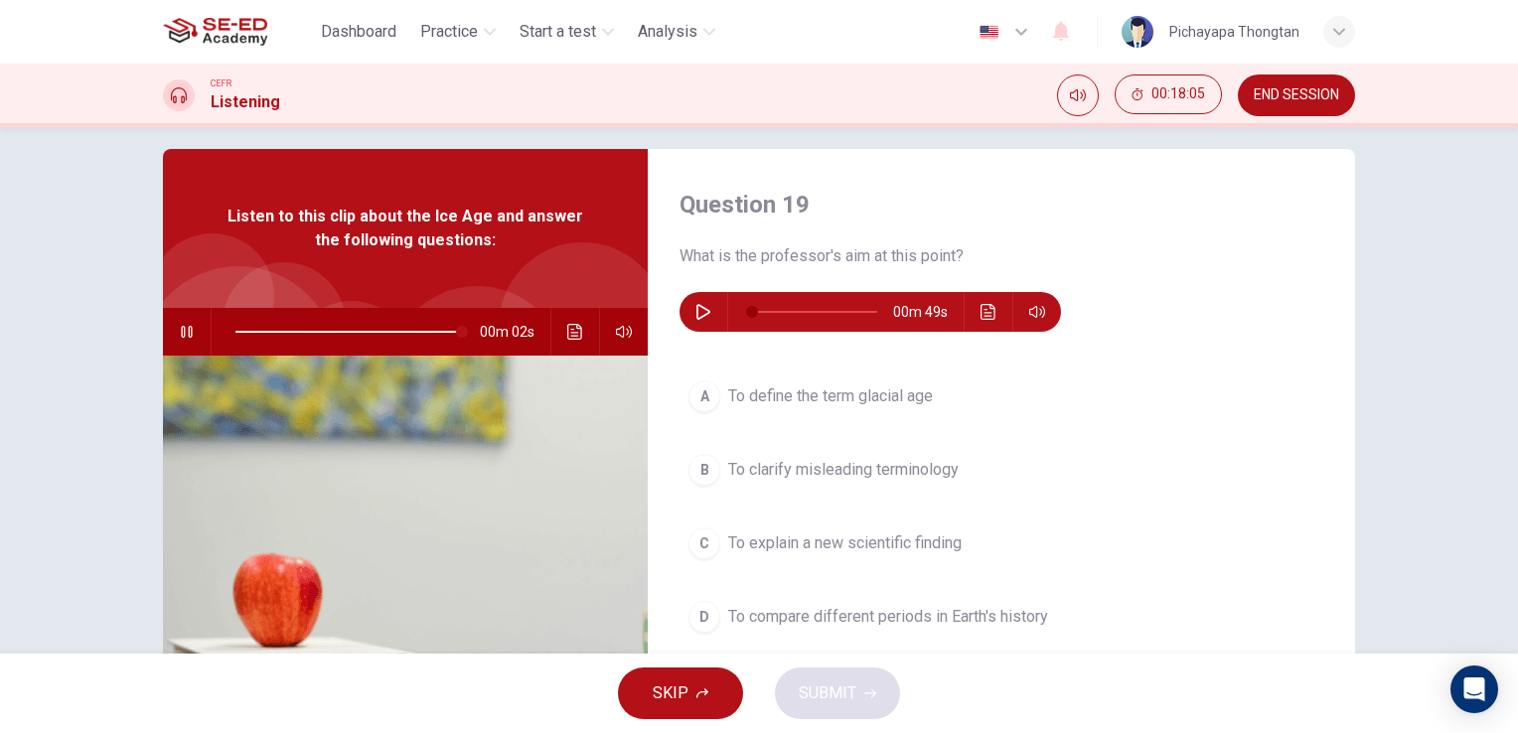
scroll to position [16, 0]
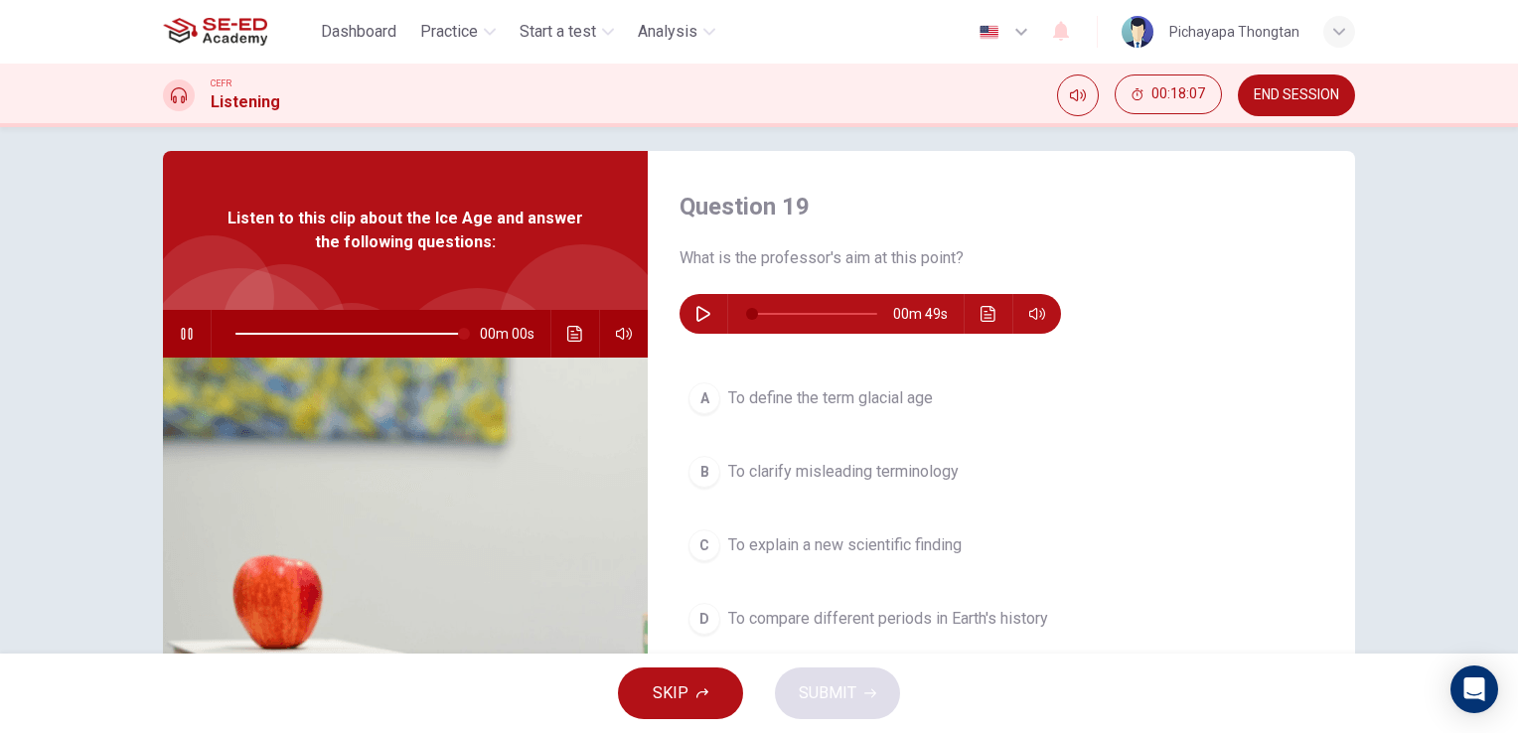
type input "0"
click at [698, 311] on icon "button" at bounding box center [703, 314] width 16 height 16
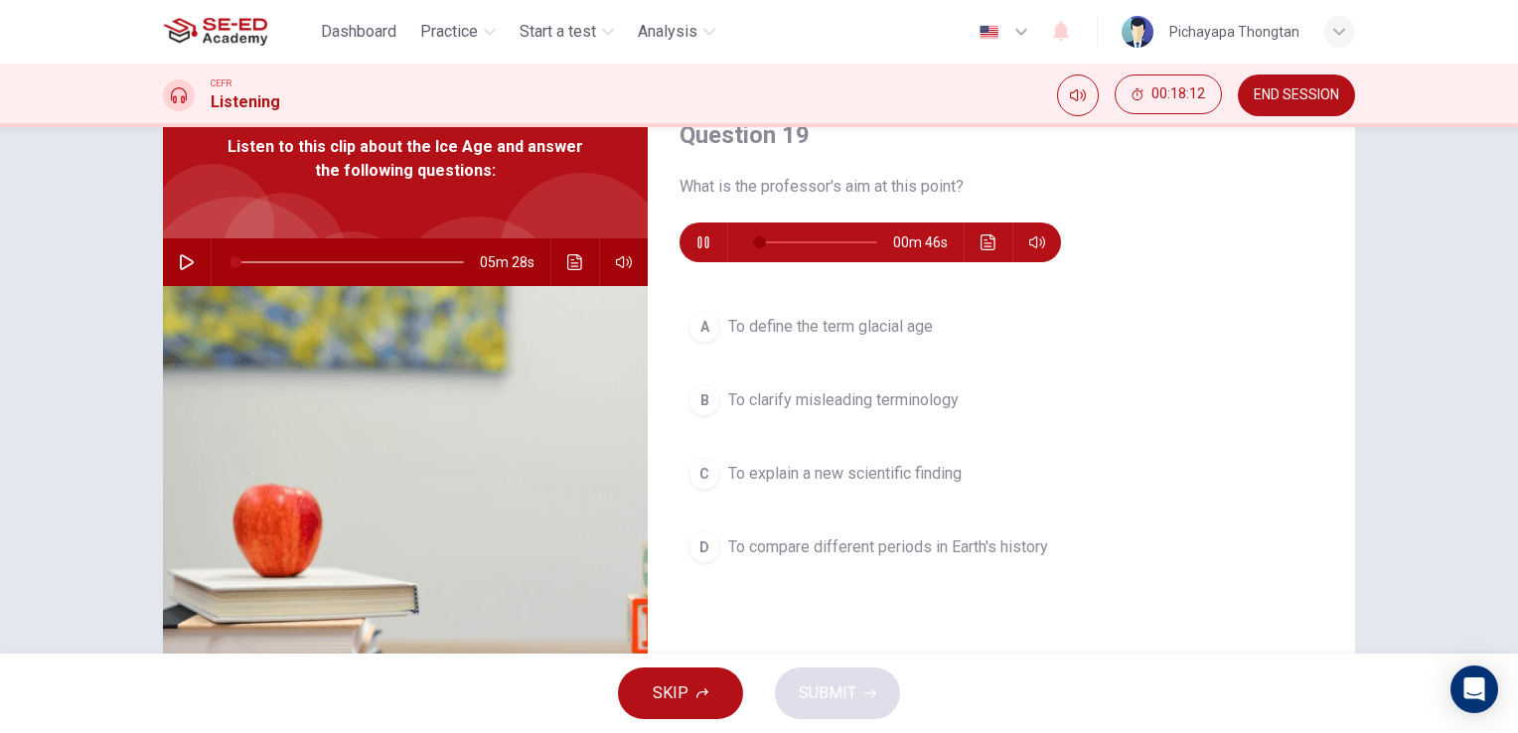
scroll to position [89, 0]
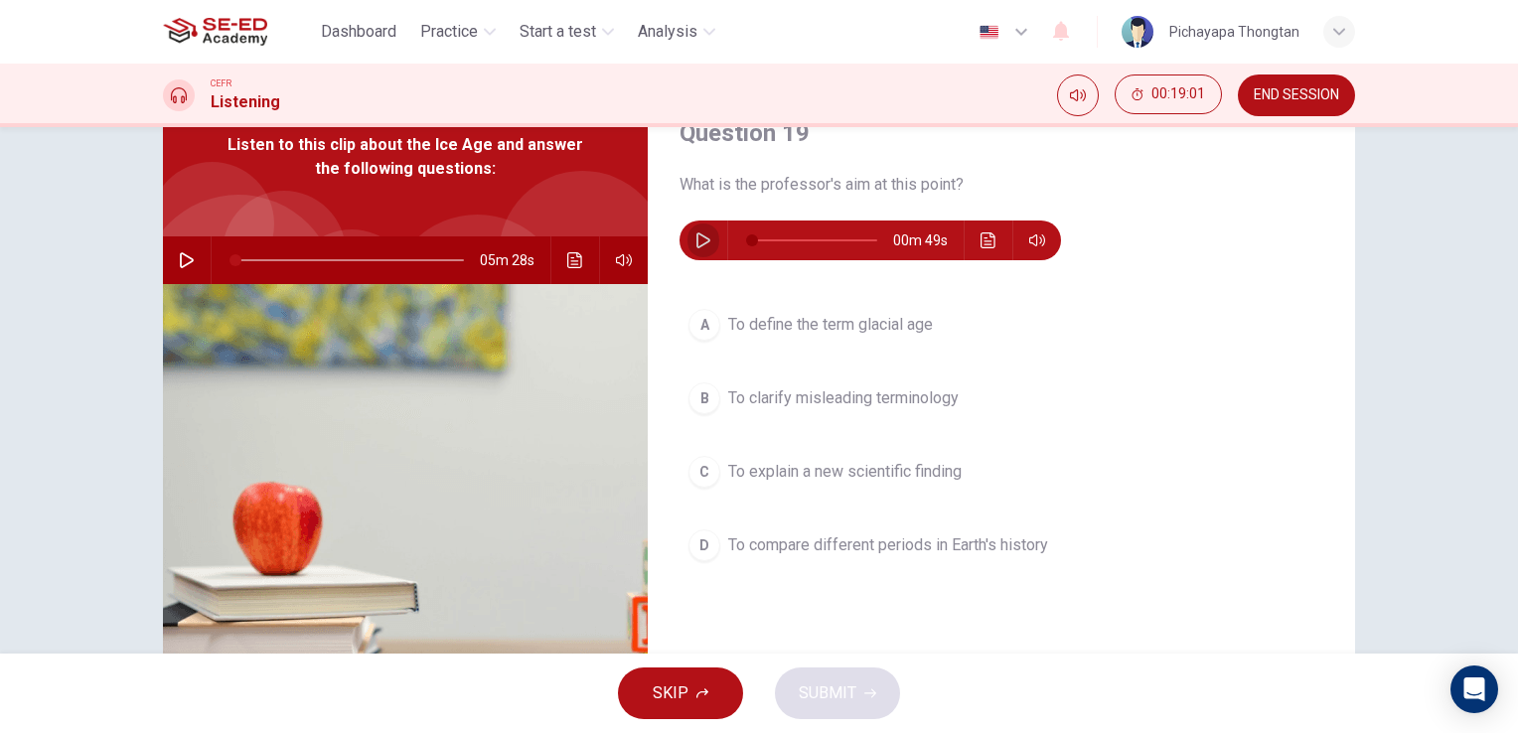
click at [696, 249] on button "button" at bounding box center [704, 241] width 32 height 40
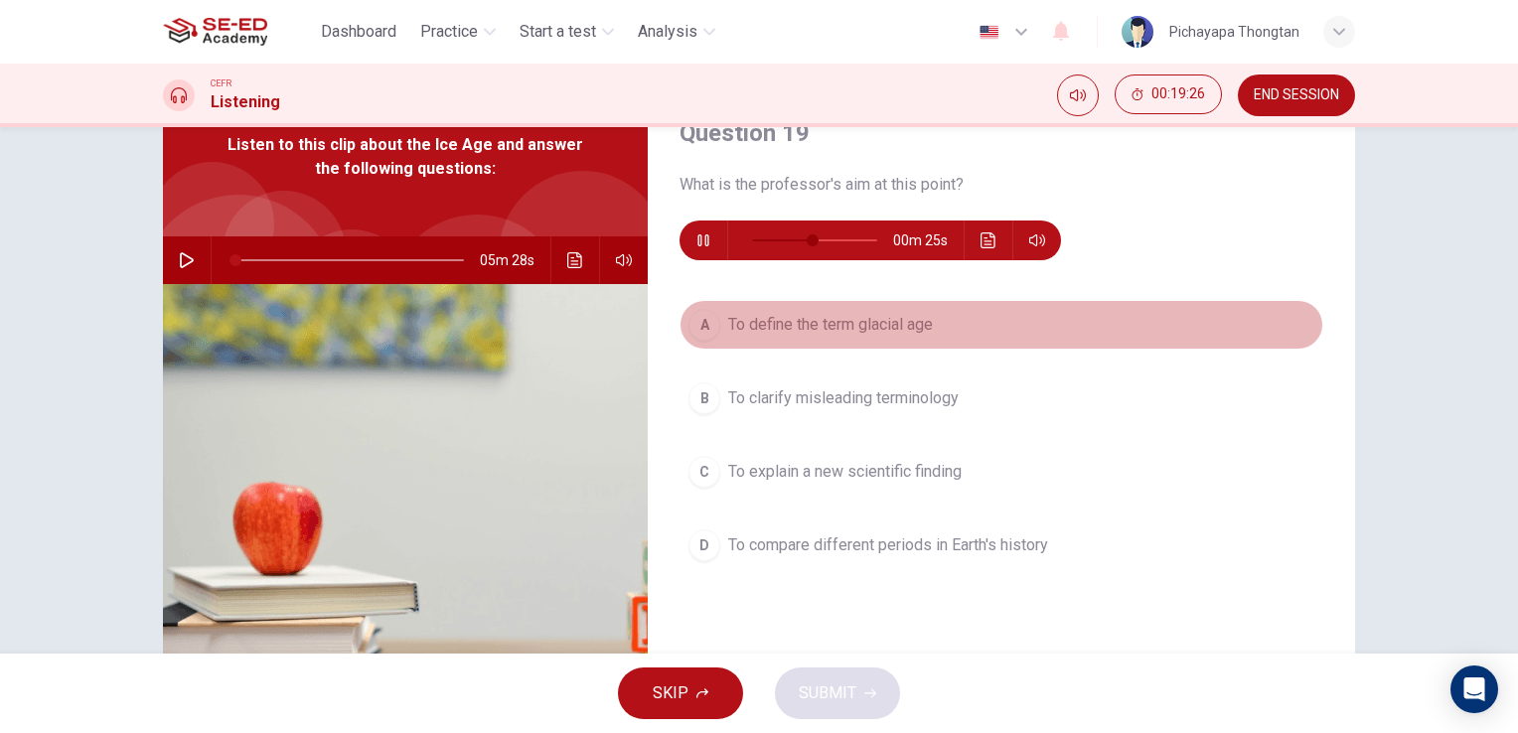
click at [692, 340] on button "A To define the term glacial age" at bounding box center [1002, 325] width 644 height 50
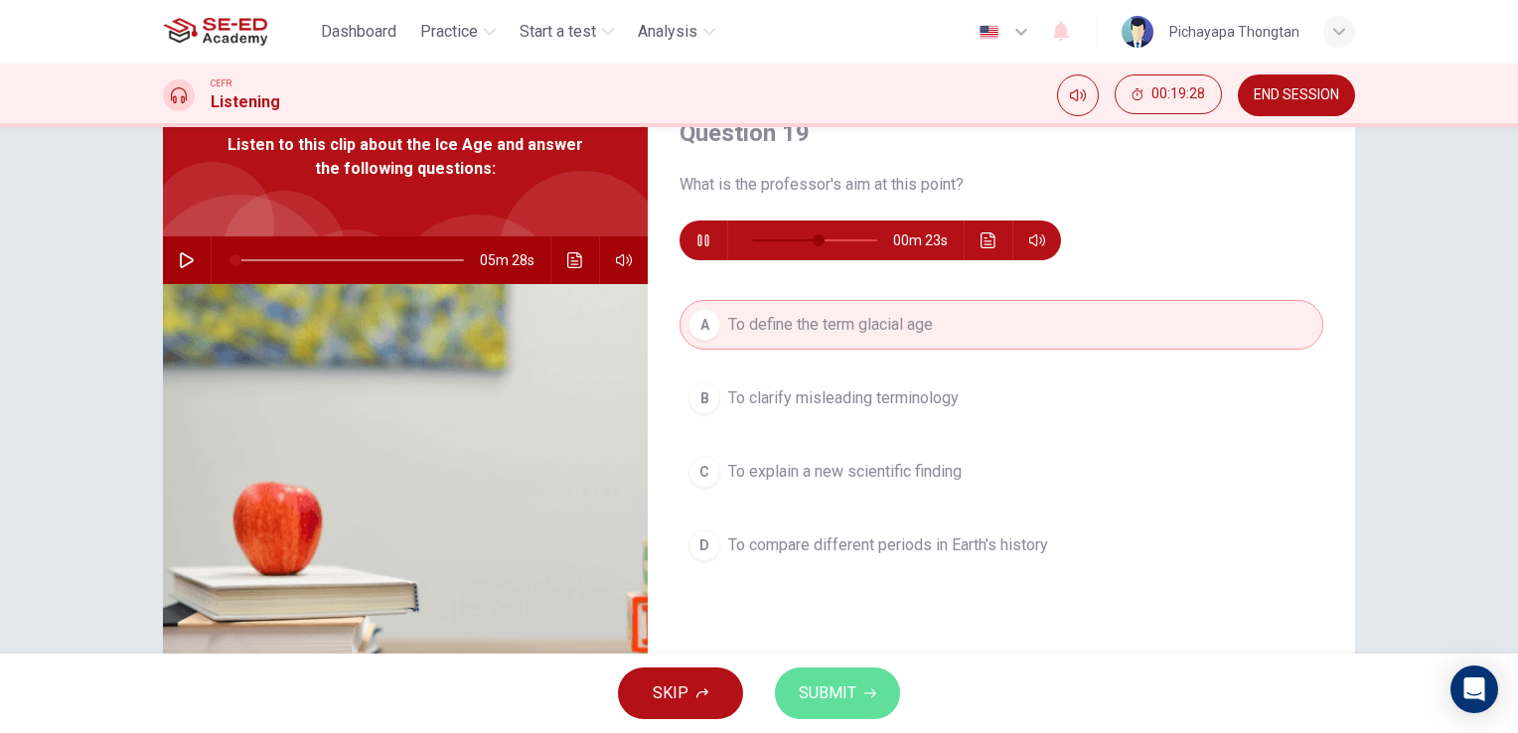
click at [832, 684] on span "SUBMIT" at bounding box center [828, 694] width 58 height 28
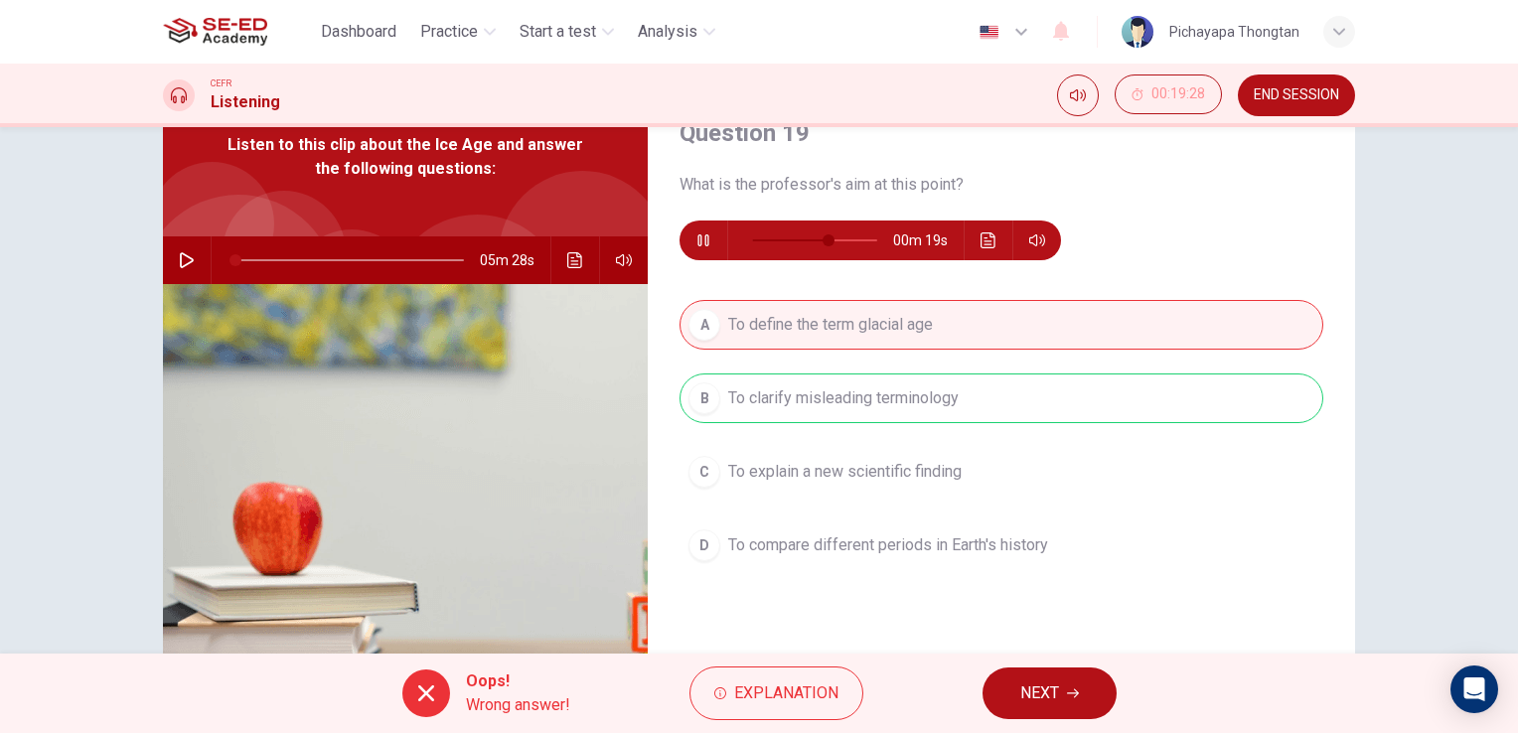
click at [1010, 692] on button "NEXT" at bounding box center [1050, 694] width 134 height 52
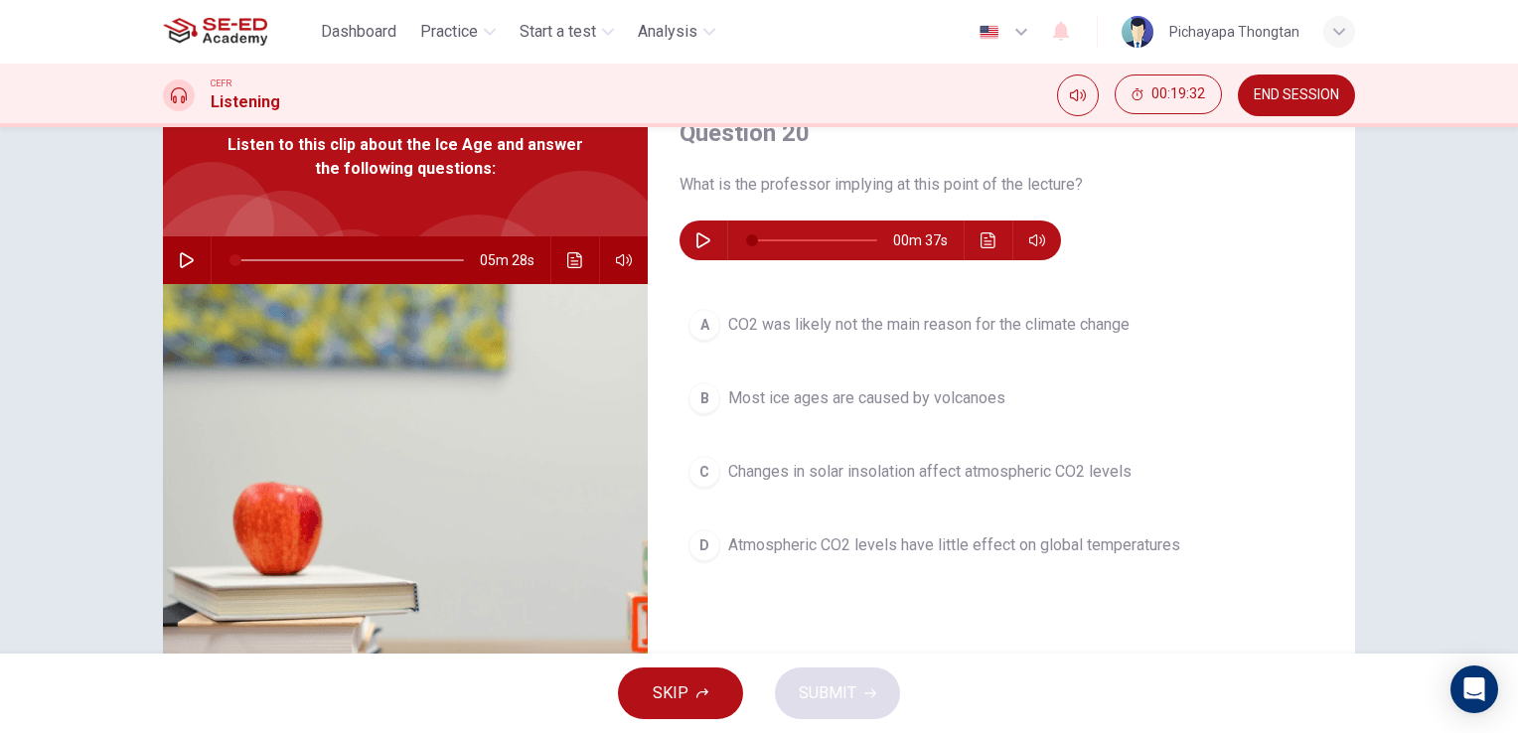
scroll to position [28, 0]
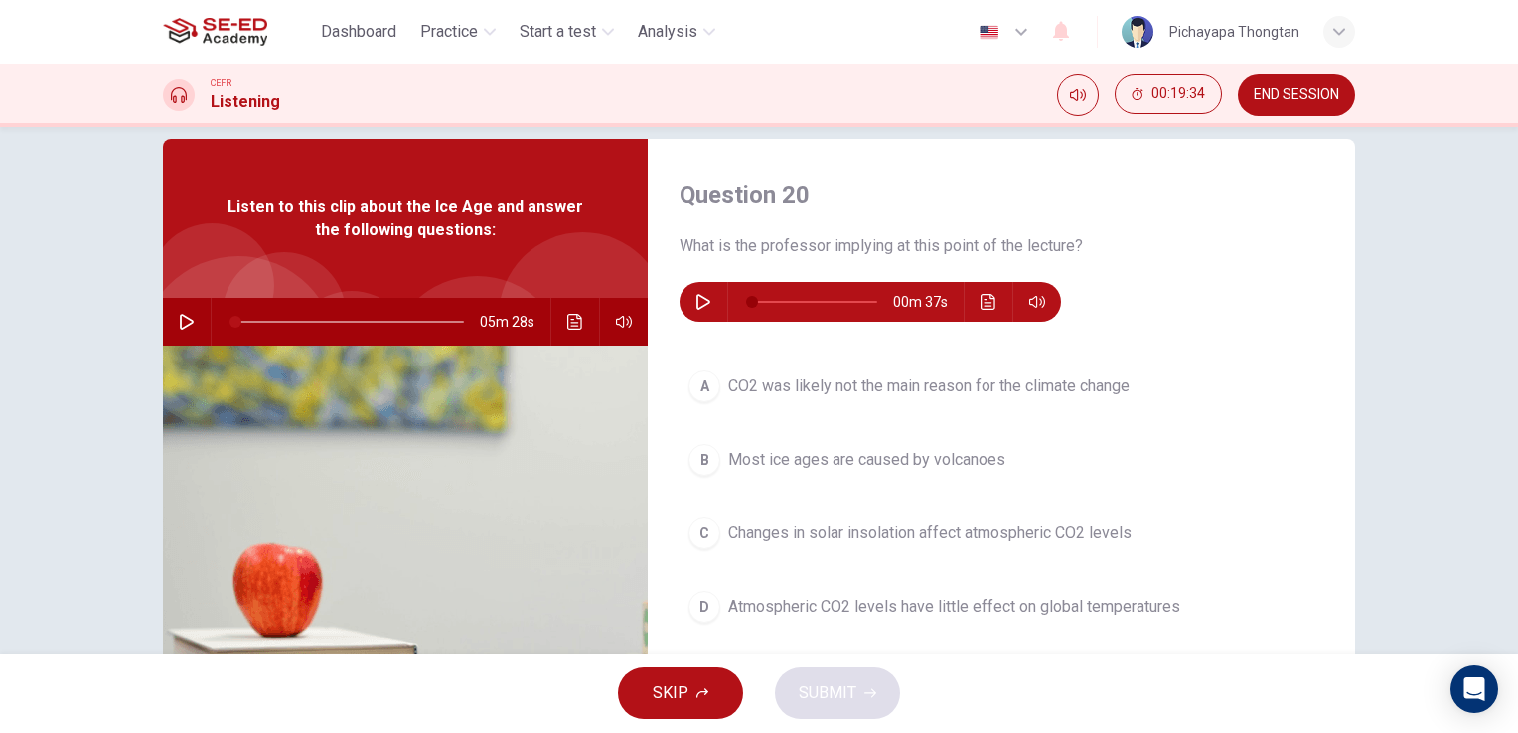
click at [699, 302] on icon "button" at bounding box center [703, 302] width 16 height 16
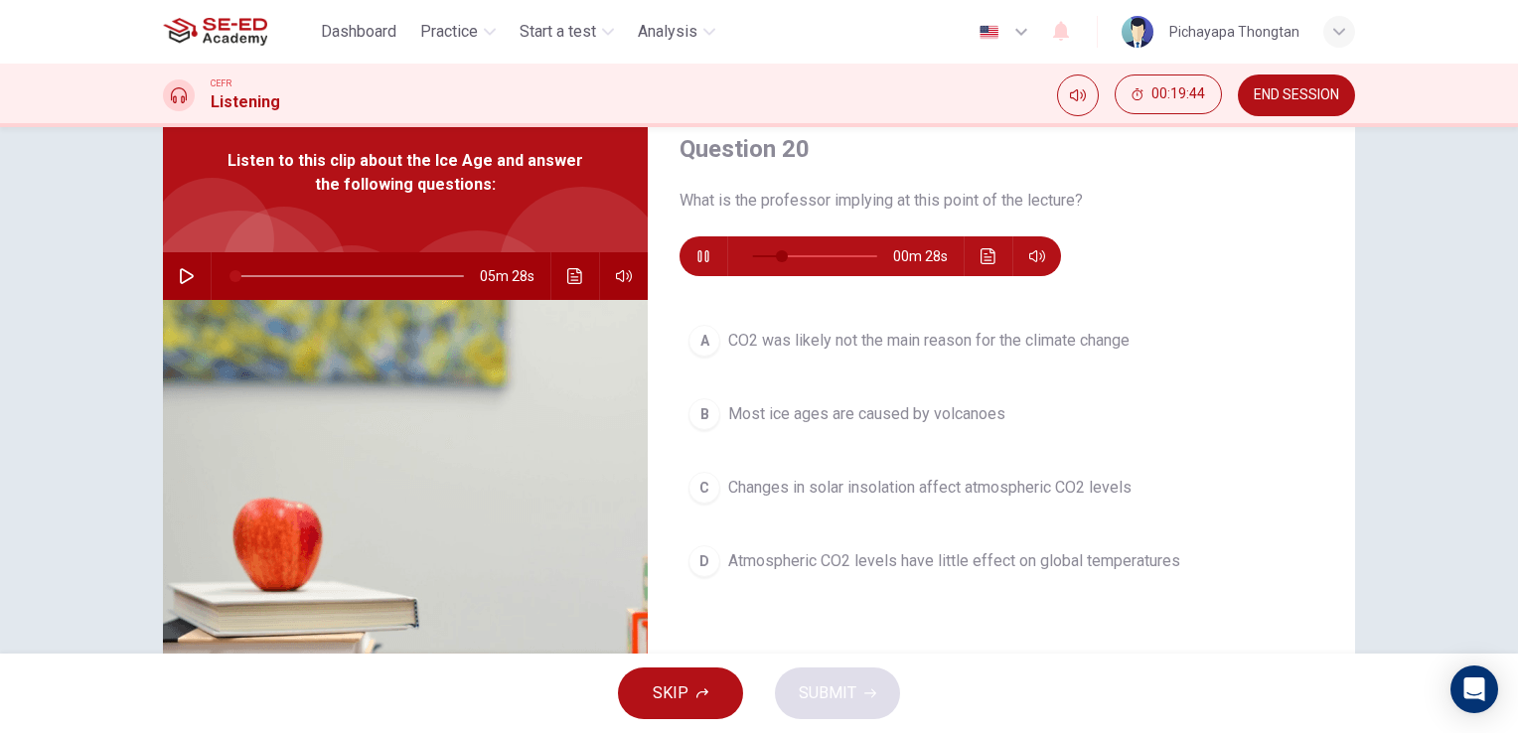
scroll to position [83, 0]
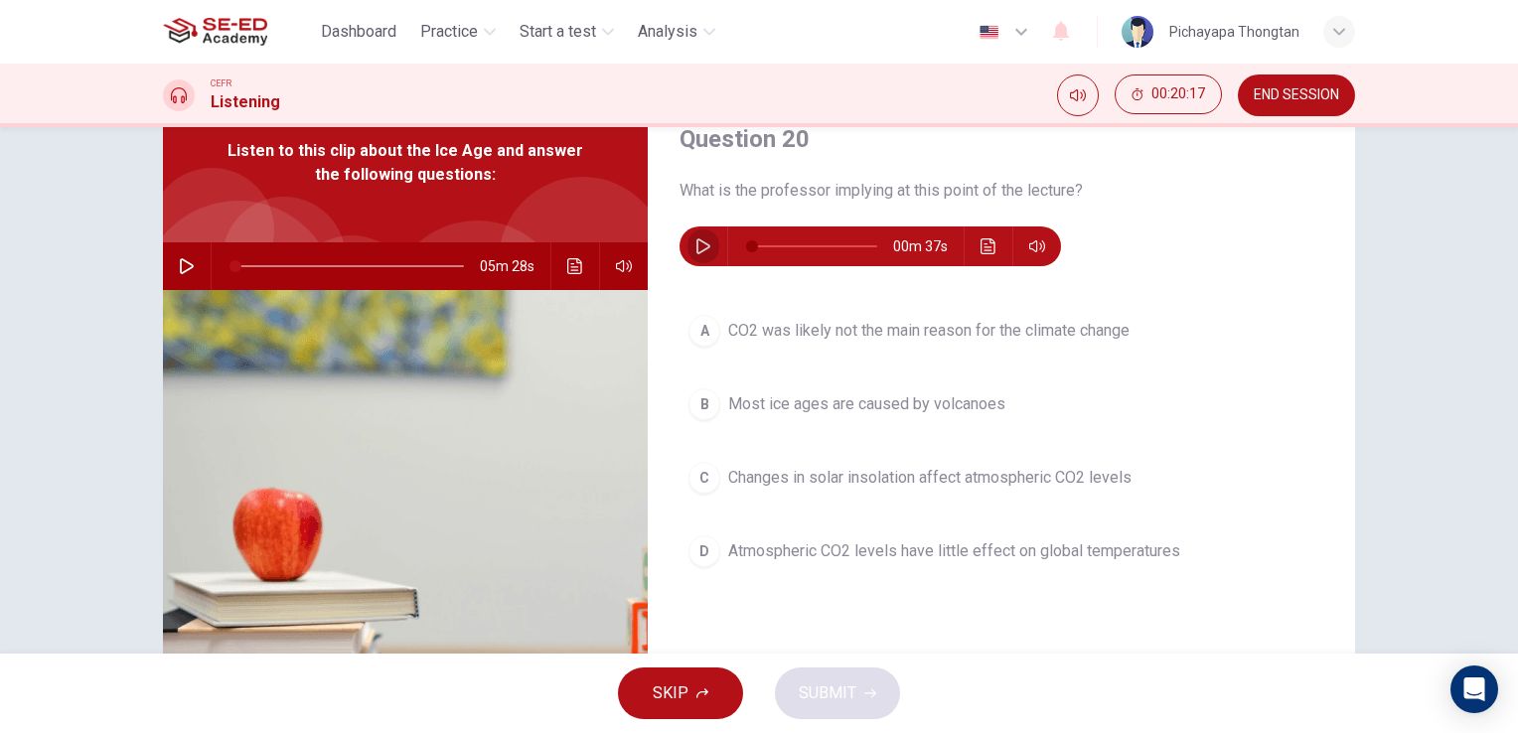
click at [696, 249] on icon "button" at bounding box center [703, 246] width 14 height 16
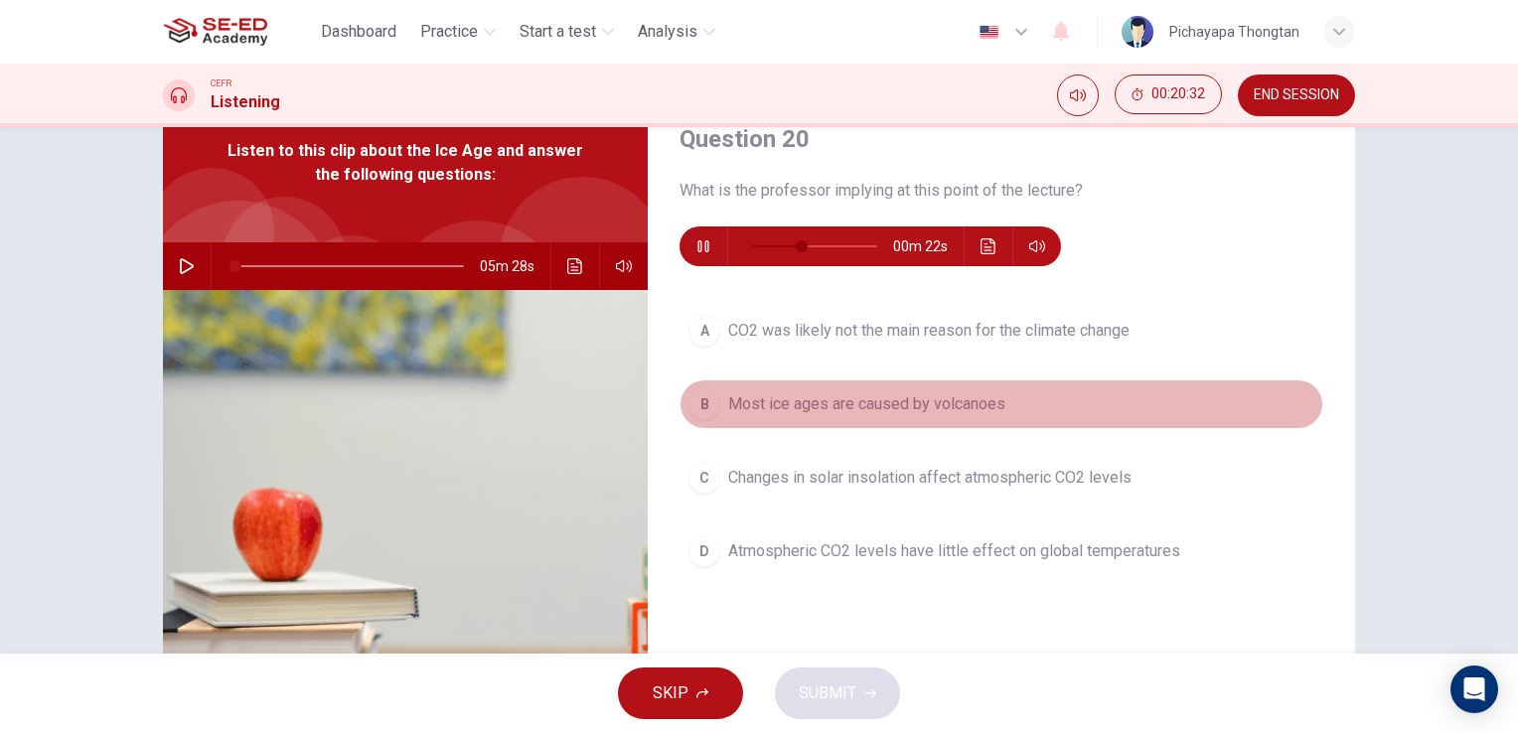
click at [703, 406] on div "B" at bounding box center [705, 404] width 32 height 32
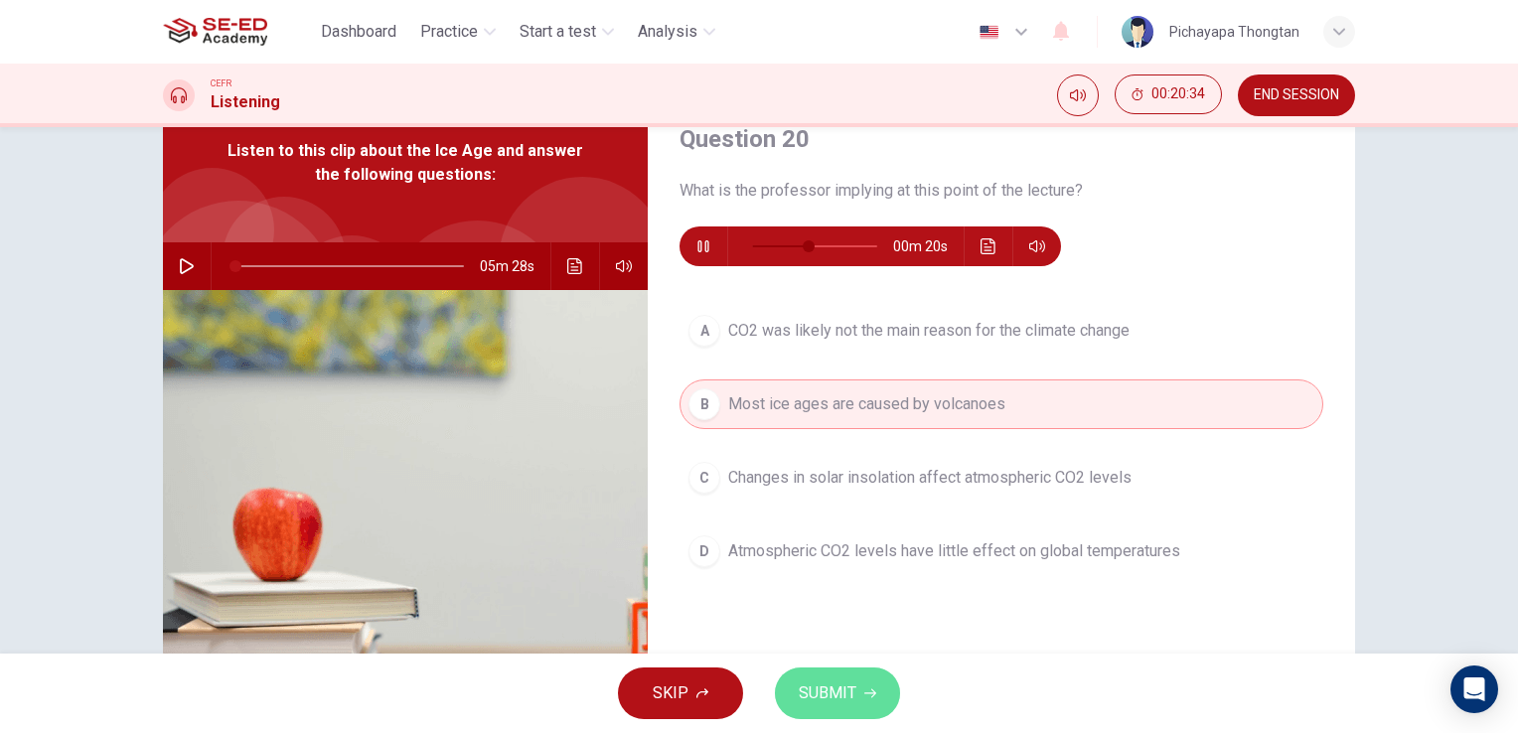
click at [838, 694] on span "SUBMIT" at bounding box center [828, 694] width 58 height 28
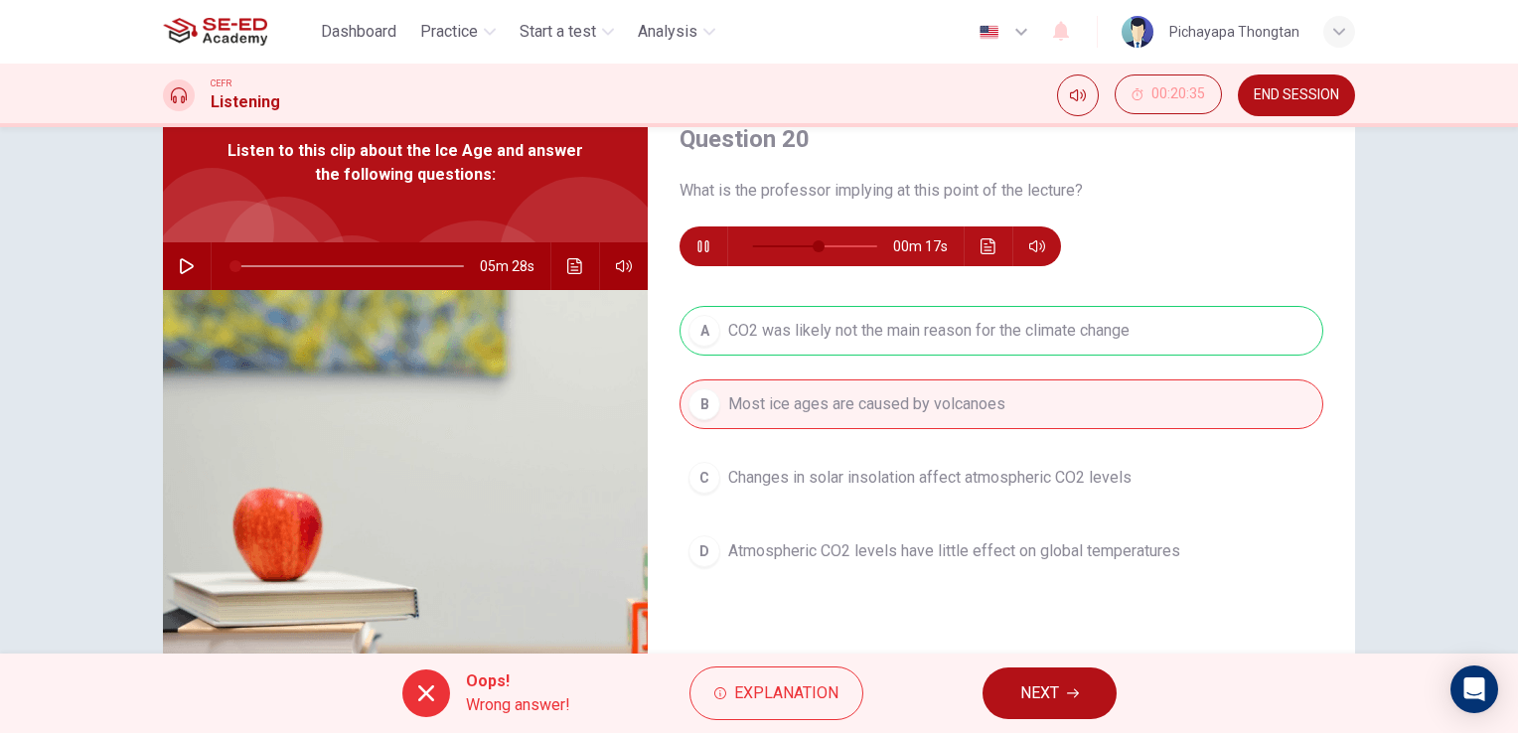
type input "56"
click at [1073, 686] on button "NEXT" at bounding box center [1050, 694] width 134 height 52
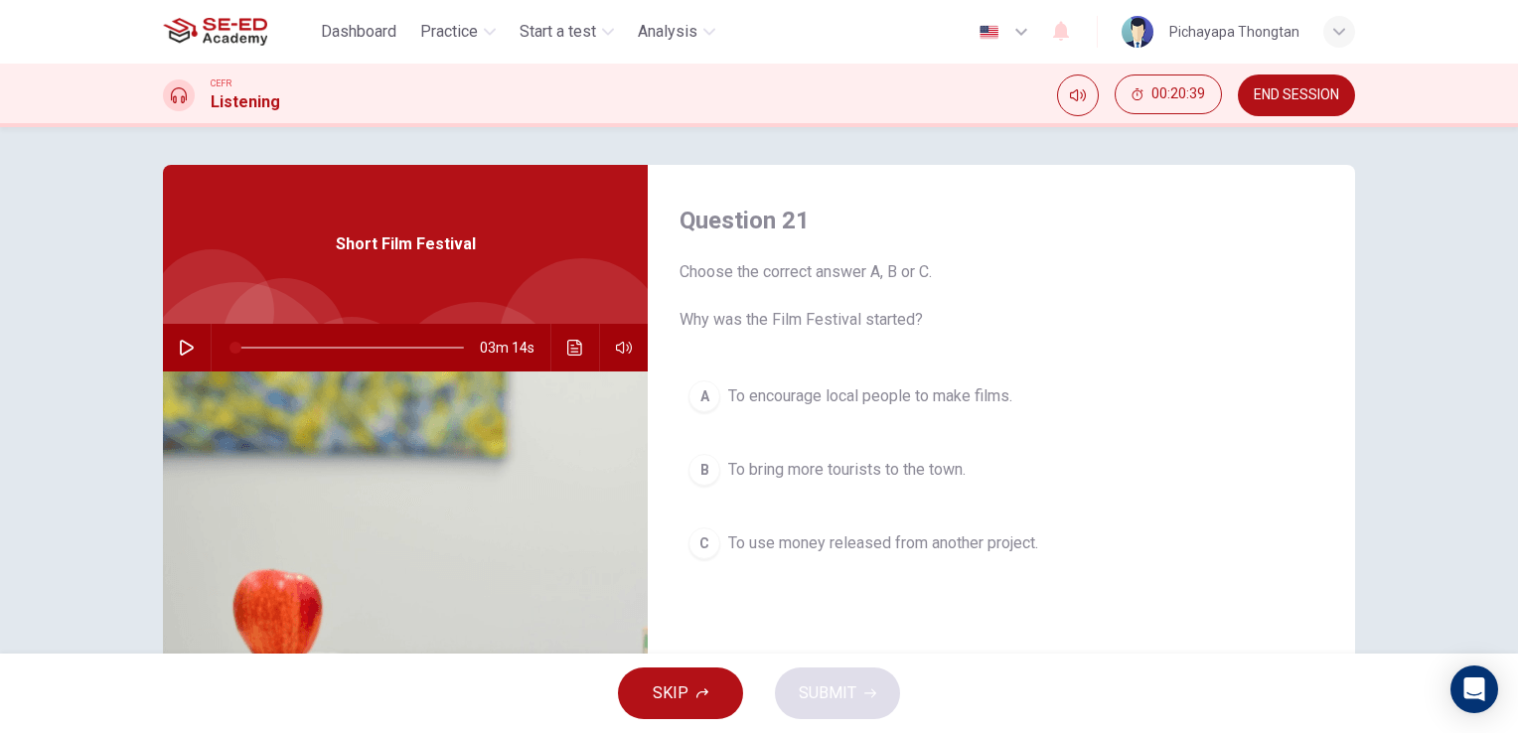
scroll to position [0, 0]
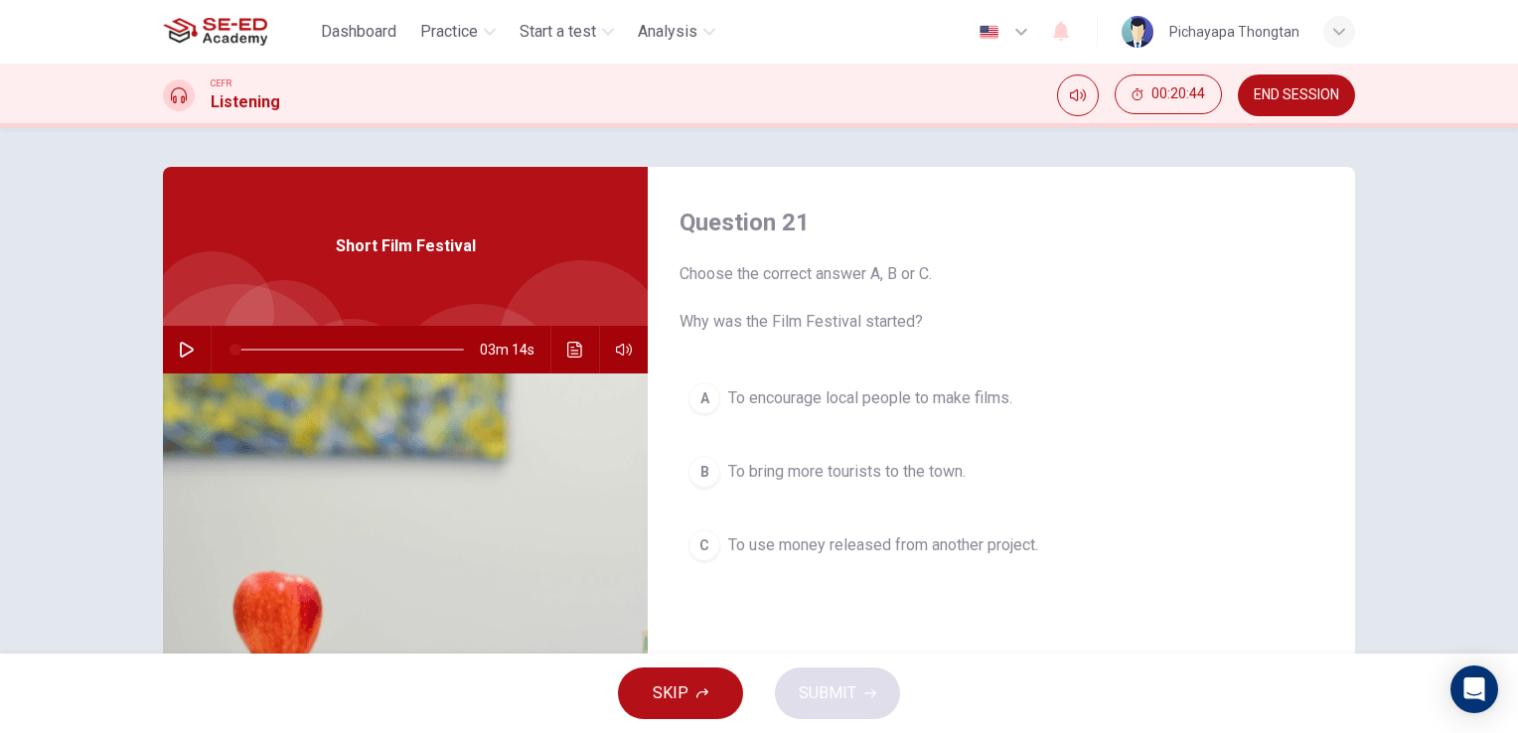
click at [186, 346] on icon "button" at bounding box center [187, 350] width 16 height 16
type input "3"
click at [236, 349] on span at bounding box center [349, 350] width 229 height 28
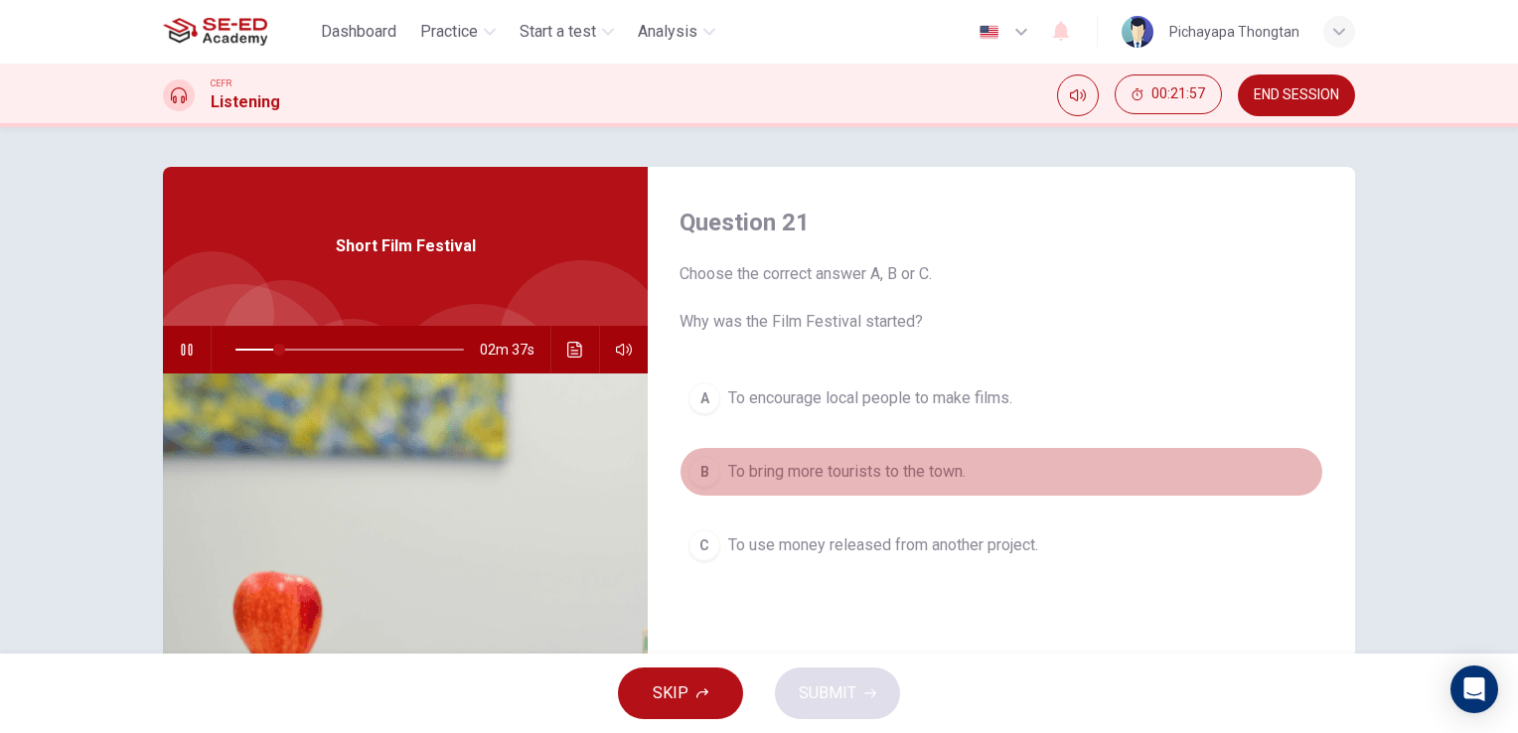
click at [728, 474] on span "To bring more tourists to the town." at bounding box center [846, 472] width 237 height 24
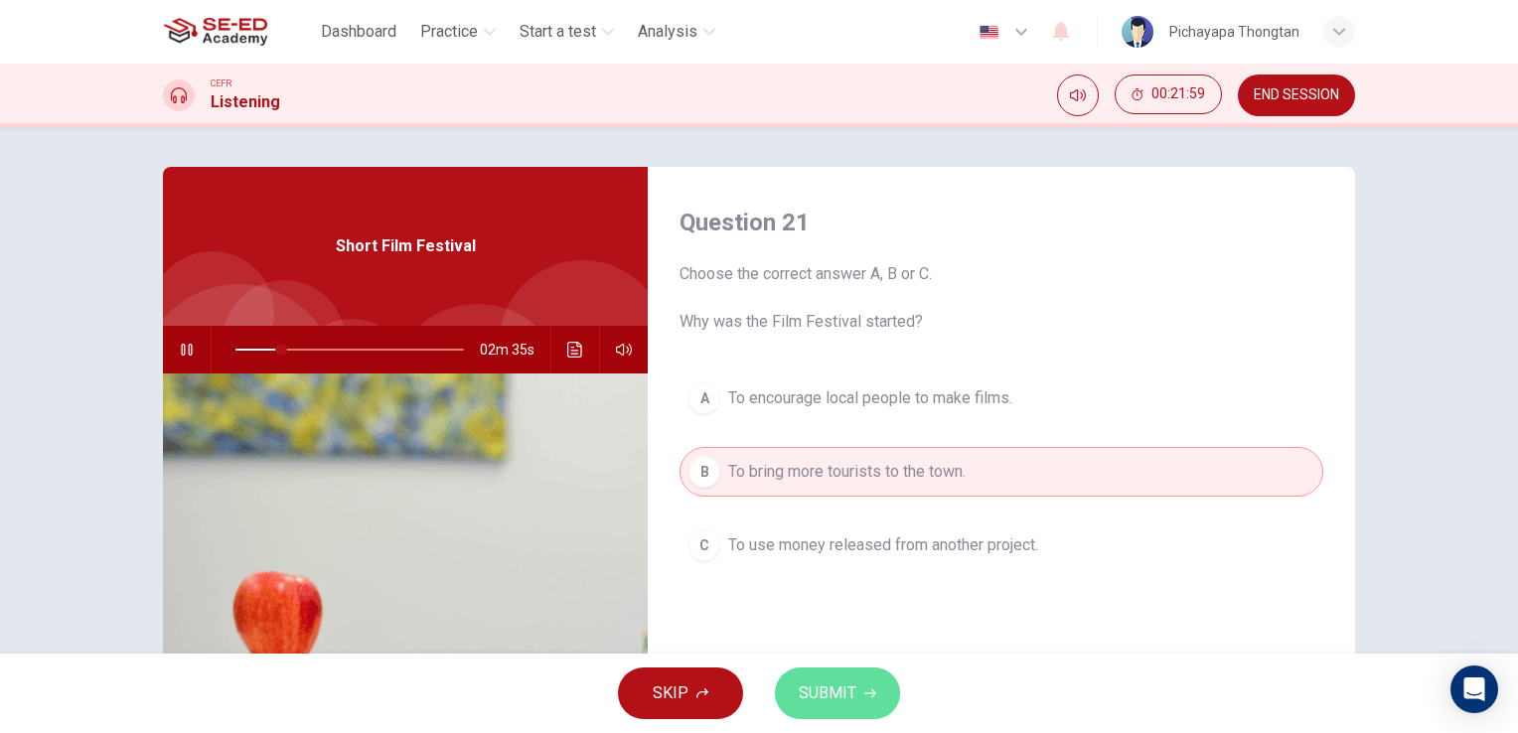
click at [857, 695] on button "SUBMIT" at bounding box center [837, 694] width 125 height 52
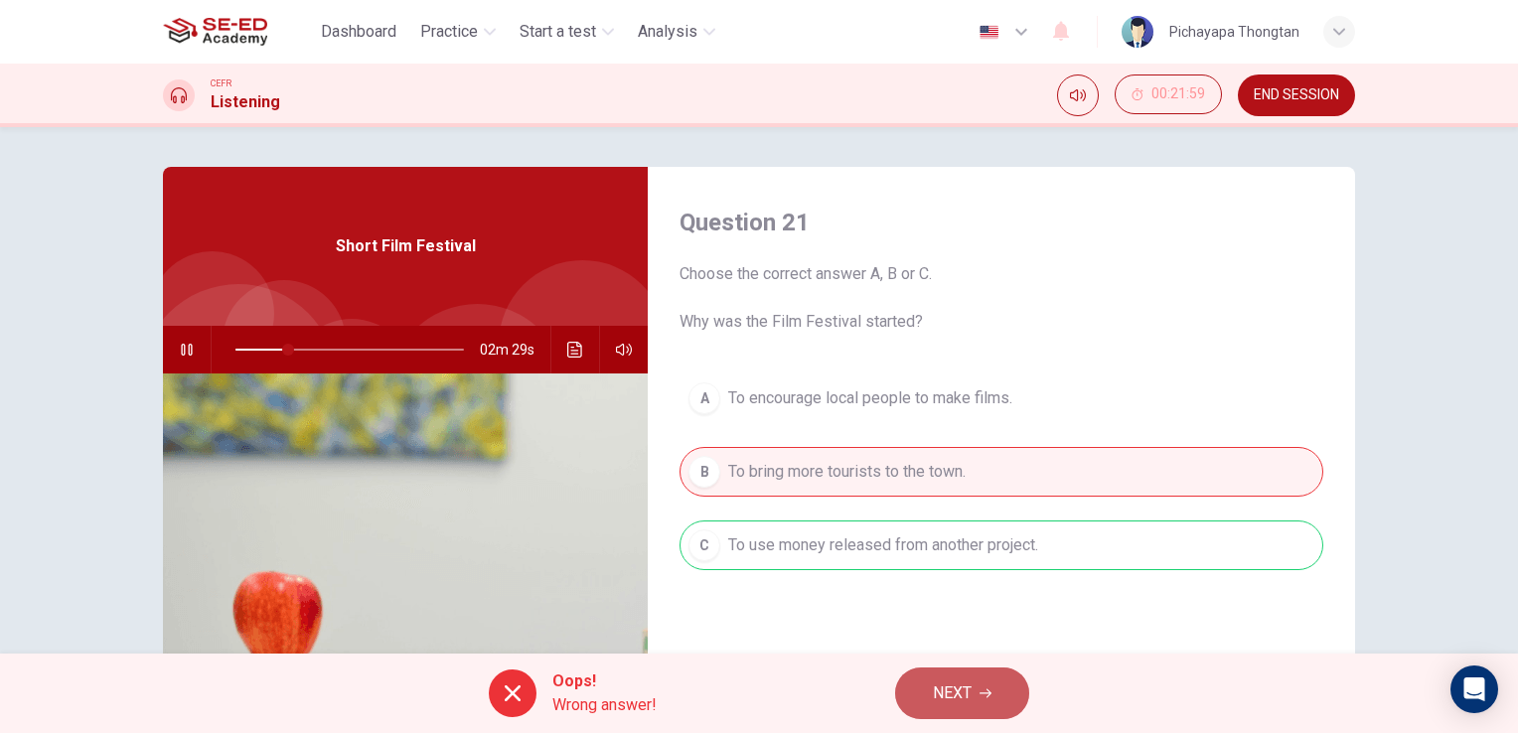
click at [947, 692] on span "NEXT" at bounding box center [952, 694] width 39 height 28
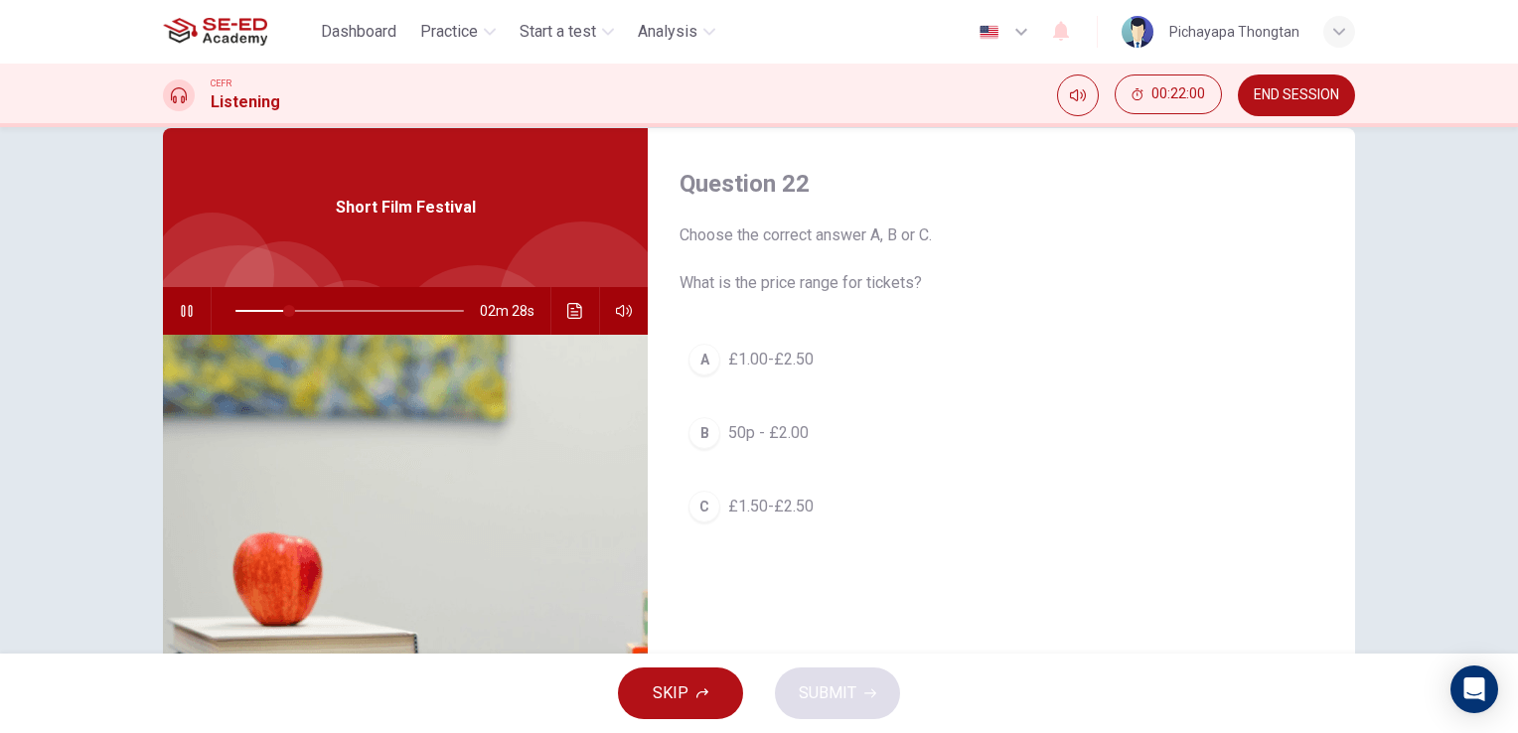
scroll to position [40, 0]
click at [1010, 538] on div "A £1.00-£2.50 B 50p - £2.00 C £1.50-£2.50" at bounding box center [1002, 452] width 644 height 236
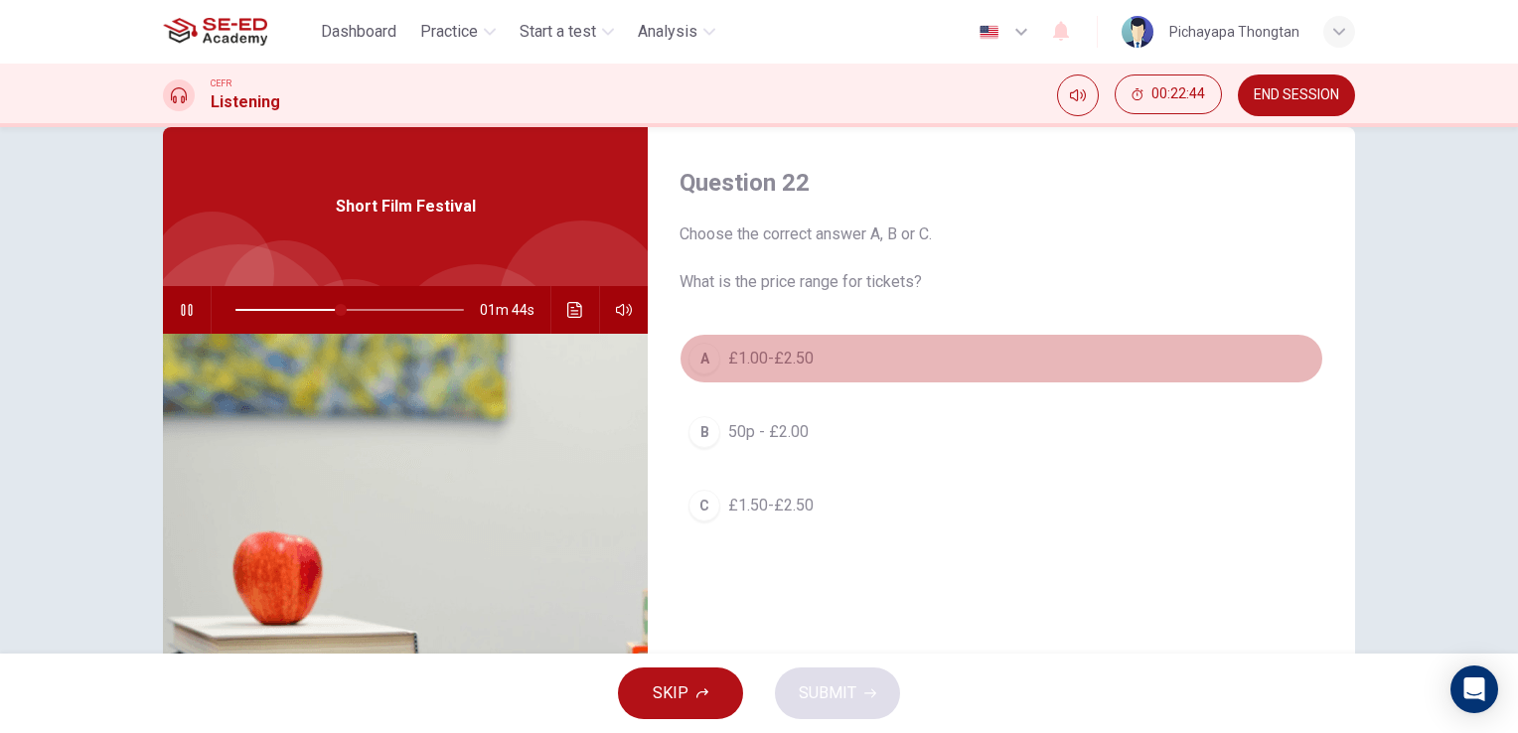
click at [999, 351] on button "A £1.00-£2.50" at bounding box center [1002, 359] width 644 height 50
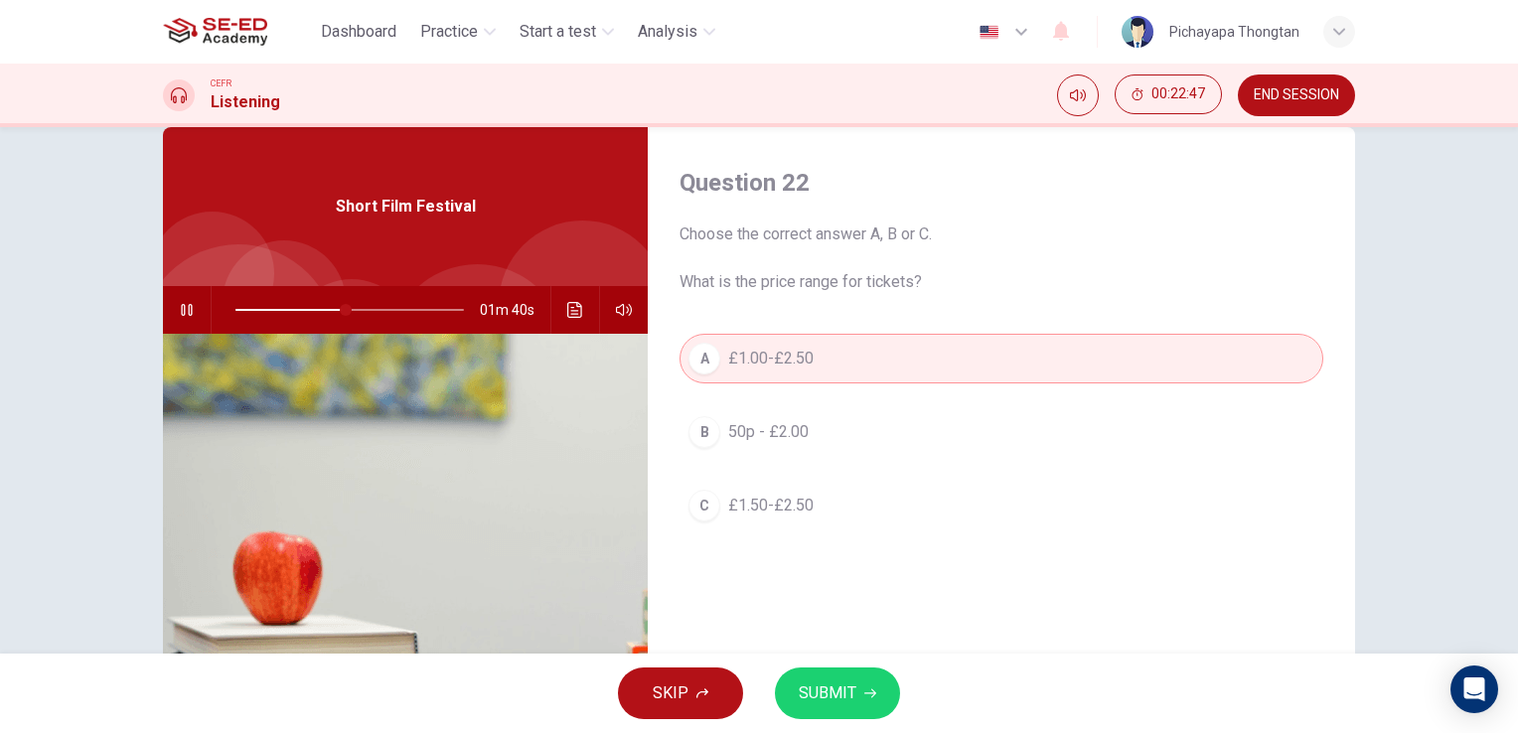
click at [927, 497] on button "C £1.50-£2.50" at bounding box center [1002, 506] width 644 height 50
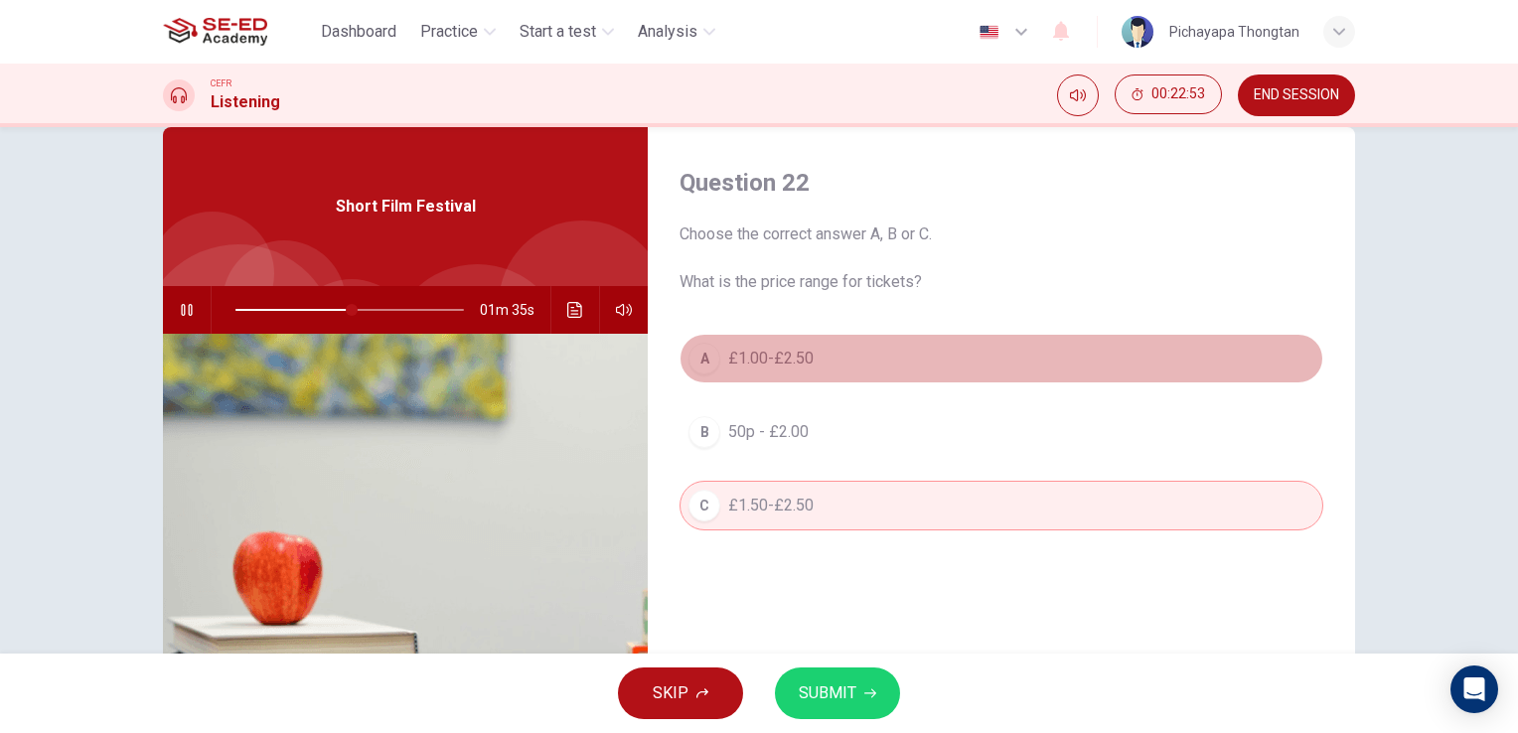
click at [964, 376] on button "A £1.00-£2.50" at bounding box center [1002, 359] width 644 height 50
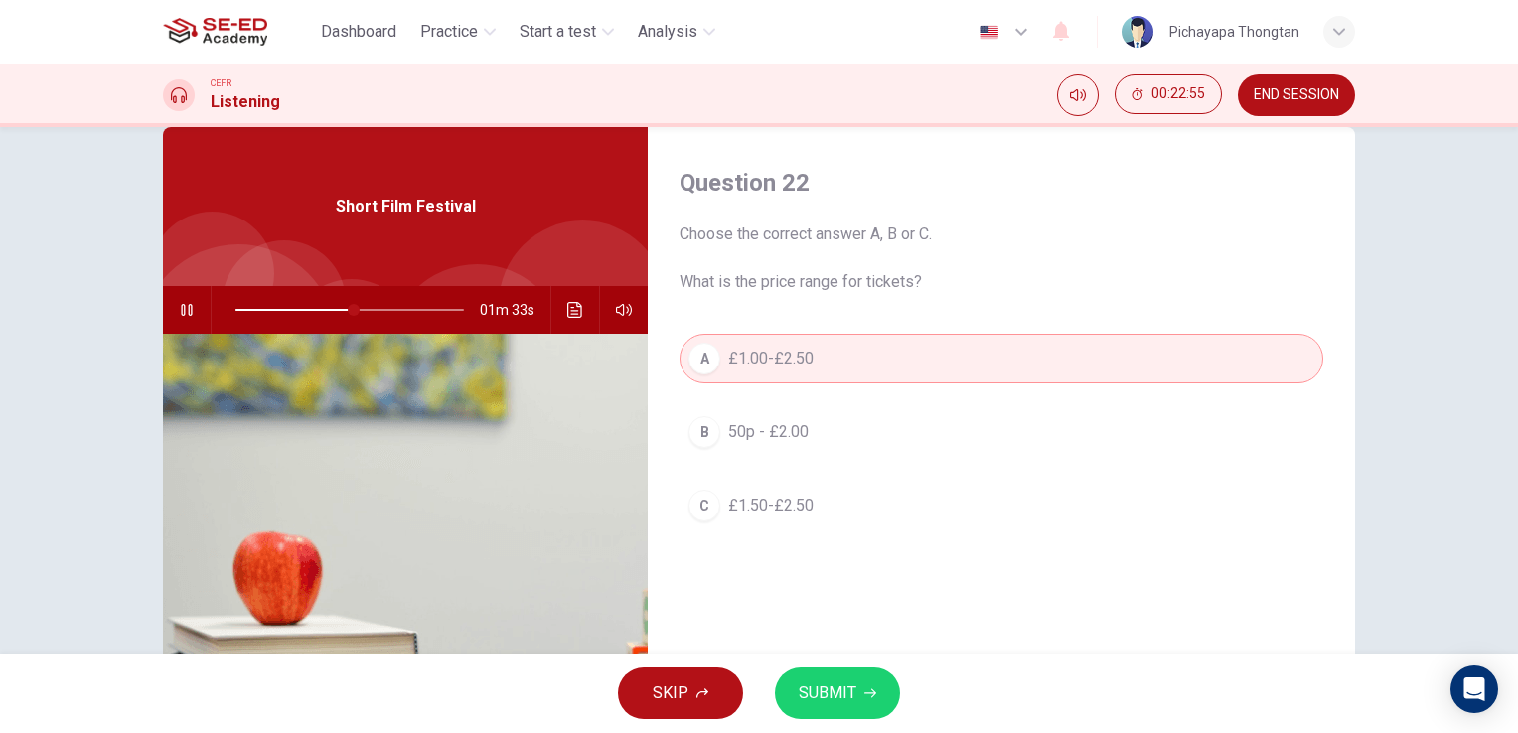
click at [838, 690] on span "SUBMIT" at bounding box center [828, 694] width 58 height 28
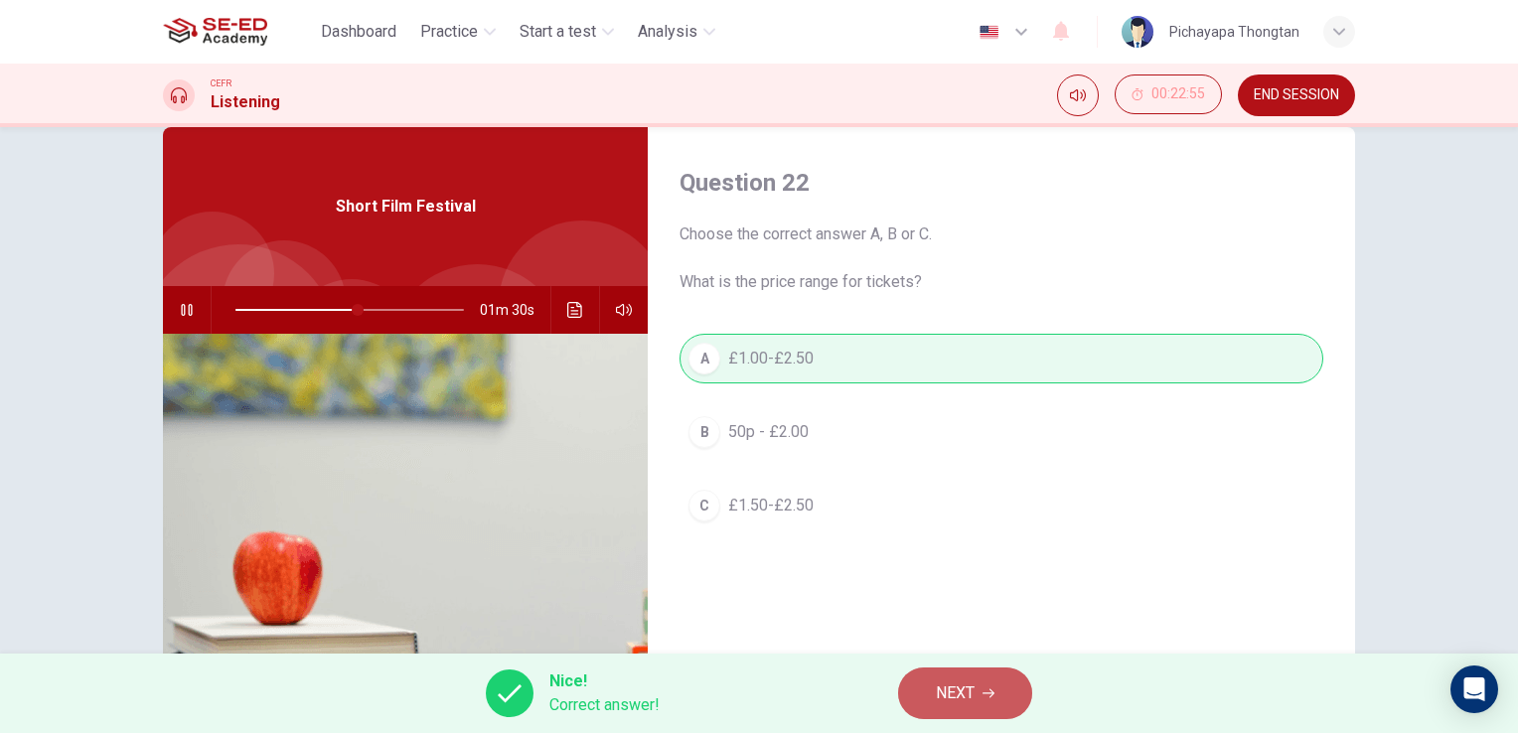
click at [932, 692] on button "NEXT" at bounding box center [965, 694] width 134 height 52
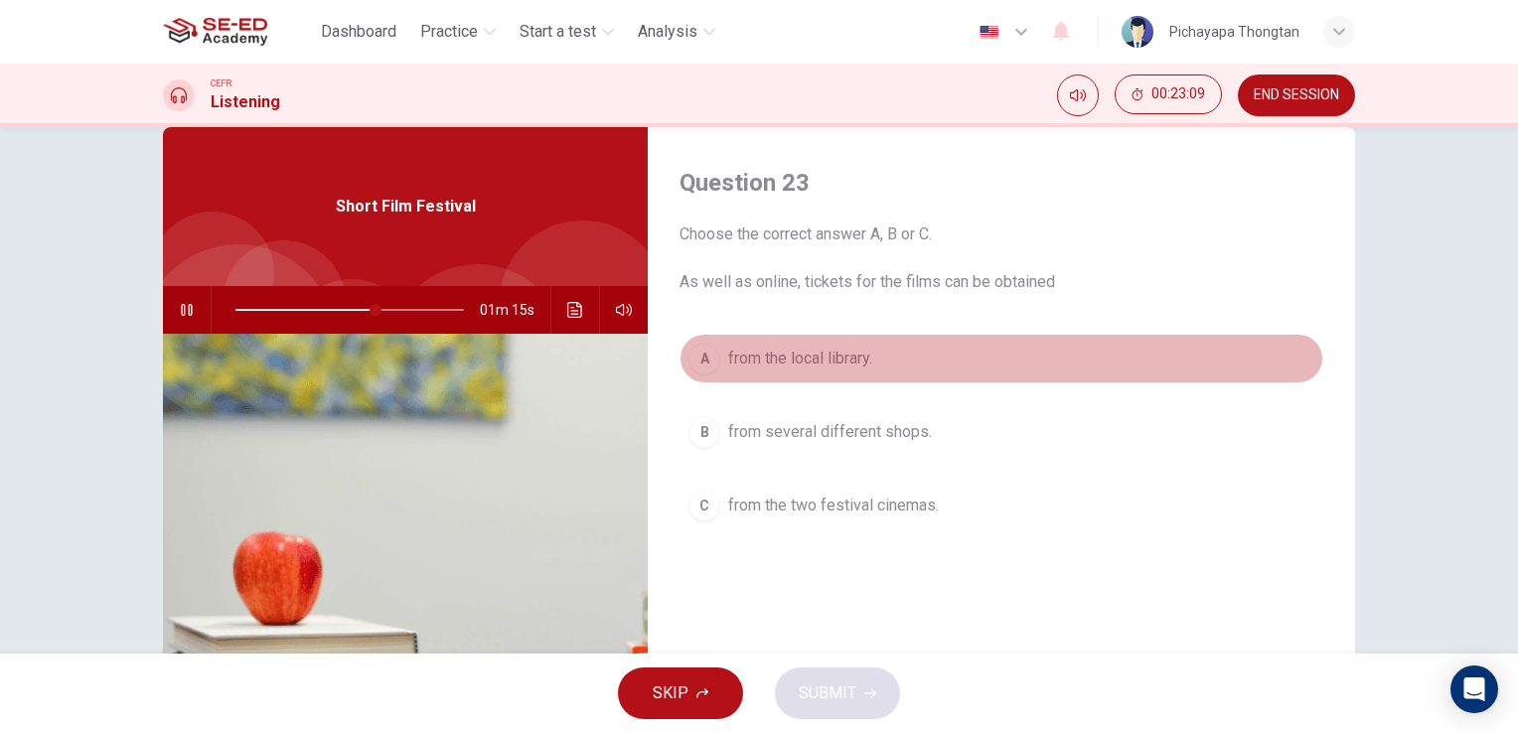
click at [1041, 352] on button "A from the local library." at bounding box center [1002, 359] width 644 height 50
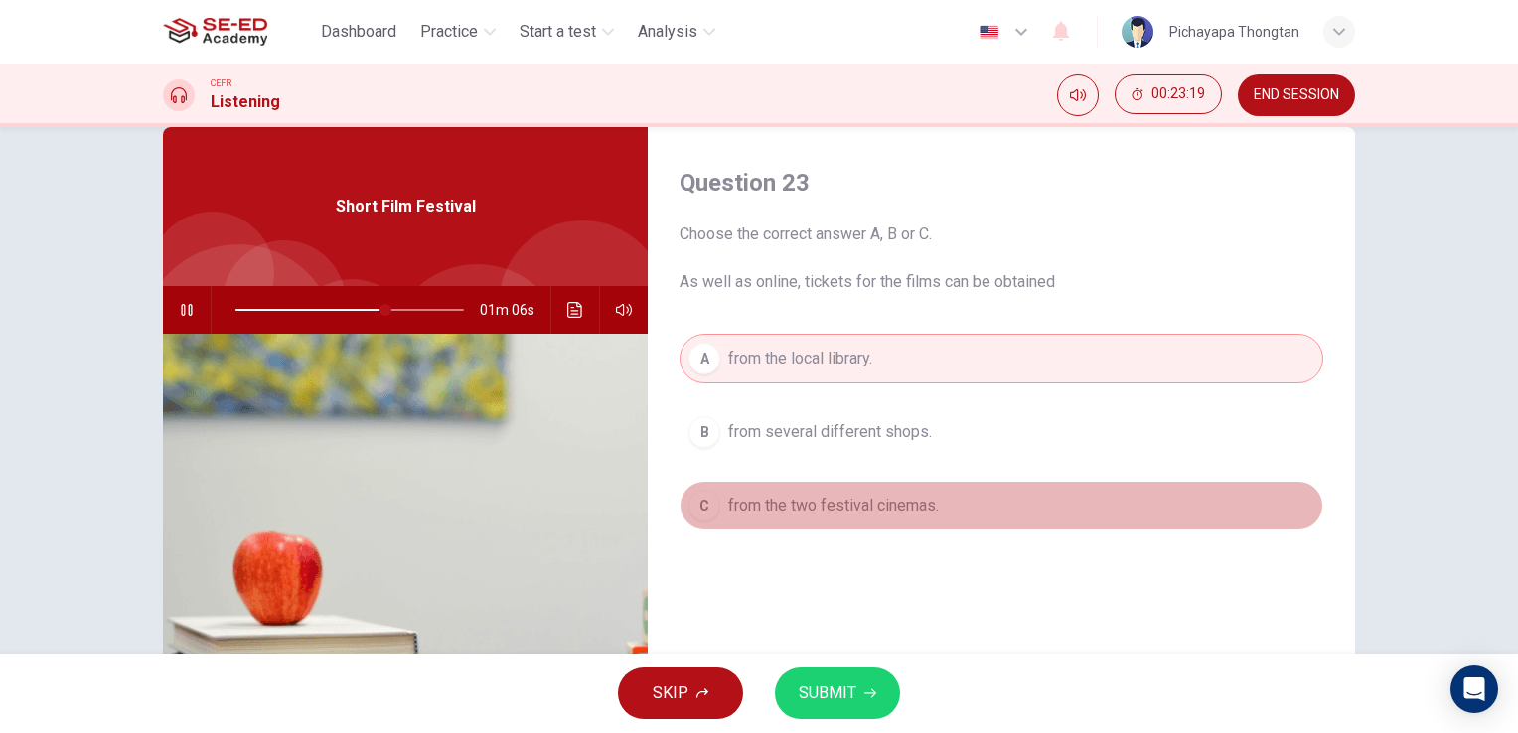
click at [978, 491] on button "C from the two festival cinemas." at bounding box center [1002, 506] width 644 height 50
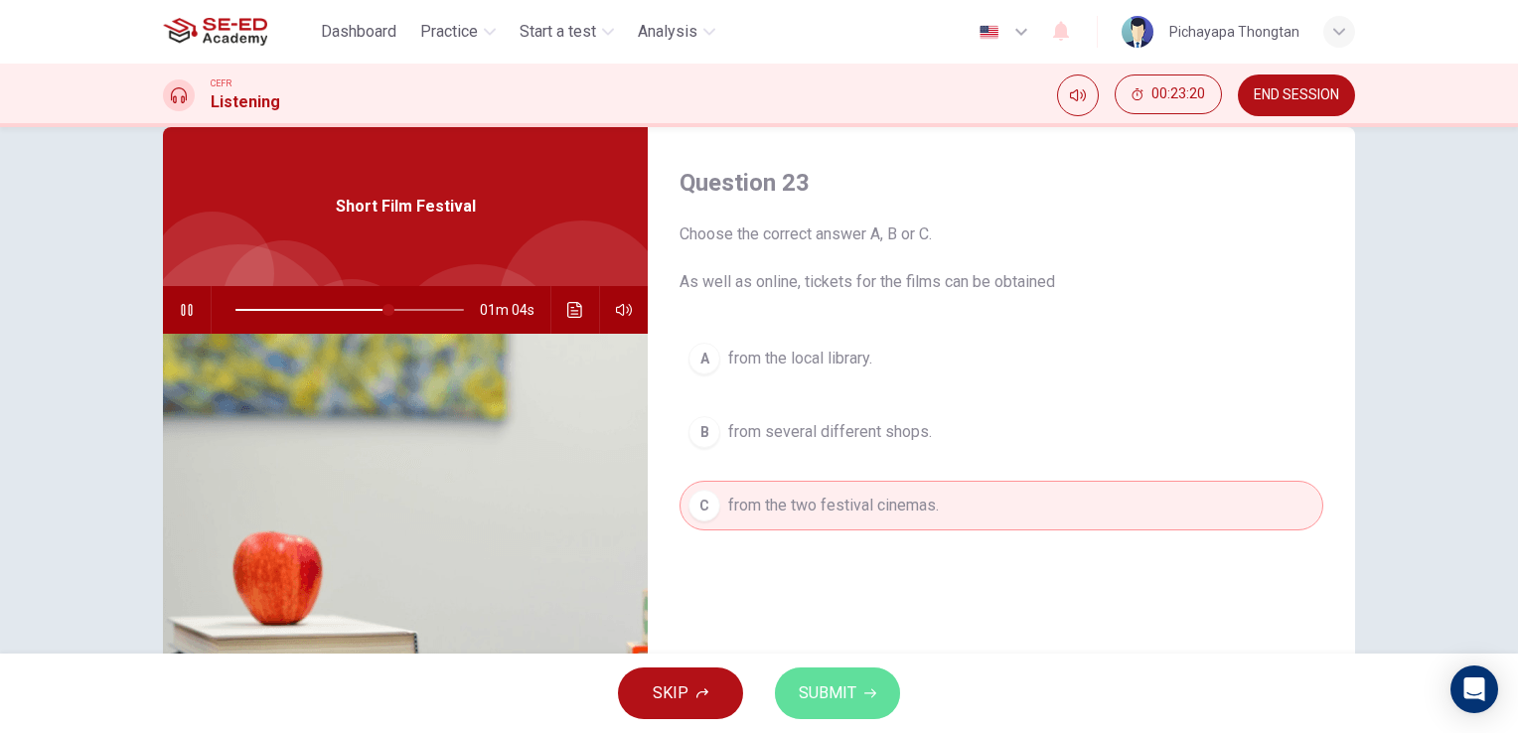
click at [848, 693] on span "SUBMIT" at bounding box center [828, 694] width 58 height 28
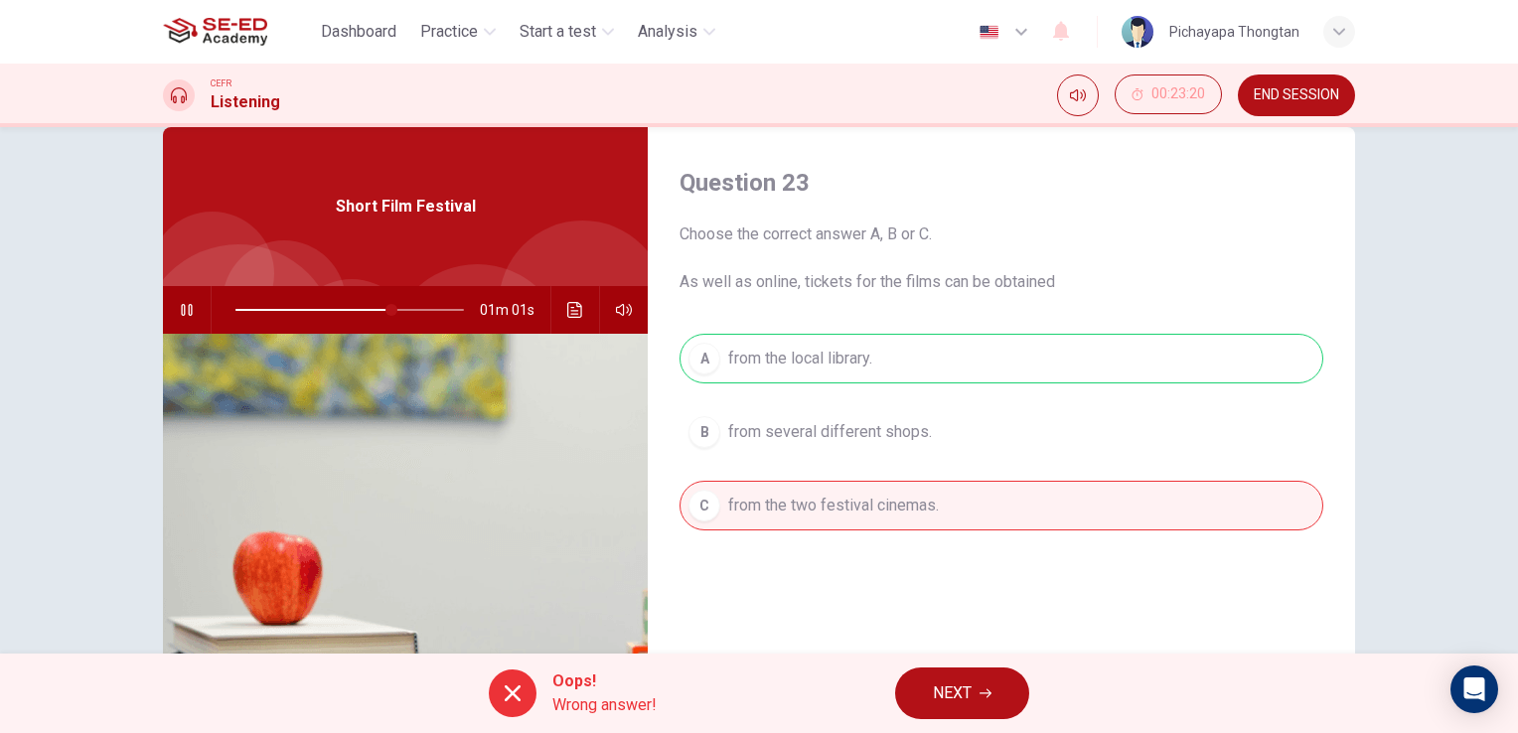
click at [932, 662] on div "Oops! Wrong answer! NEXT" at bounding box center [759, 693] width 1518 height 79
click at [940, 693] on span "NEXT" at bounding box center [952, 694] width 39 height 28
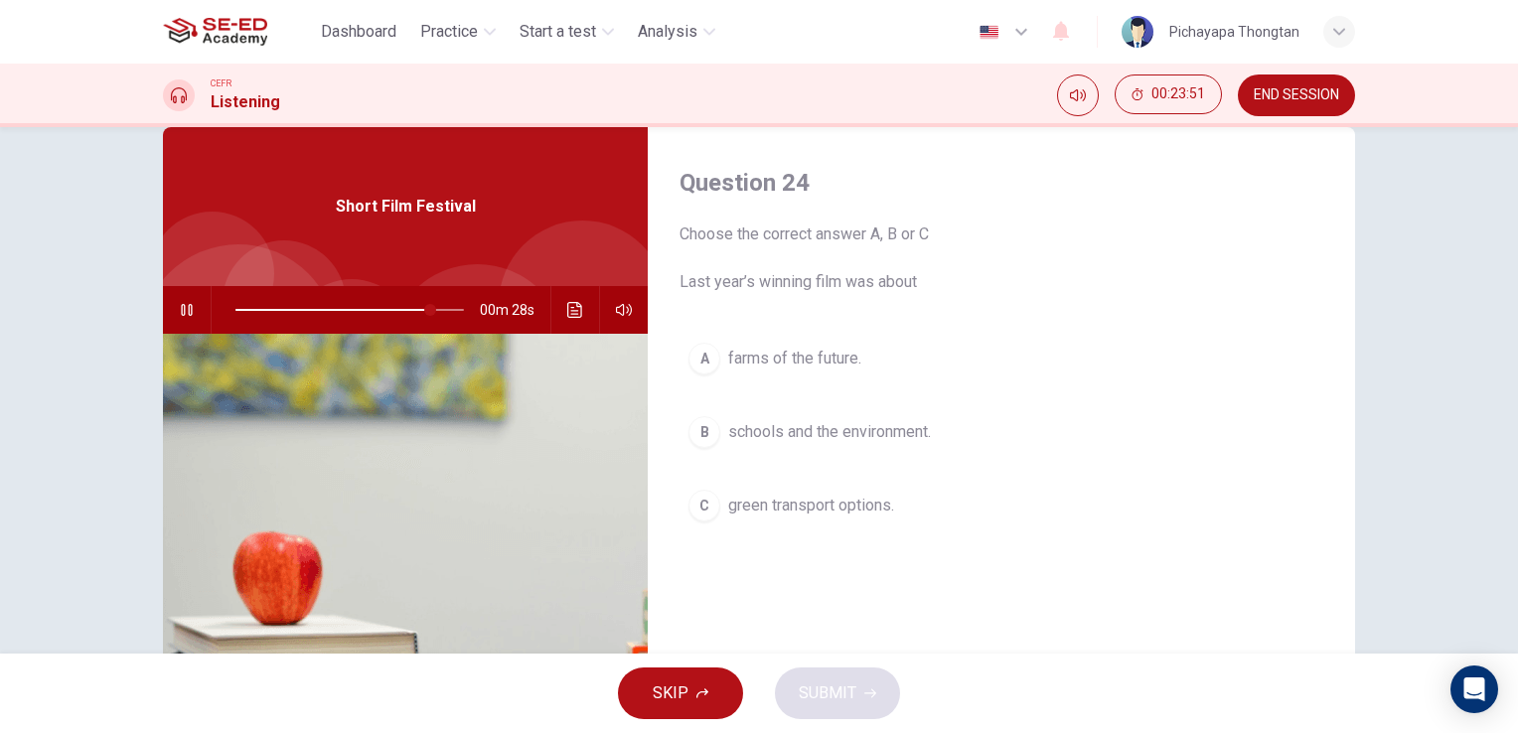
click at [395, 311] on span at bounding box center [349, 310] width 229 height 28
click at [388, 308] on span at bounding box center [393, 310] width 12 height 12
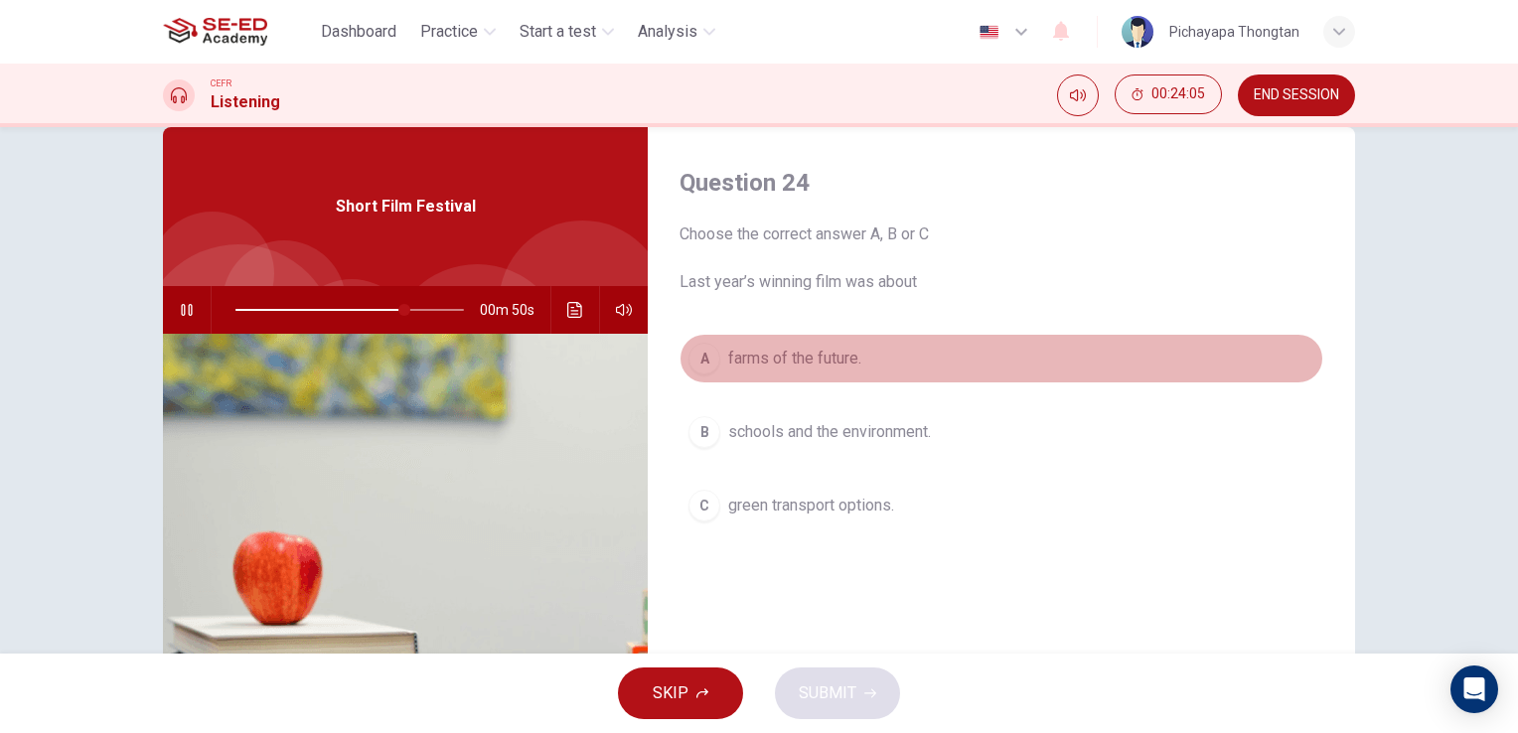
click at [976, 367] on button "A farms of the future." at bounding box center [1002, 359] width 644 height 50
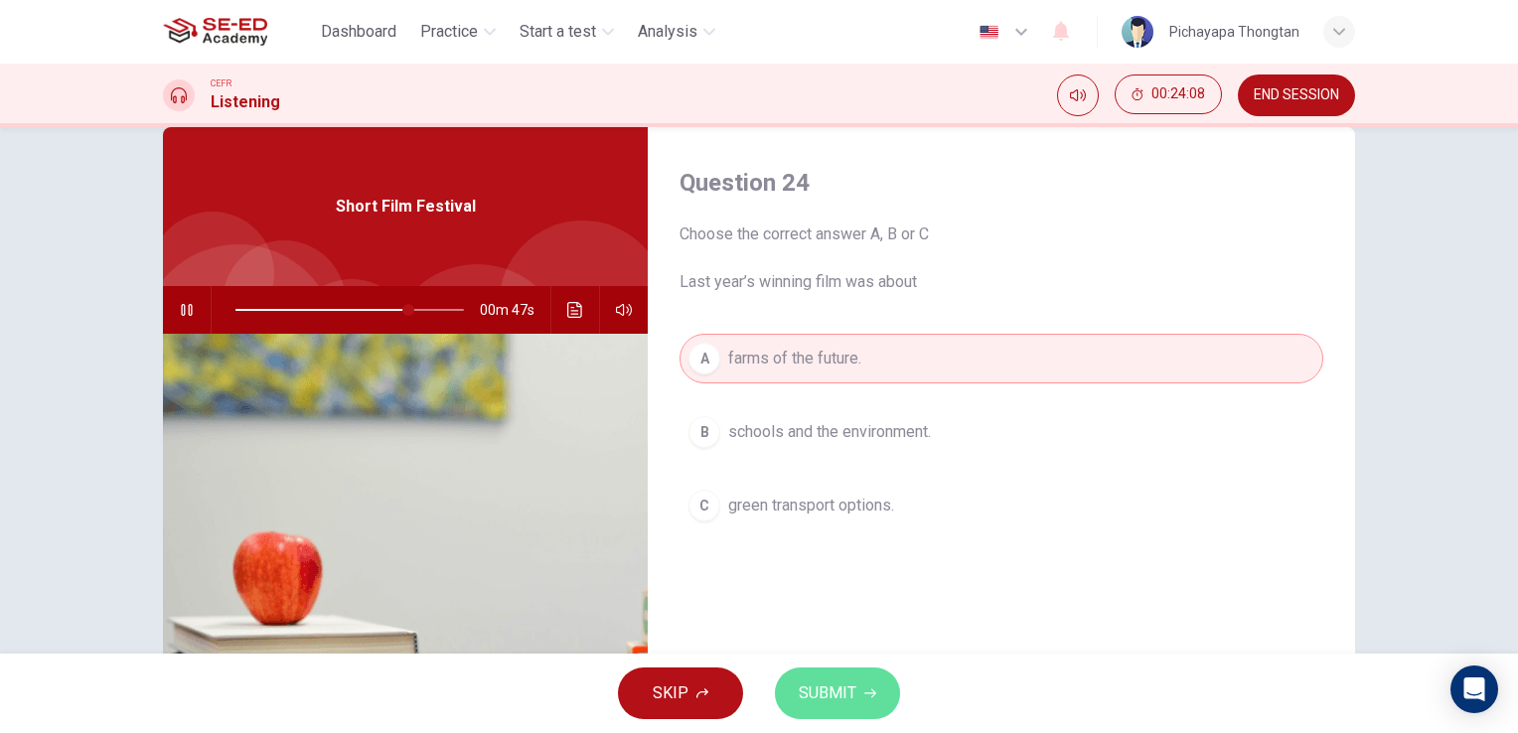
click at [845, 690] on span "SUBMIT" at bounding box center [828, 694] width 58 height 28
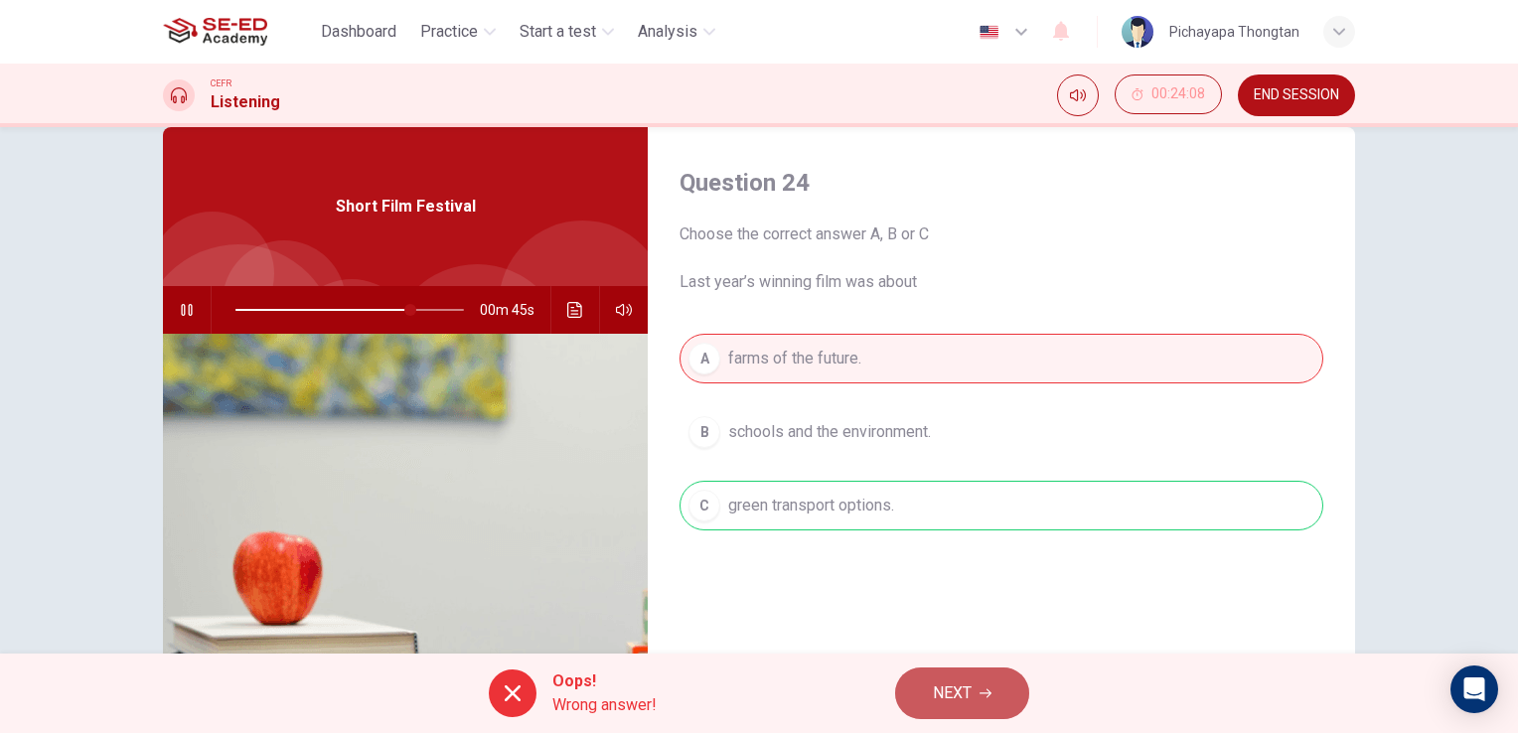
click at [950, 686] on span "NEXT" at bounding box center [952, 694] width 39 height 28
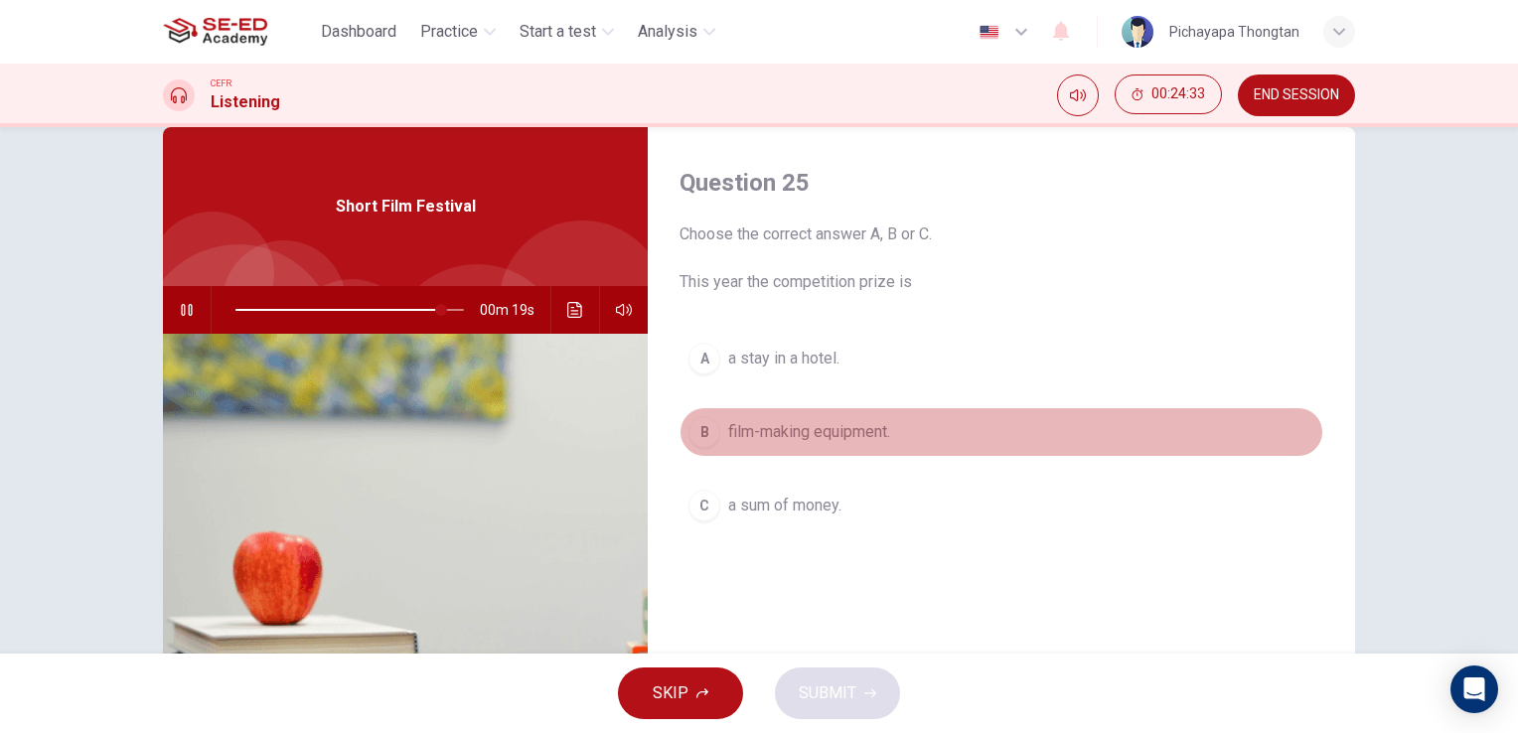
click at [950, 448] on button "B film-making equipment." at bounding box center [1002, 432] width 644 height 50
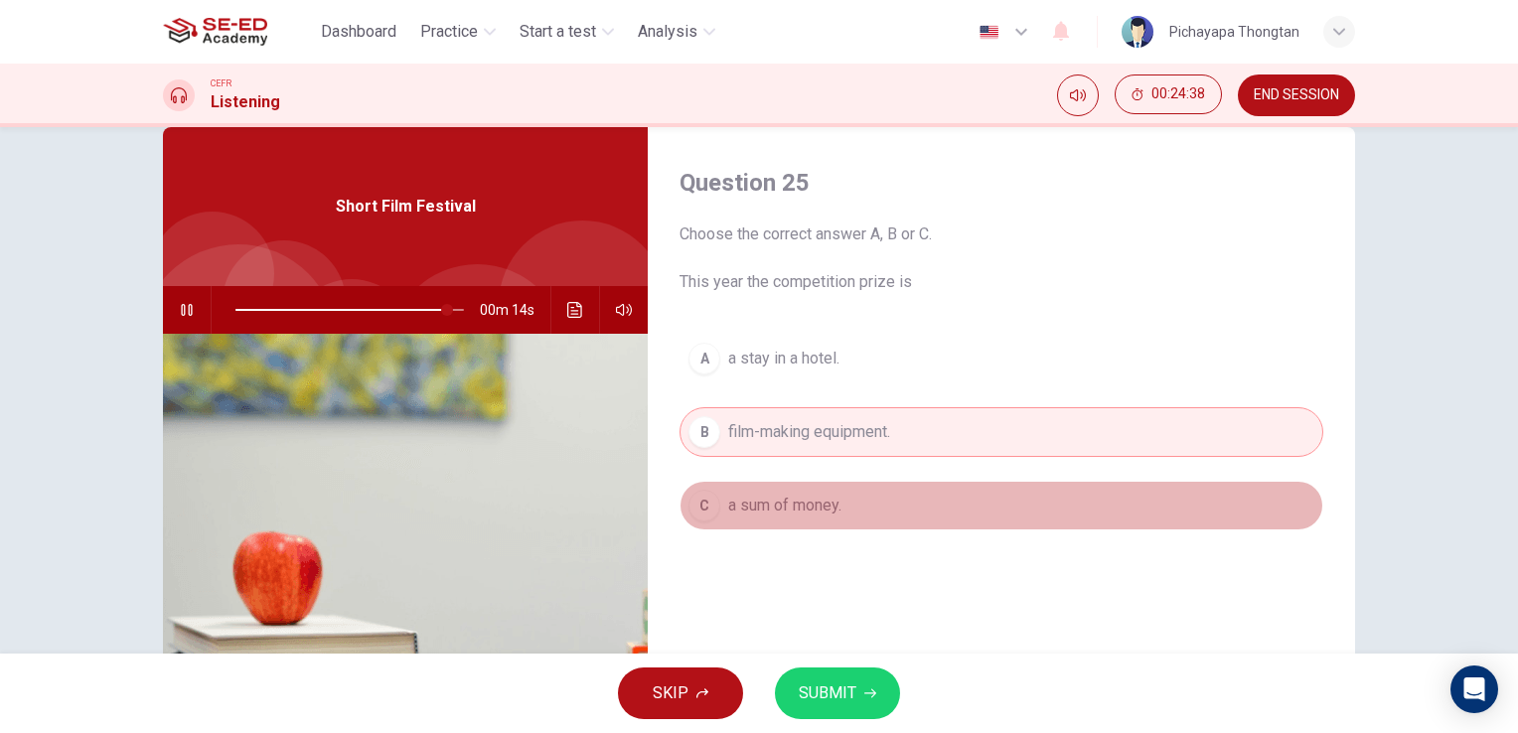
click at [938, 500] on button "C a sum of money." at bounding box center [1002, 506] width 644 height 50
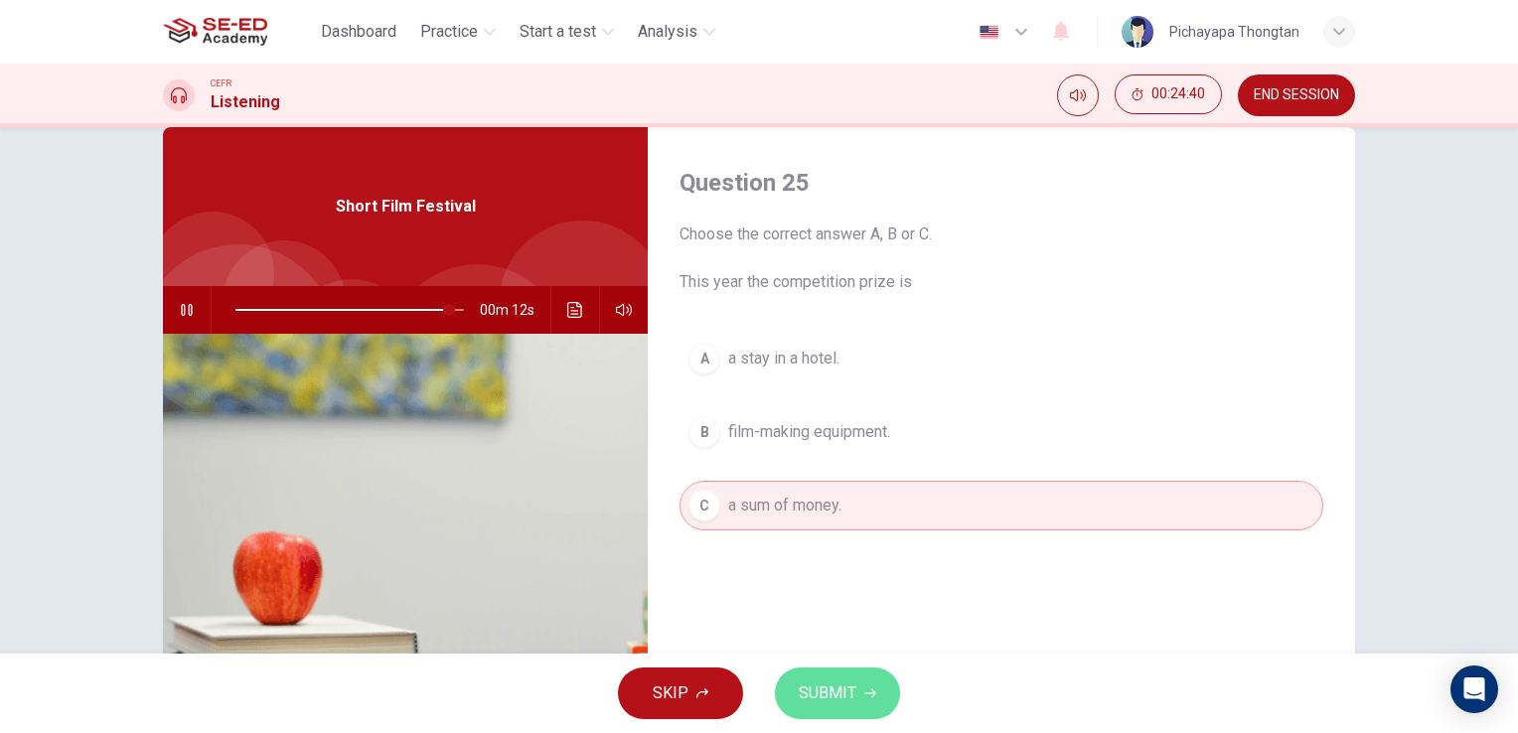
click at [853, 689] on span "SUBMIT" at bounding box center [828, 694] width 58 height 28
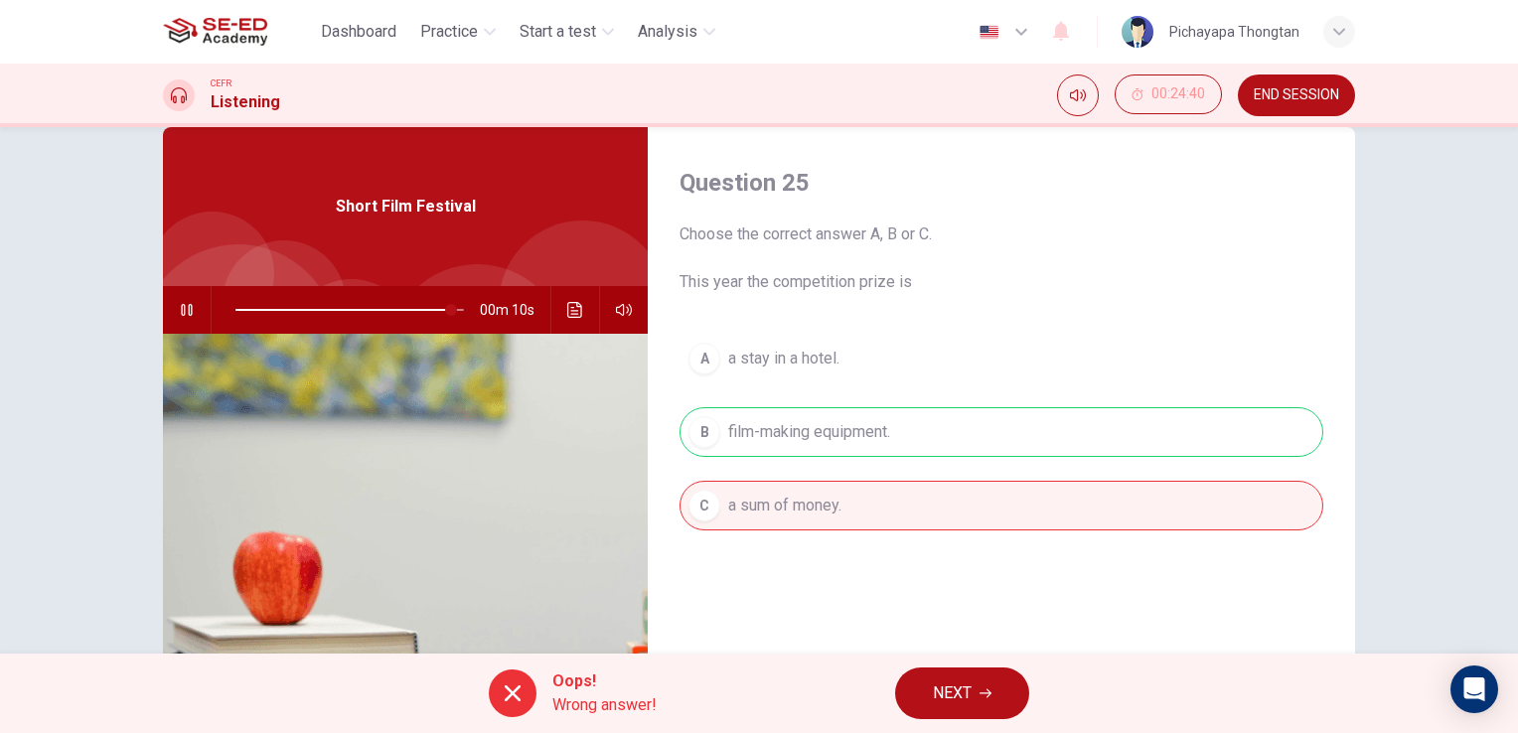
click at [923, 664] on div "Oops! Wrong answer! NEXT" at bounding box center [759, 693] width 1518 height 79
click at [933, 688] on span "NEXT" at bounding box center [952, 694] width 39 height 28
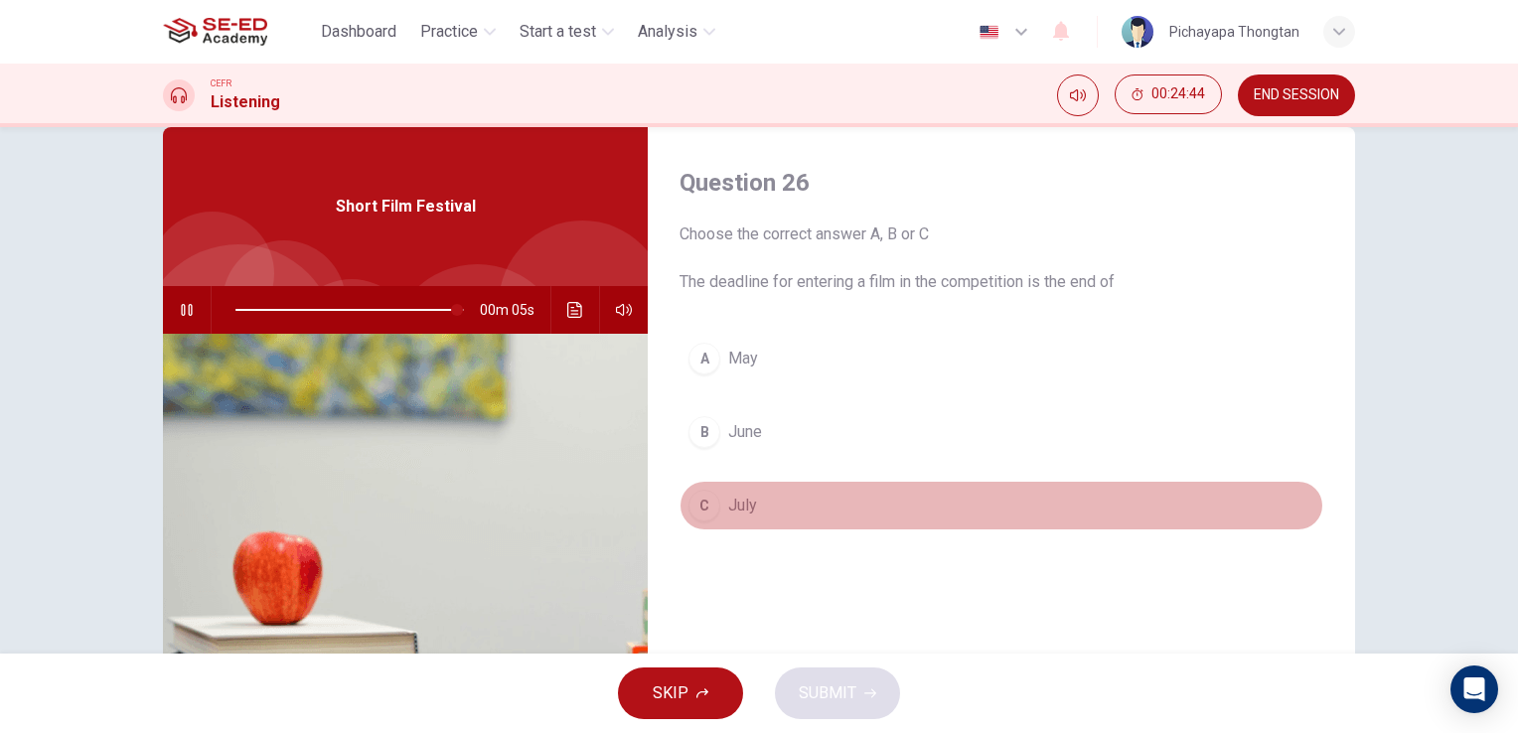
click at [919, 517] on button "C July" at bounding box center [1002, 506] width 644 height 50
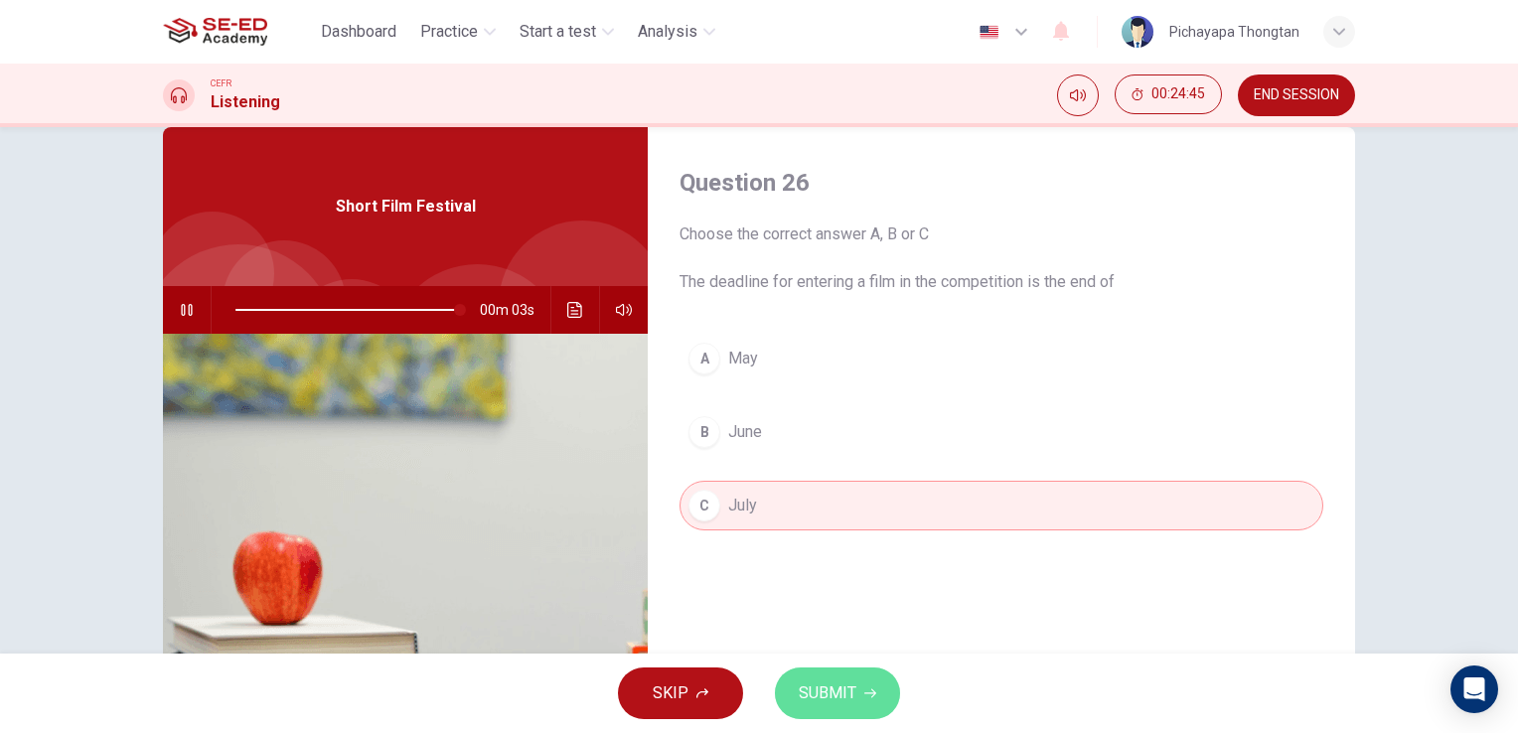
click at [861, 686] on button "SUBMIT" at bounding box center [837, 694] width 125 height 52
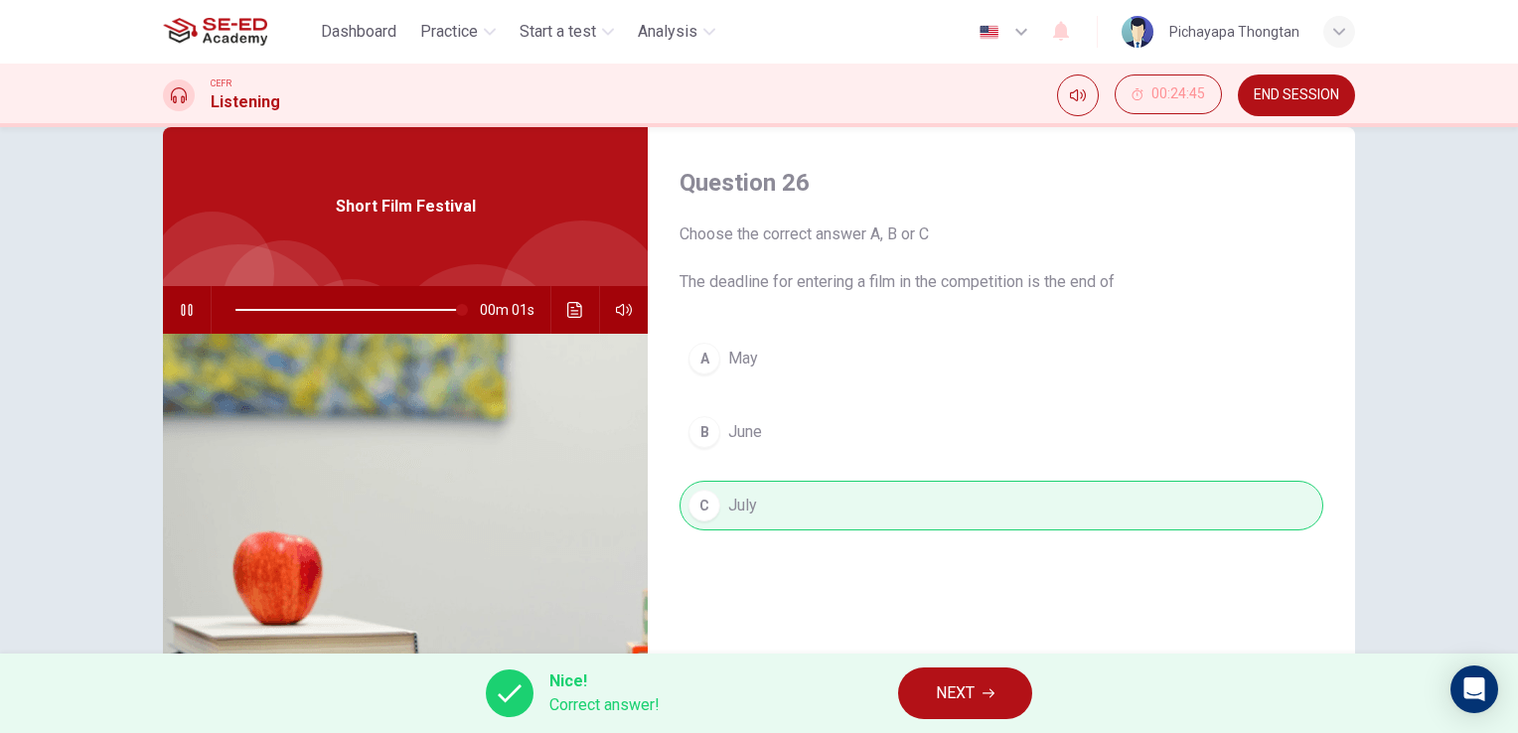
click at [949, 705] on span "NEXT" at bounding box center [955, 694] width 39 height 28
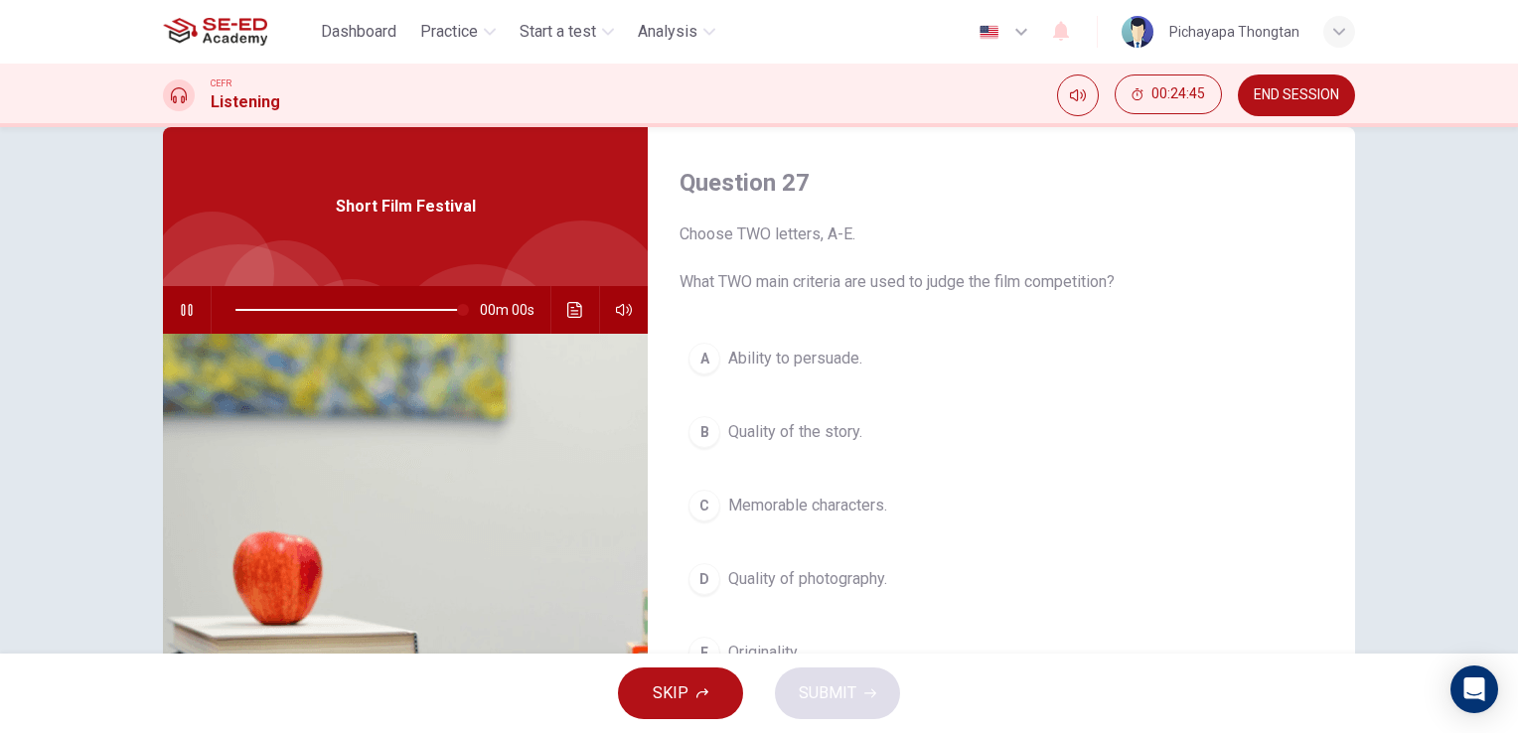
type input "0"
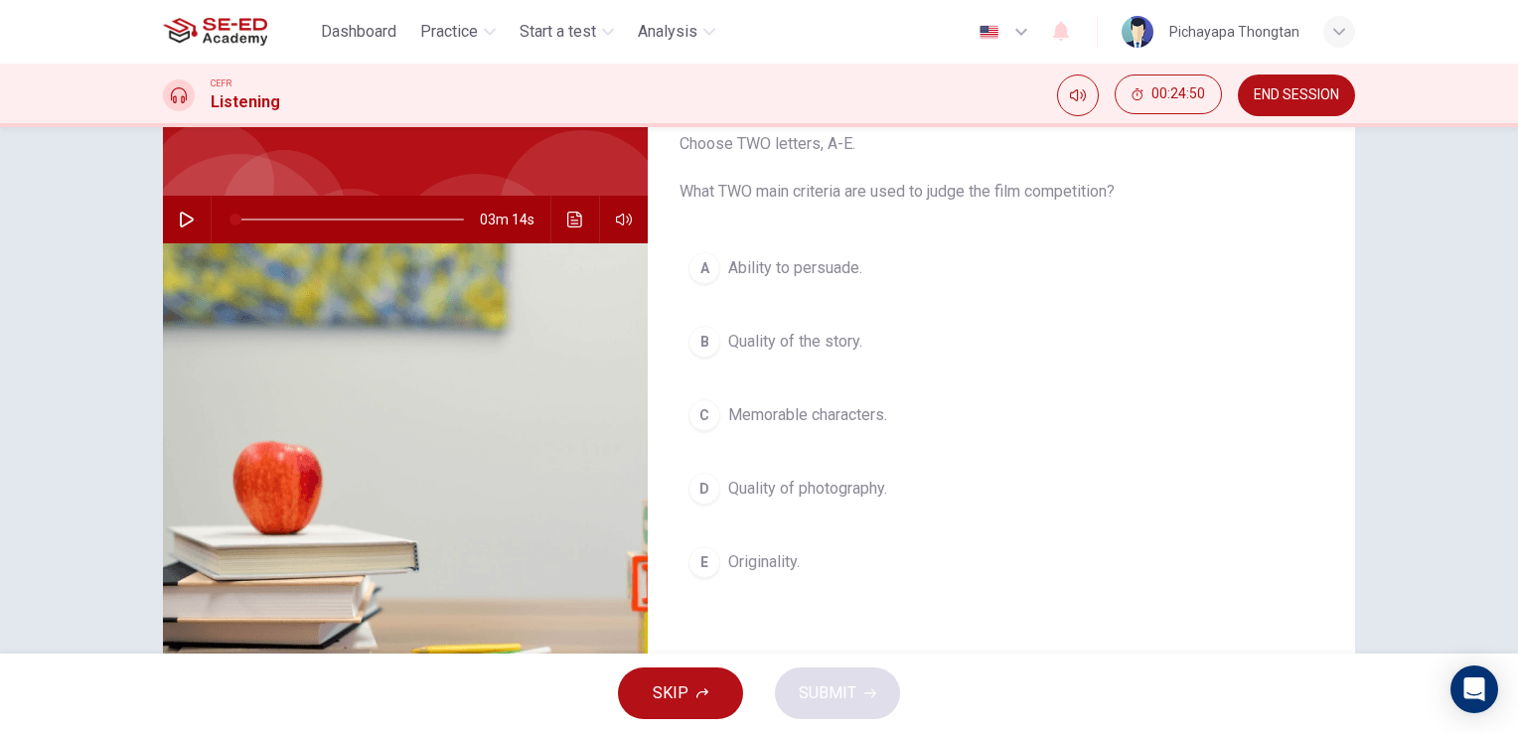
scroll to position [131, 0]
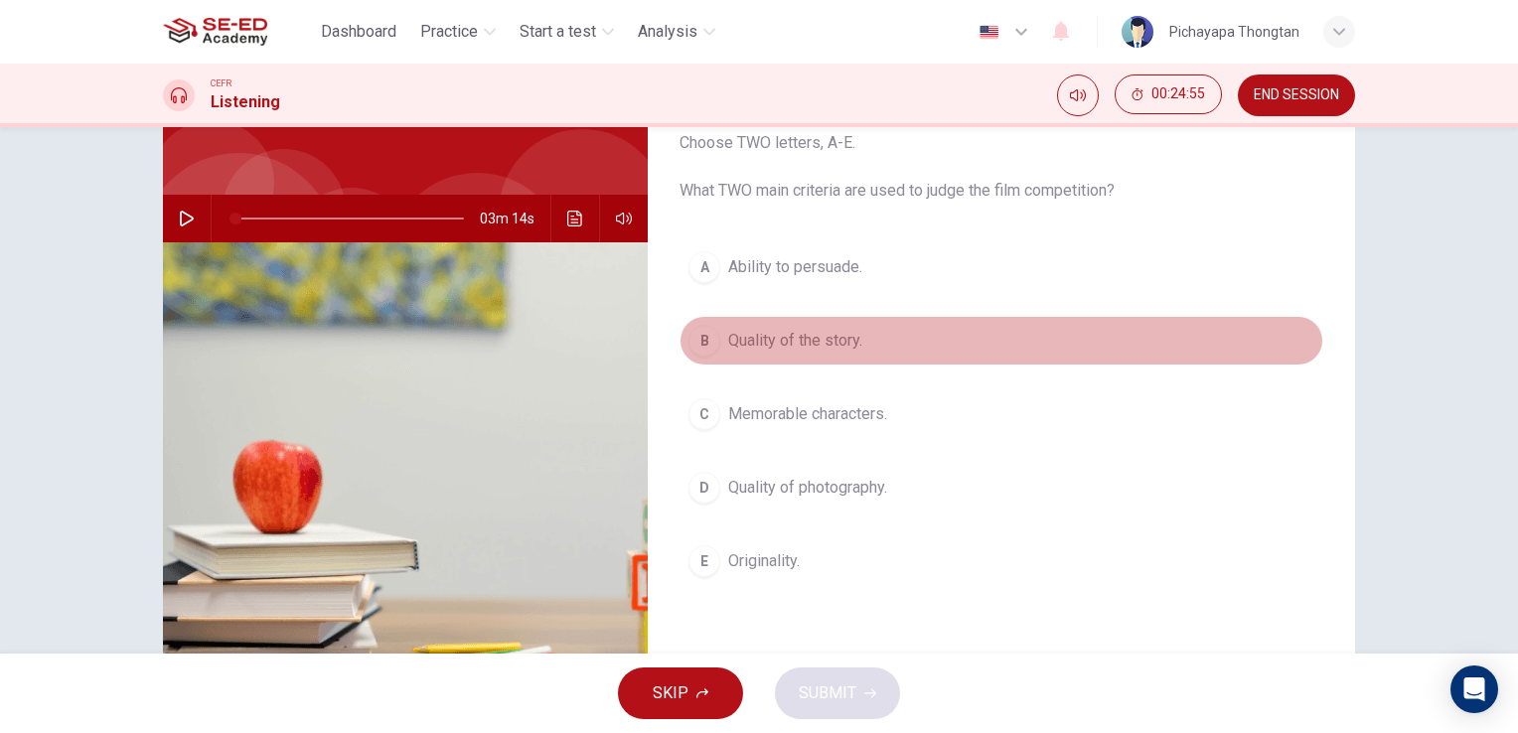
click at [1037, 333] on button "B Quality of the story." at bounding box center [1002, 341] width 644 height 50
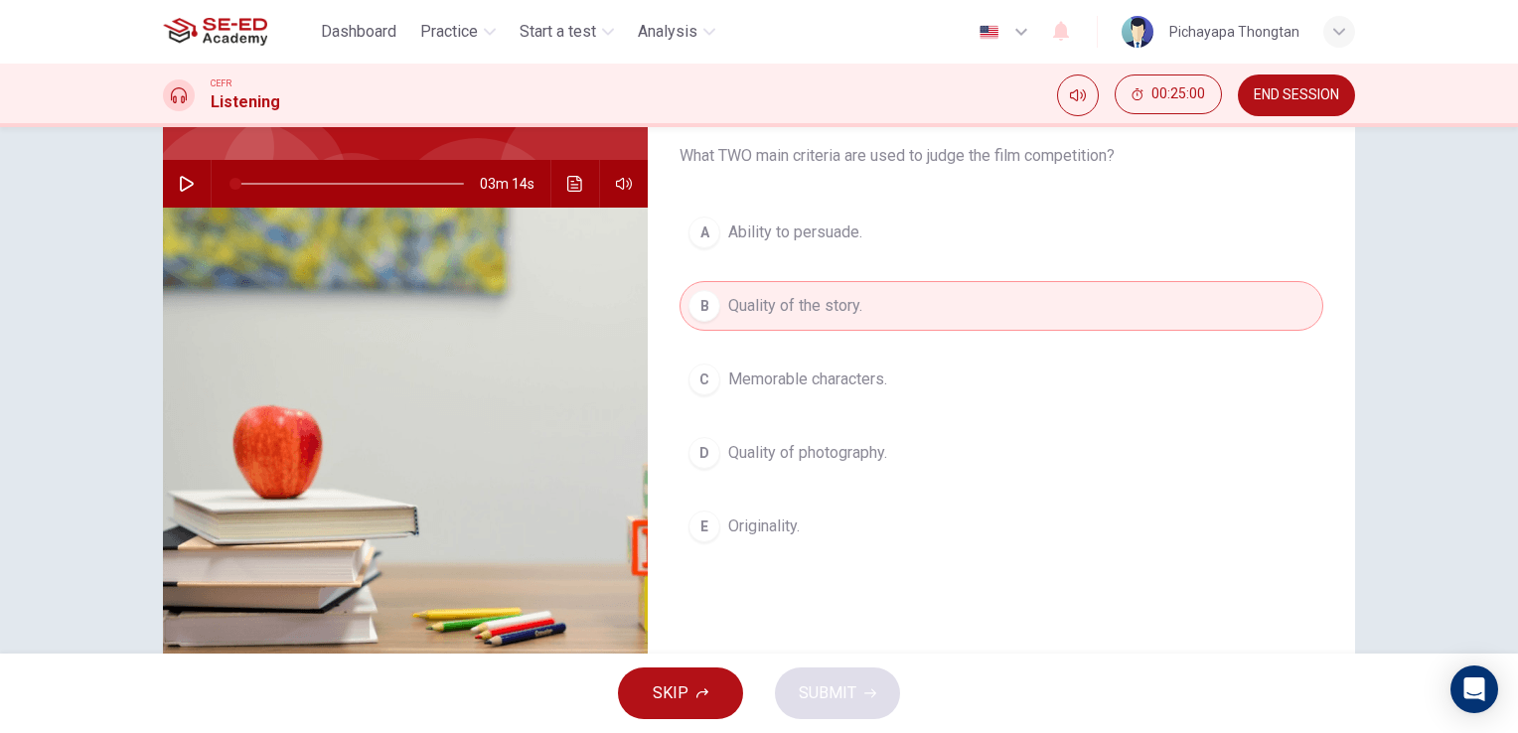
scroll to position [168, 0]
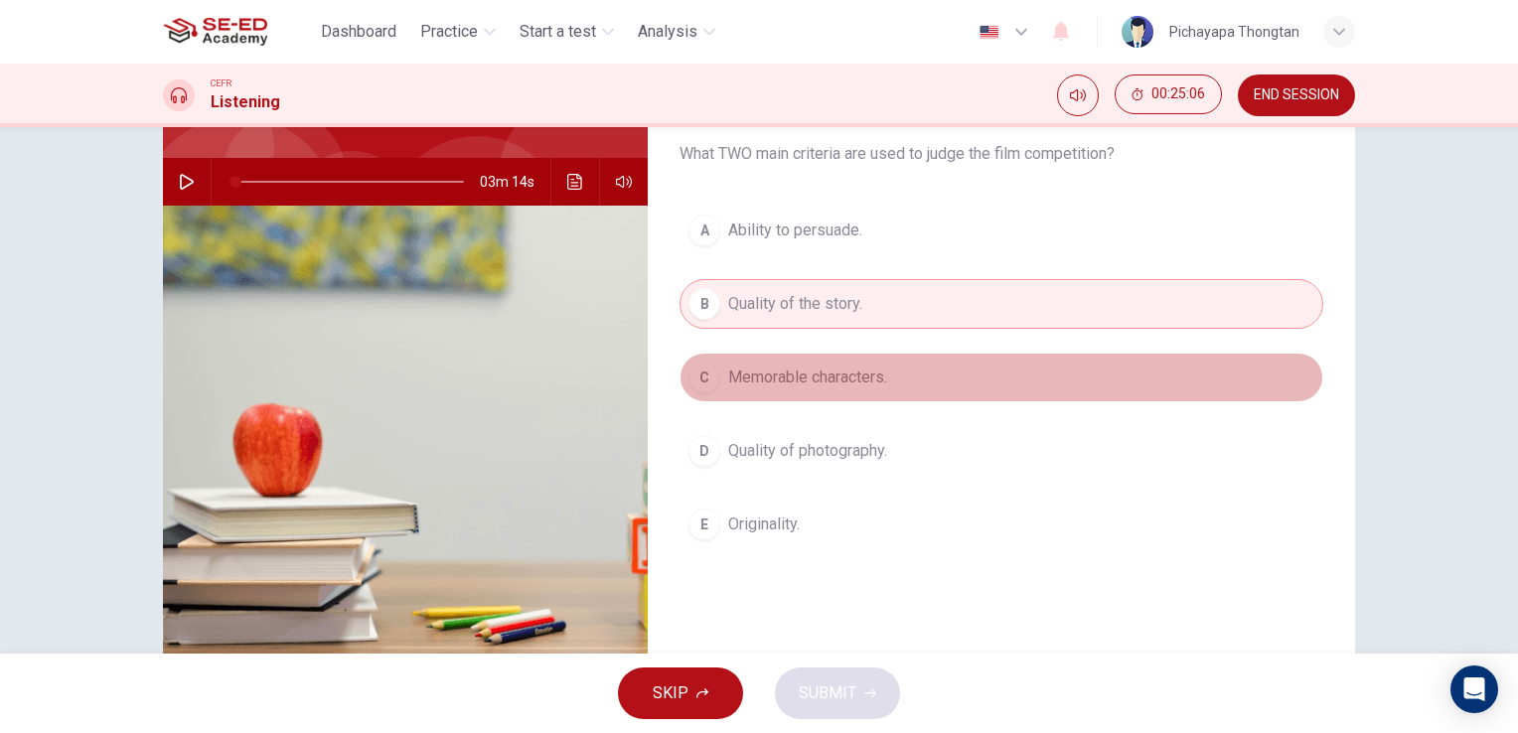
click at [962, 369] on button "C Memorable characters." at bounding box center [1002, 378] width 644 height 50
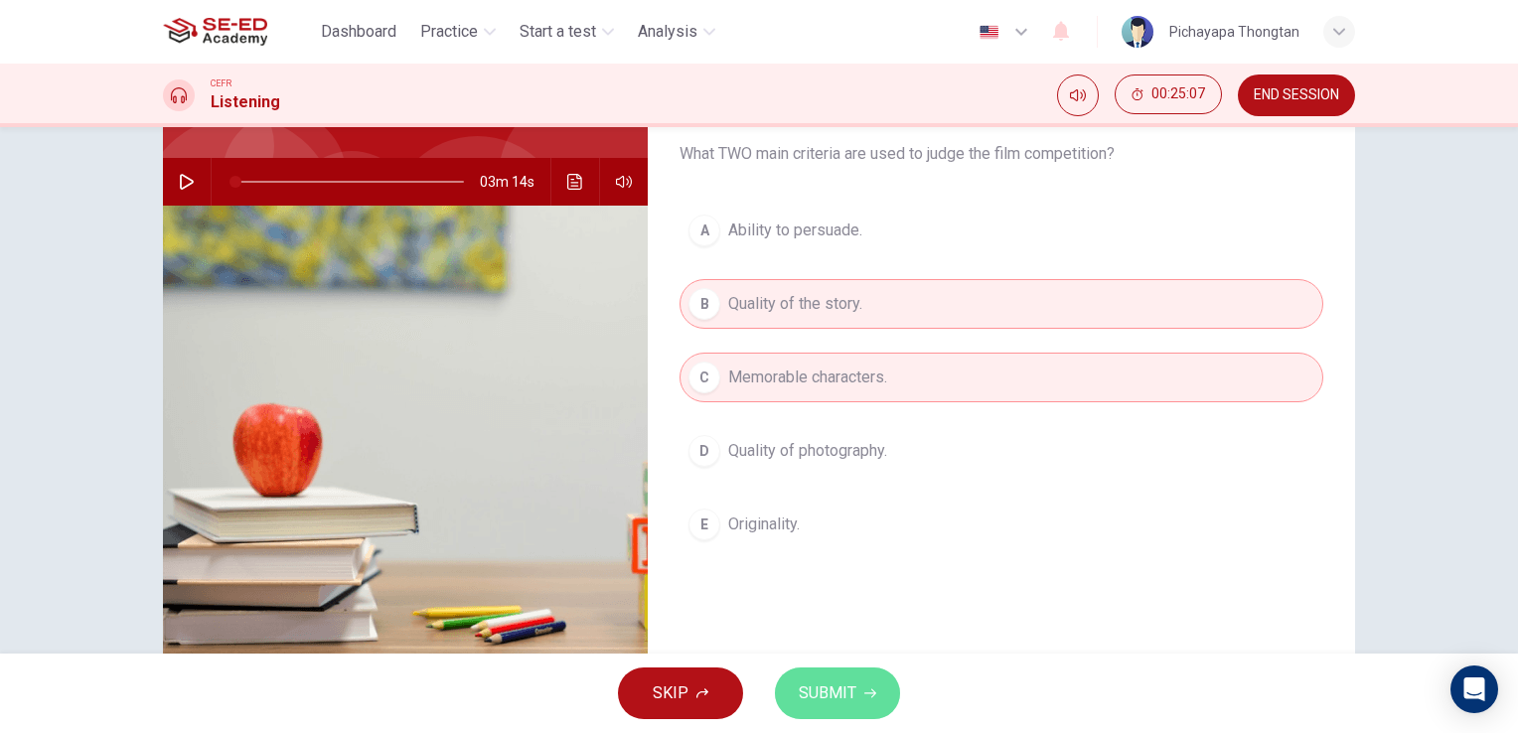
click at [837, 711] on button "SUBMIT" at bounding box center [837, 694] width 125 height 52
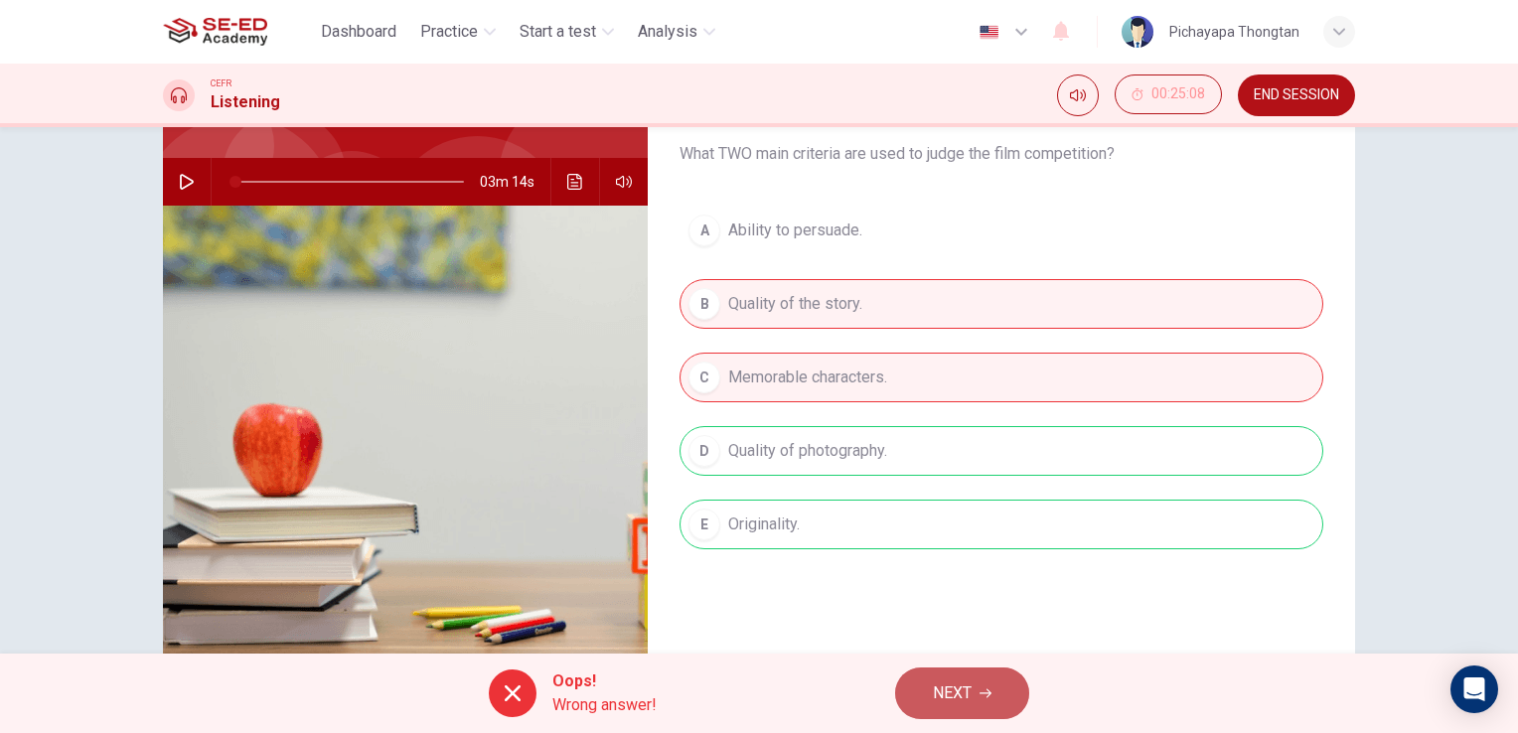
click at [957, 681] on span "NEXT" at bounding box center [952, 694] width 39 height 28
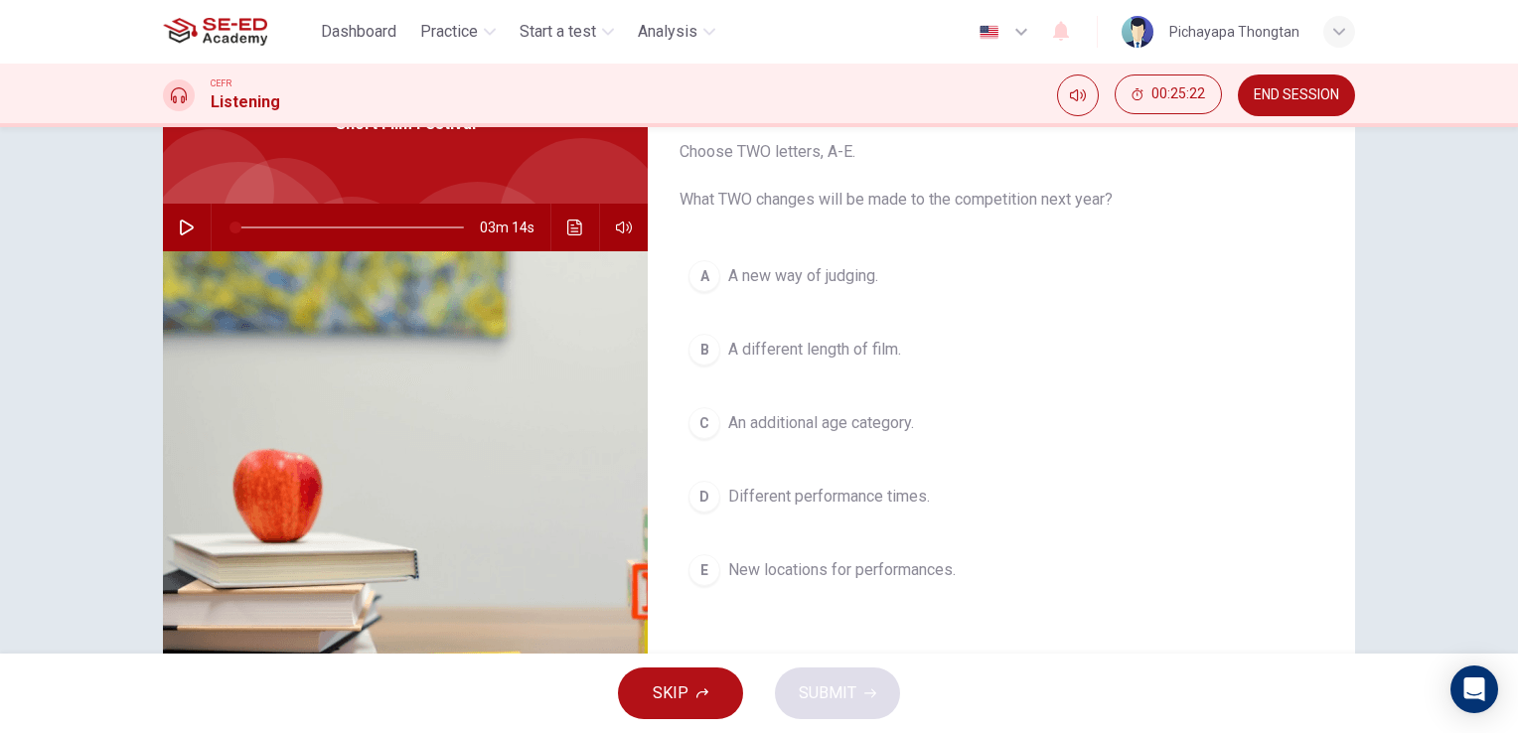
scroll to position [123, 0]
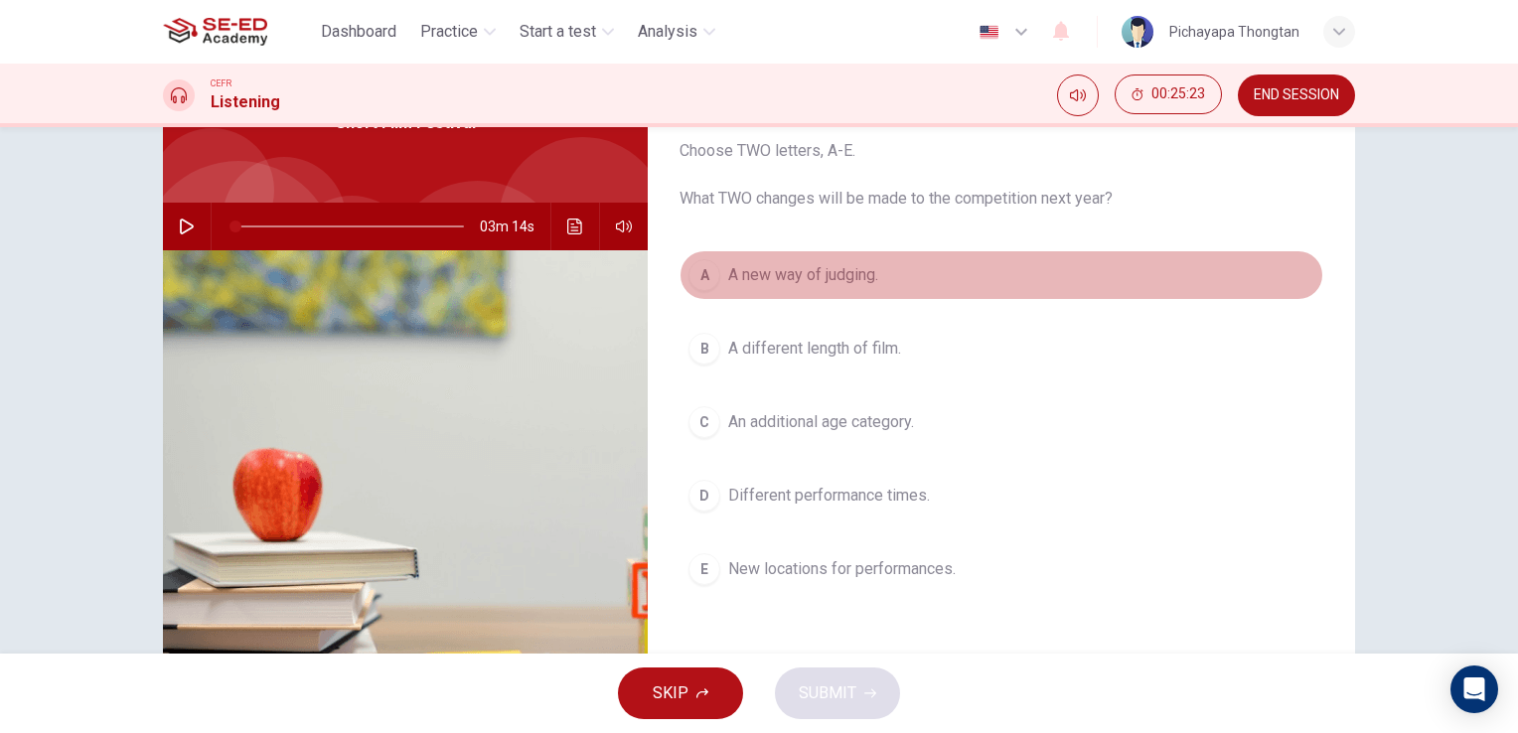
click at [1060, 256] on button "A A new way of judging." at bounding box center [1002, 275] width 644 height 50
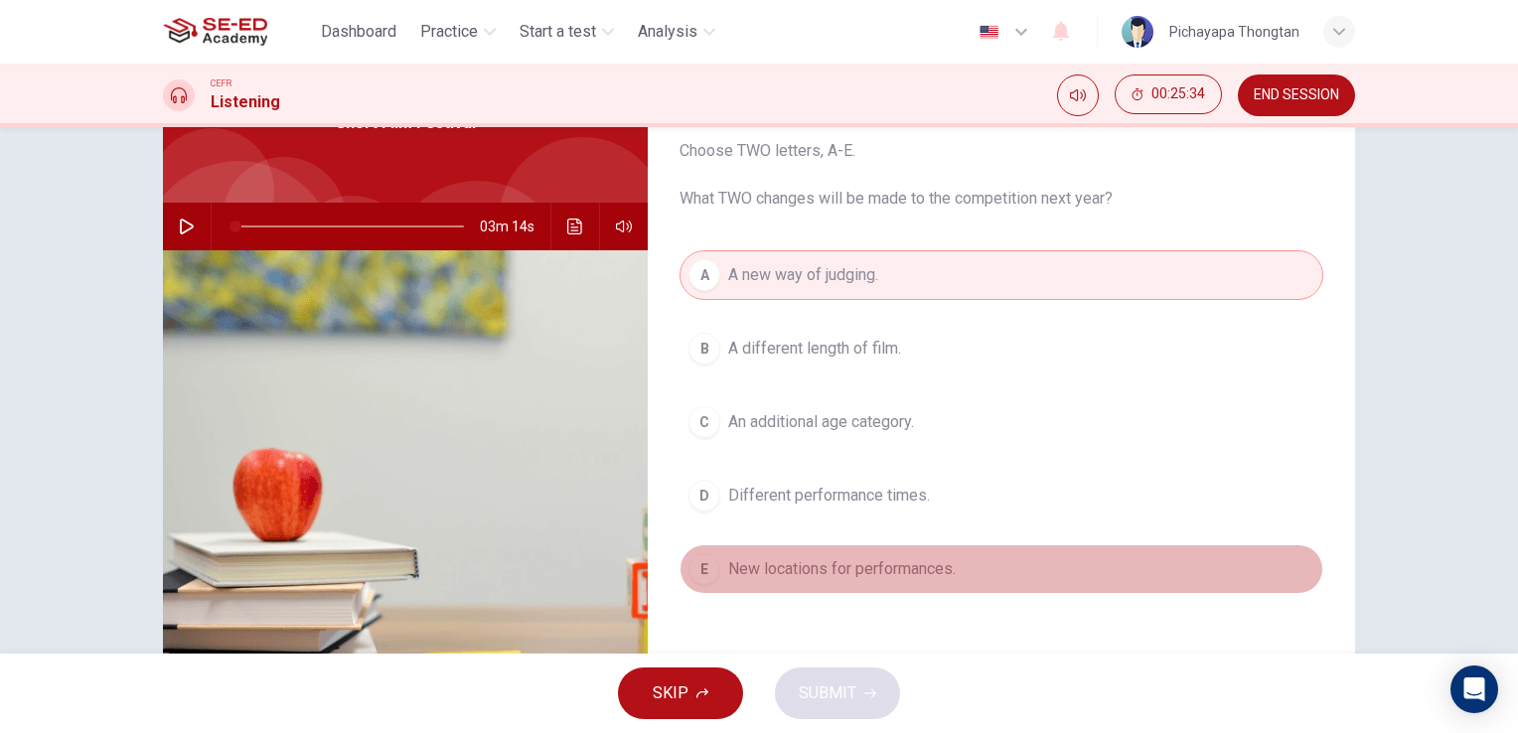
click at [950, 557] on span "New locations for performances." at bounding box center [842, 569] width 228 height 24
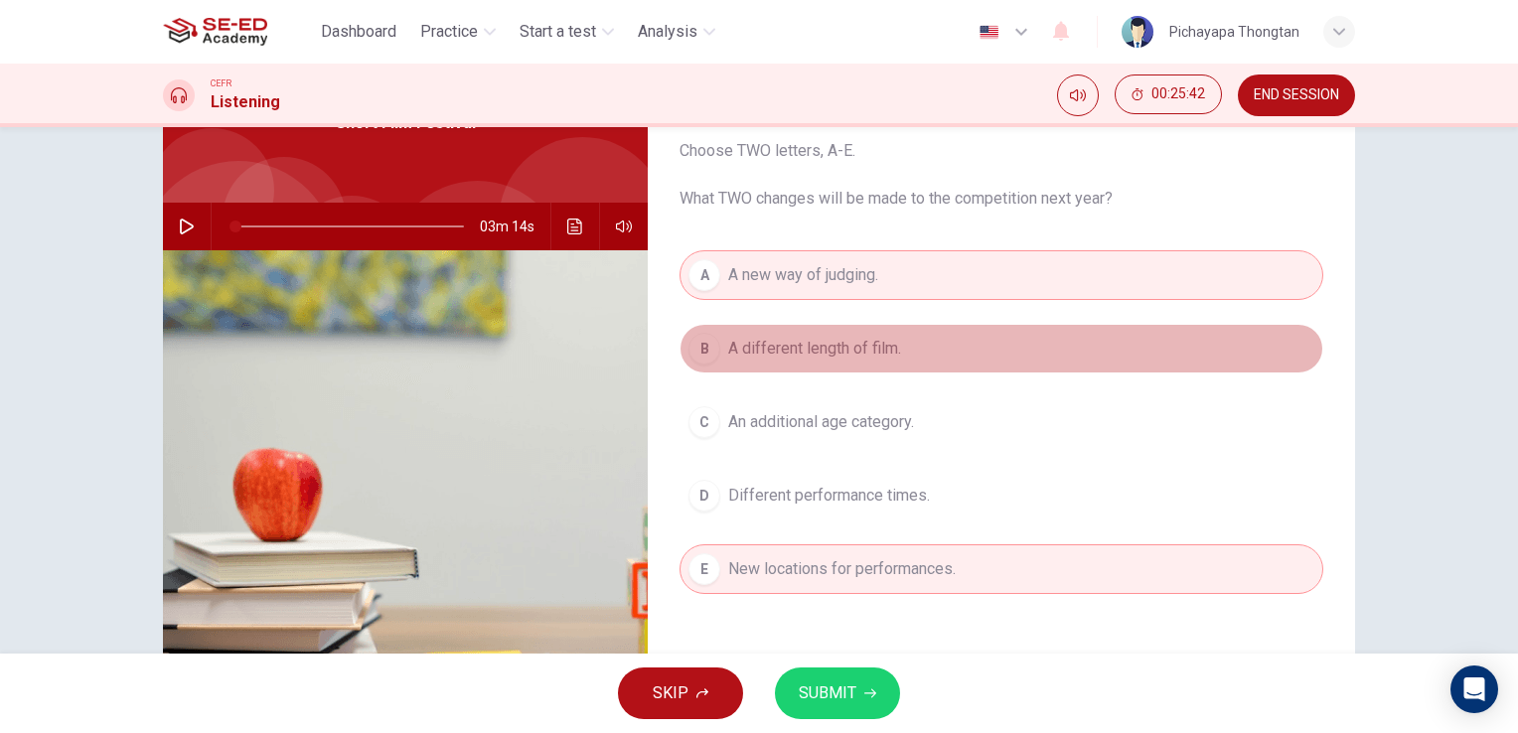
click at [1045, 350] on button "B A different length of film." at bounding box center [1002, 349] width 644 height 50
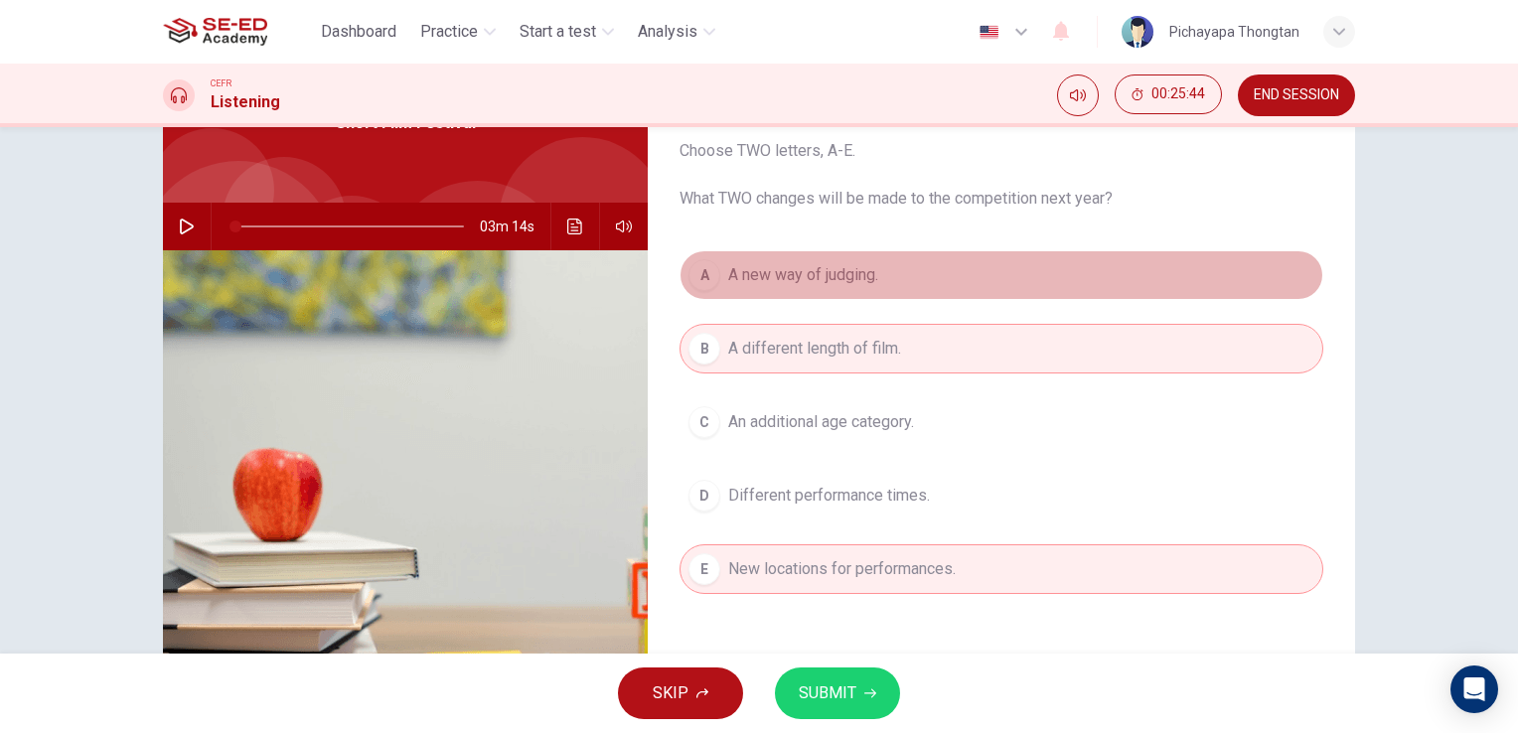
click at [1033, 280] on button "A A new way of judging." at bounding box center [1002, 275] width 644 height 50
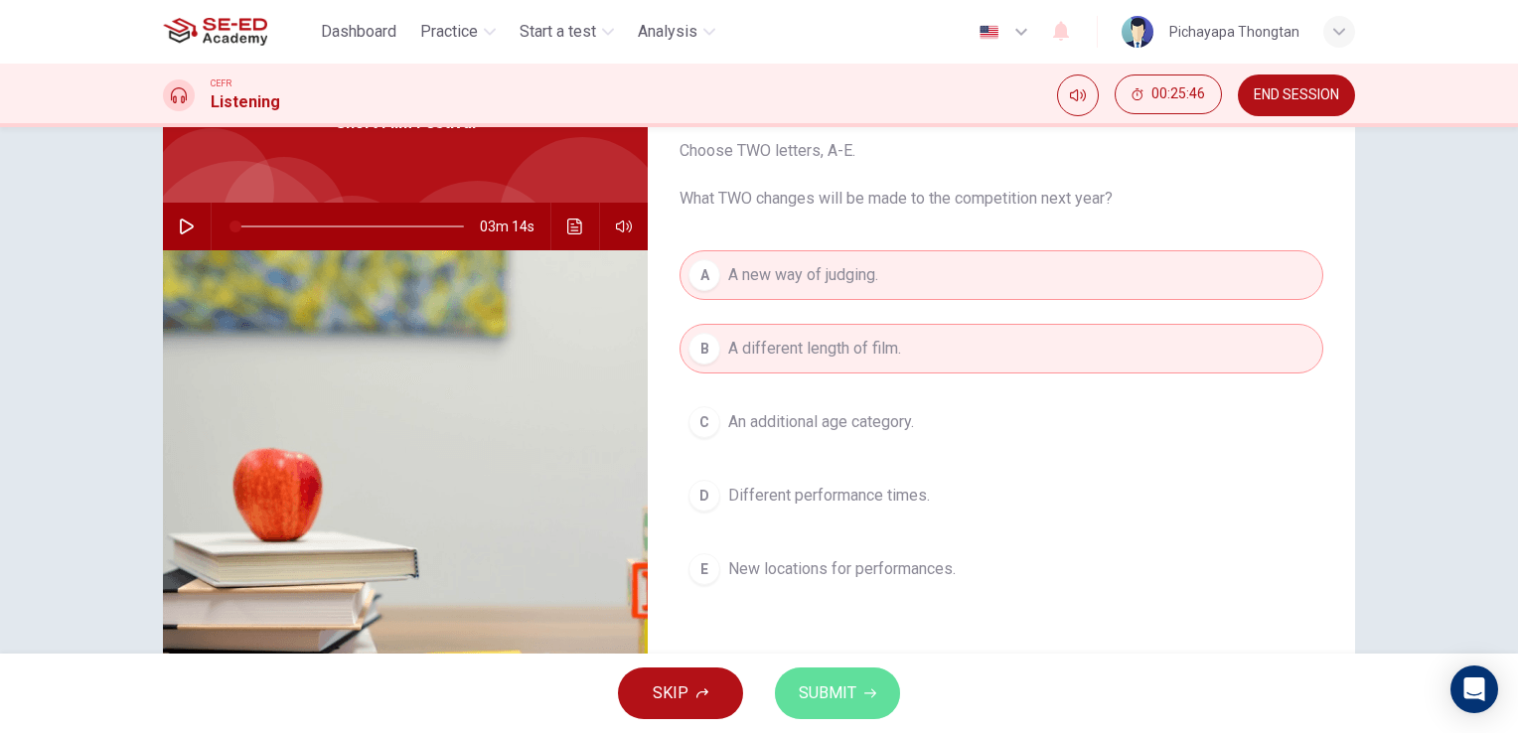
click at [859, 685] on button "SUBMIT" at bounding box center [837, 694] width 125 height 52
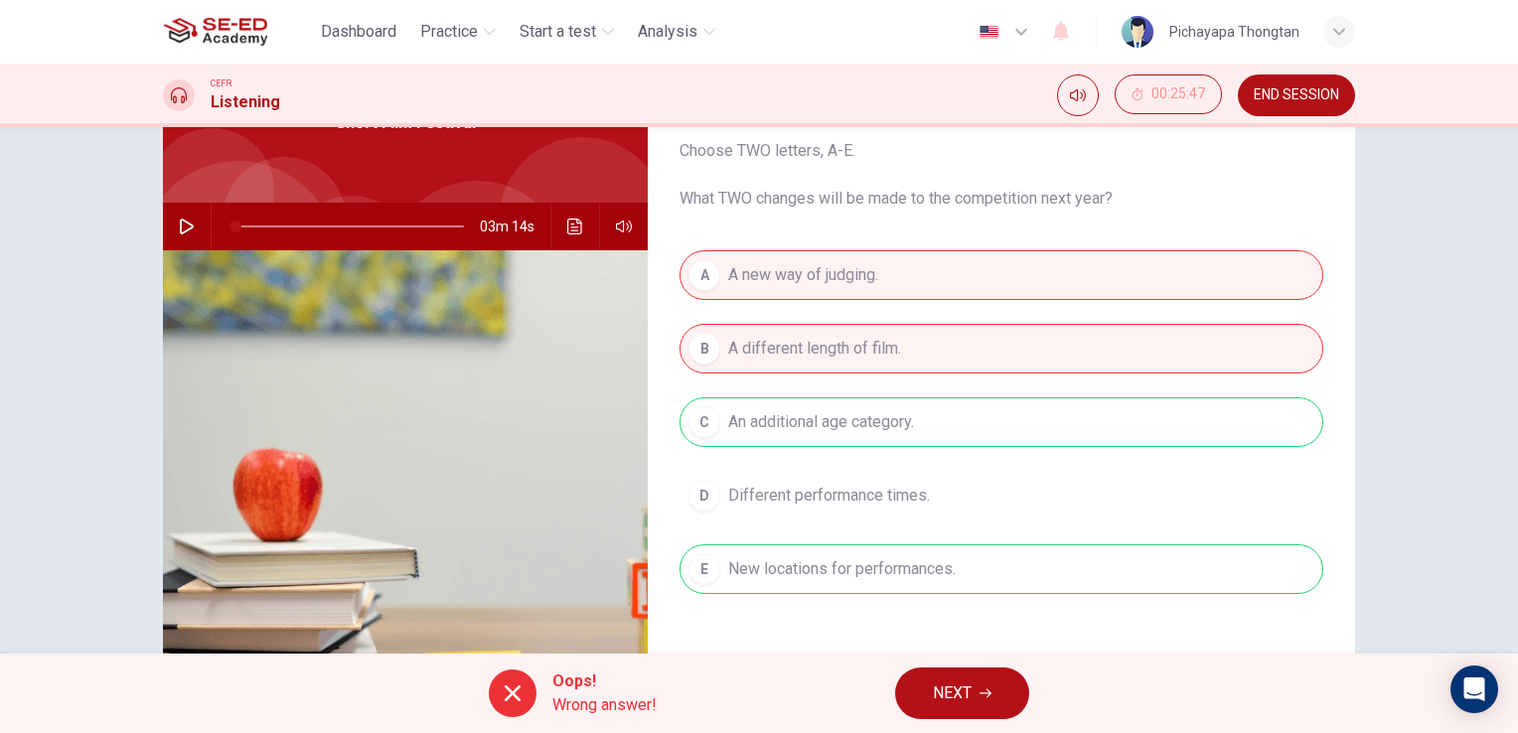
click at [973, 704] on button "NEXT" at bounding box center [962, 694] width 134 height 52
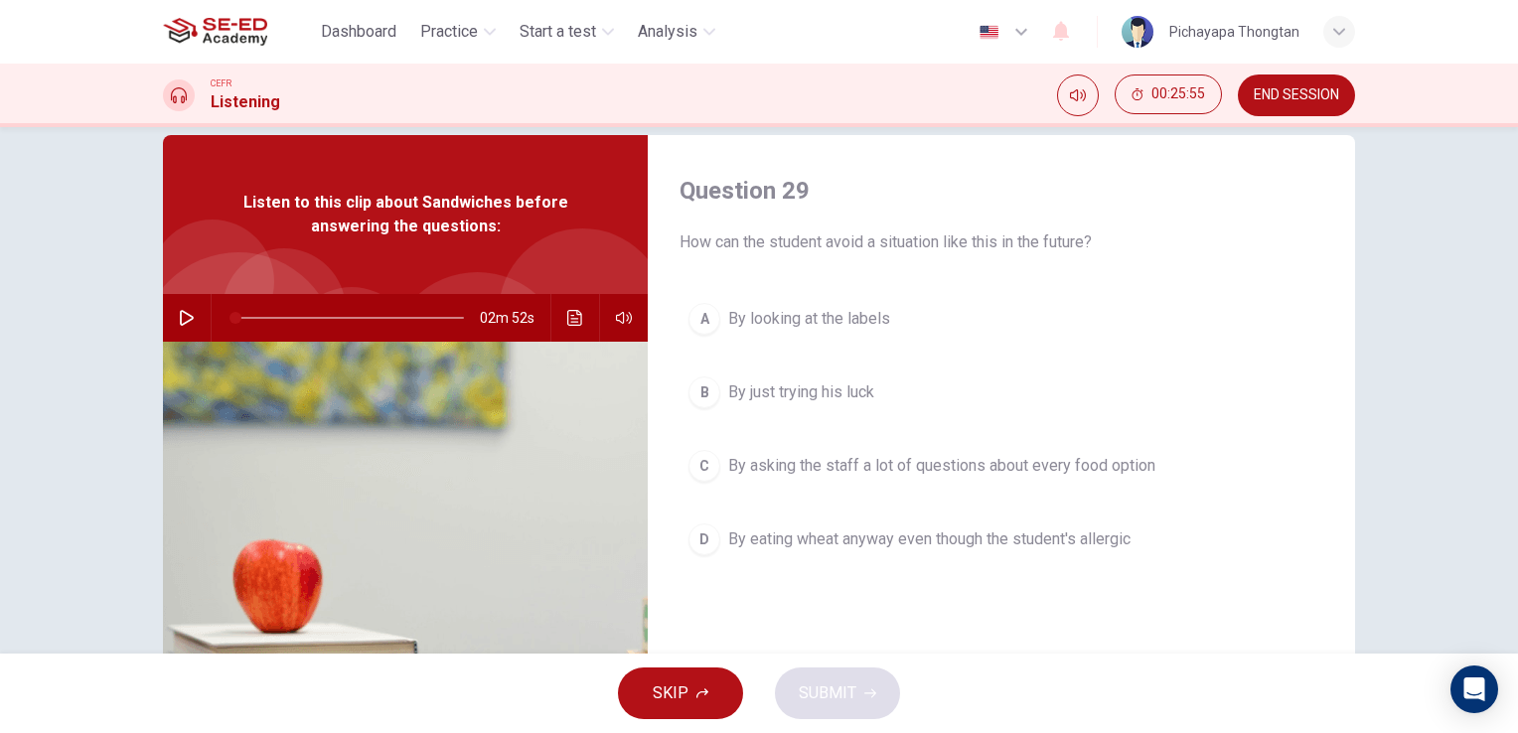
scroll to position [0, 0]
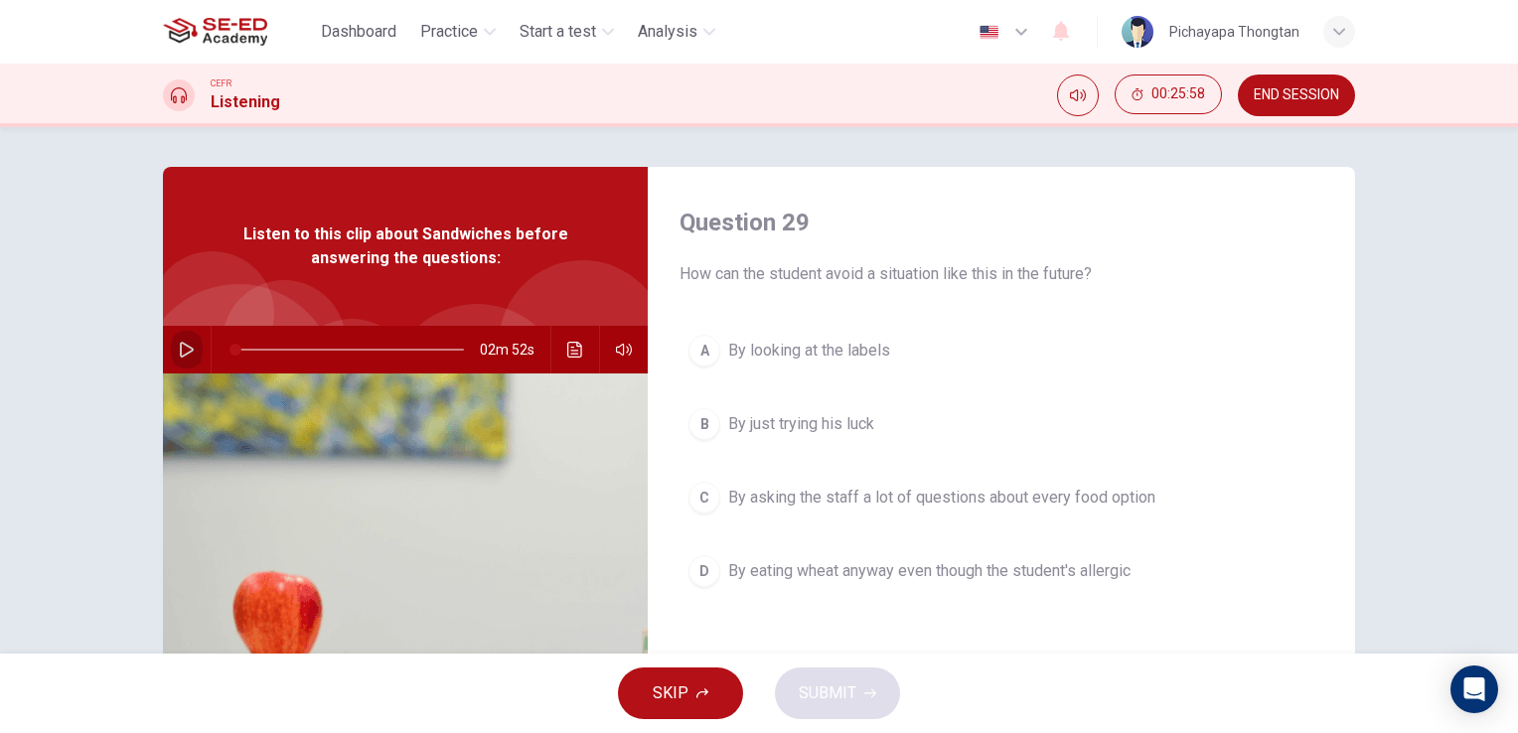
click at [171, 352] on button "button" at bounding box center [187, 350] width 32 height 48
type input "1"
click at [235, 350] on span at bounding box center [349, 350] width 229 height 28
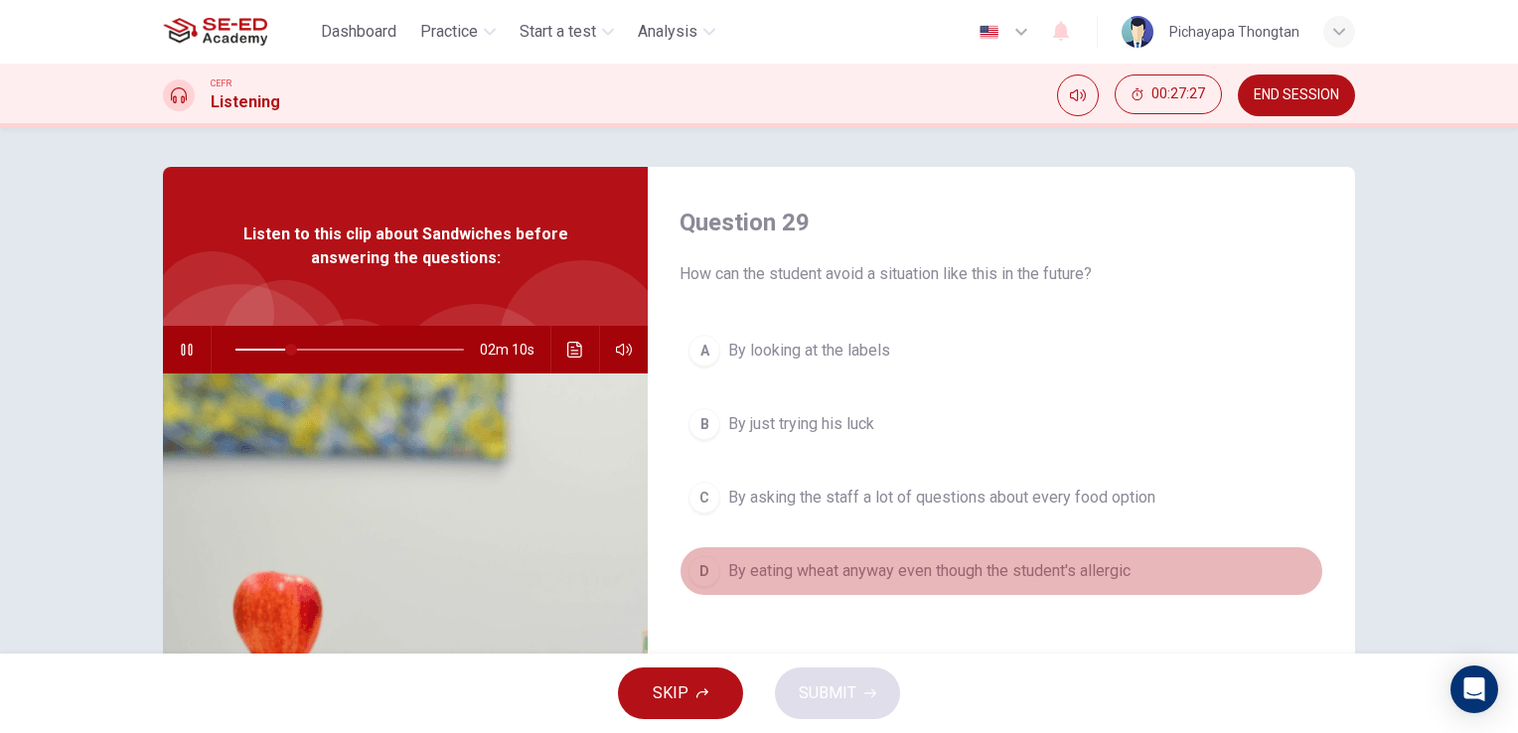
click at [700, 586] on button "D By eating wheat anyway even though the student's allergic" at bounding box center [1002, 571] width 644 height 50
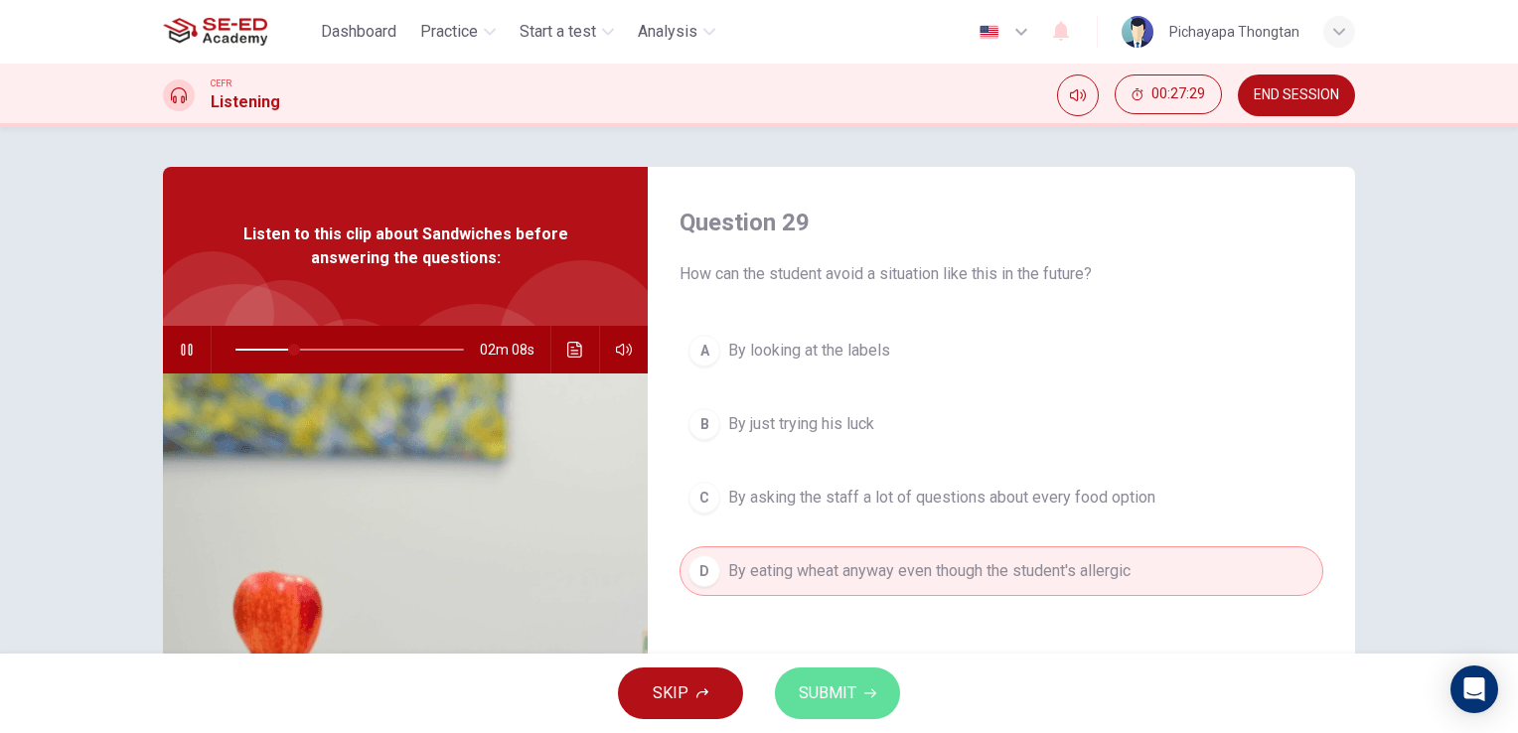
click at [827, 678] on button "SUBMIT" at bounding box center [837, 694] width 125 height 52
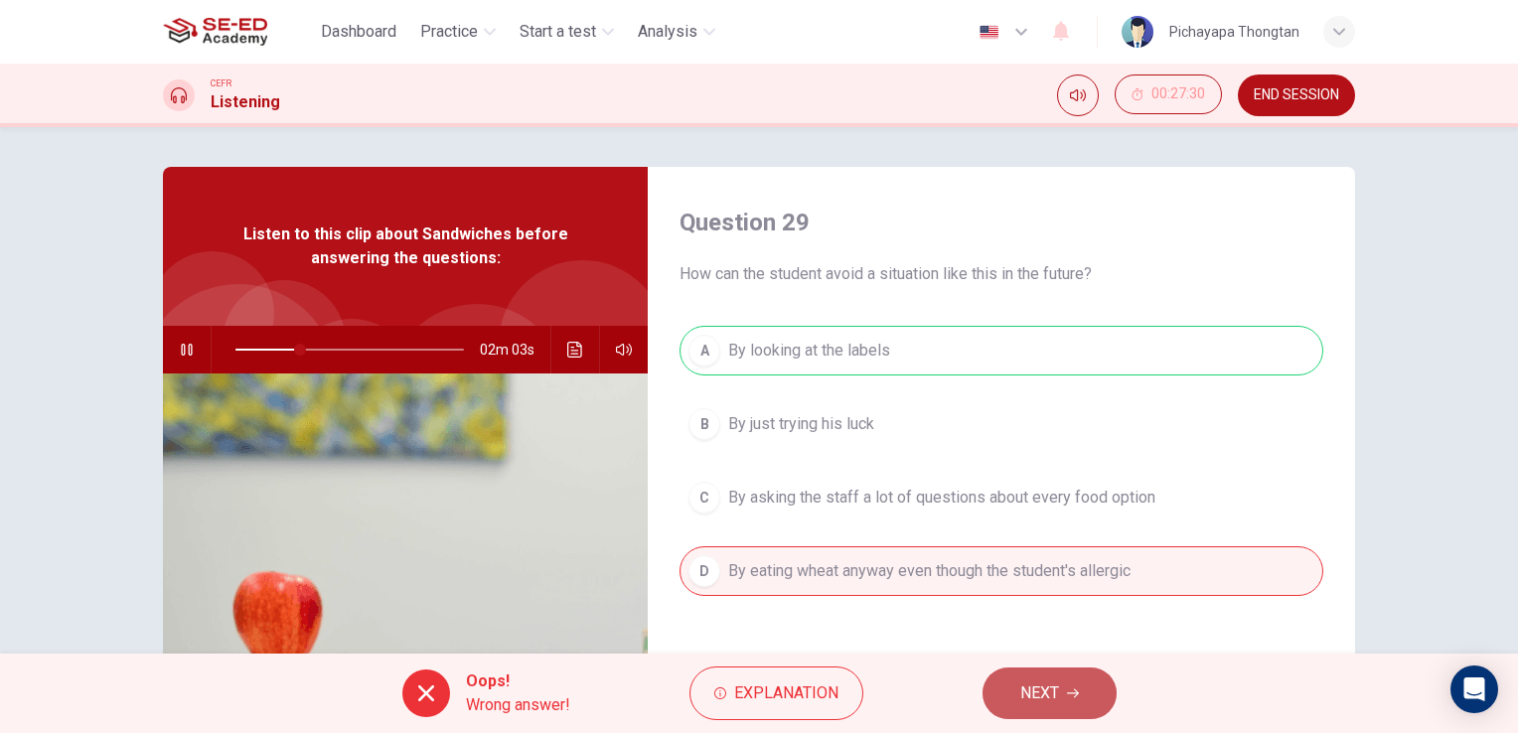
click at [1008, 696] on button "NEXT" at bounding box center [1050, 694] width 134 height 52
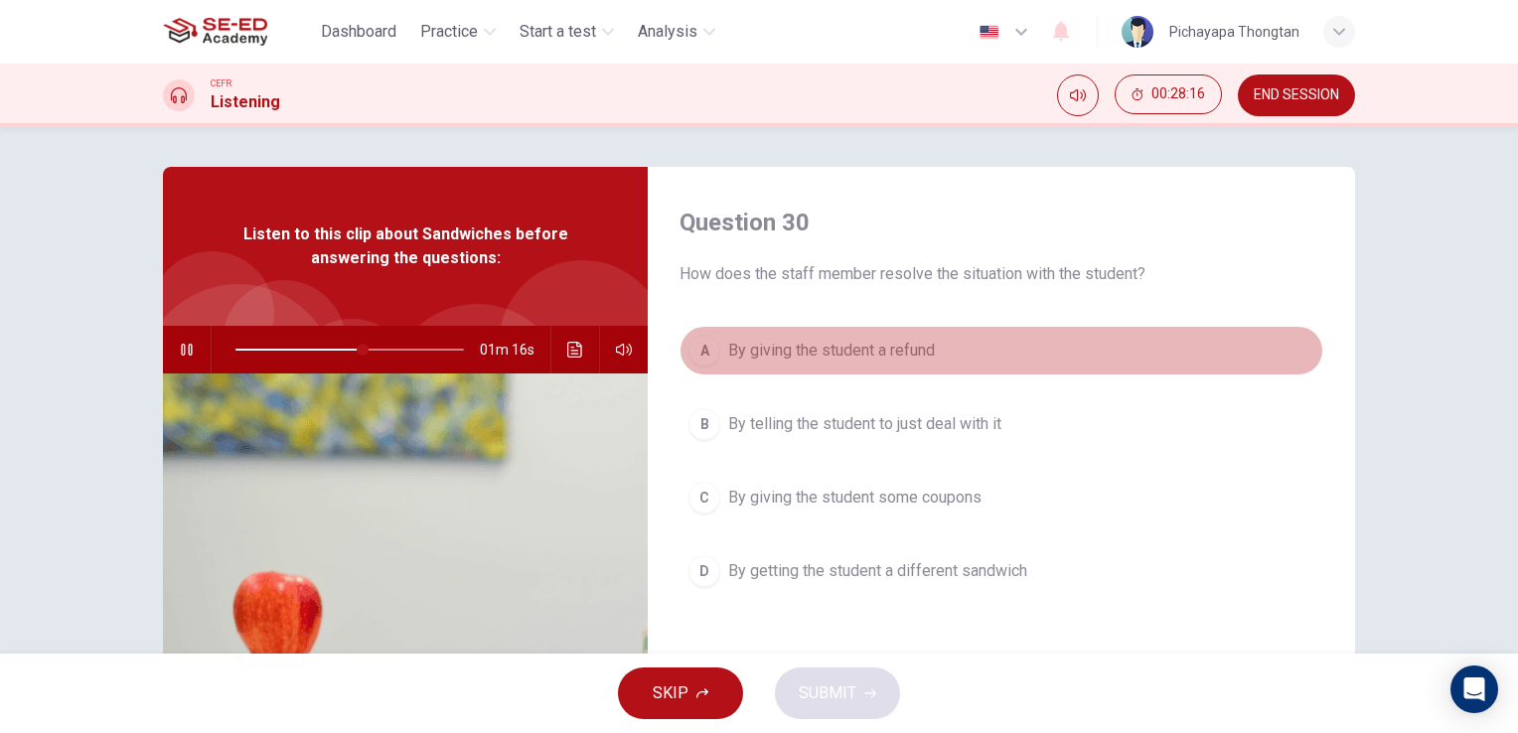
click at [1038, 346] on button "A By giving the student a refund" at bounding box center [1002, 351] width 644 height 50
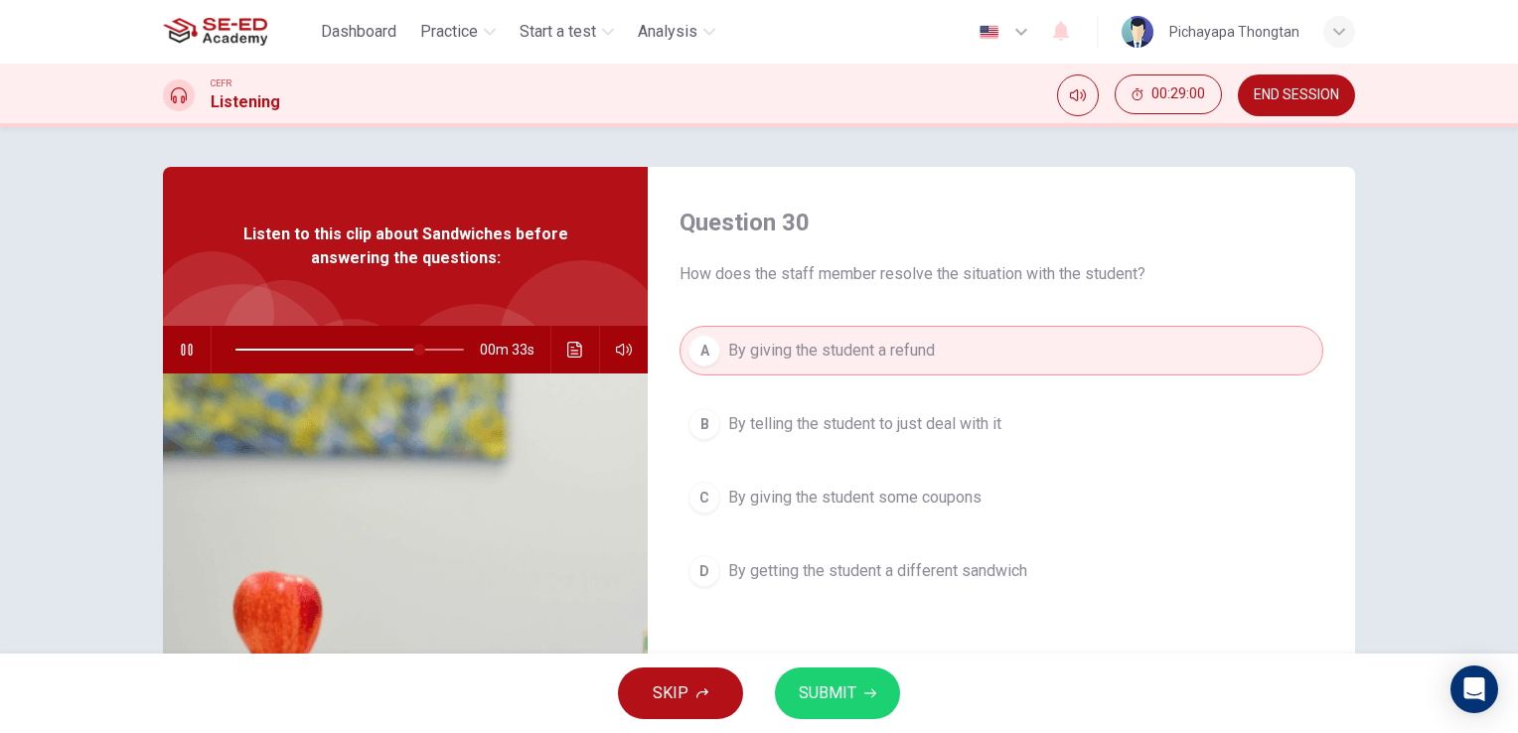
type input "81"
click at [1288, 104] on button "END SESSION" at bounding box center [1296, 96] width 117 height 42
